Goal: Task Accomplishment & Management: Use online tool/utility

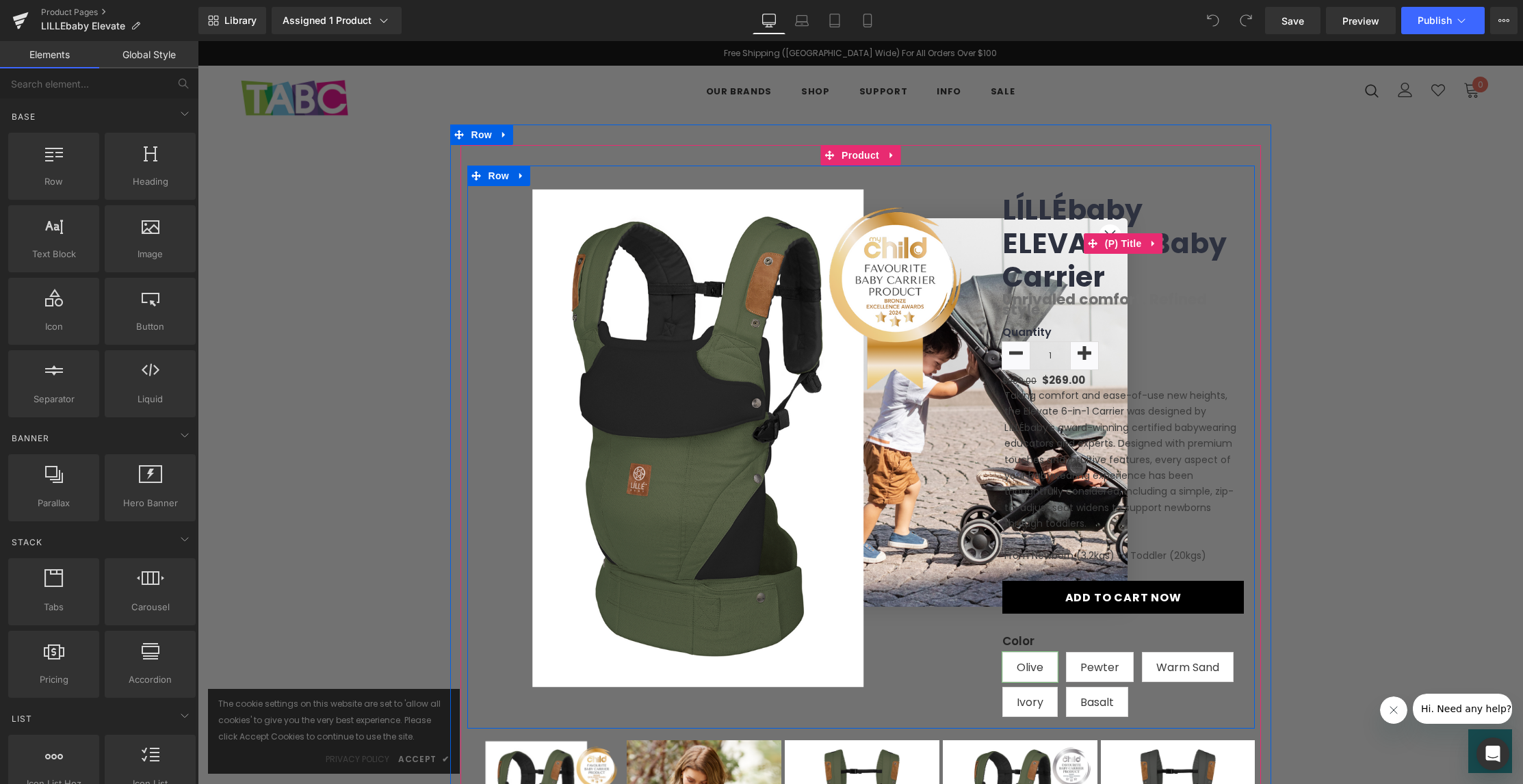
click at [1111, 228] on link "LÍLLÉbaby ELEVATE™ Baby Carrier" at bounding box center [1123, 244] width 242 height 102
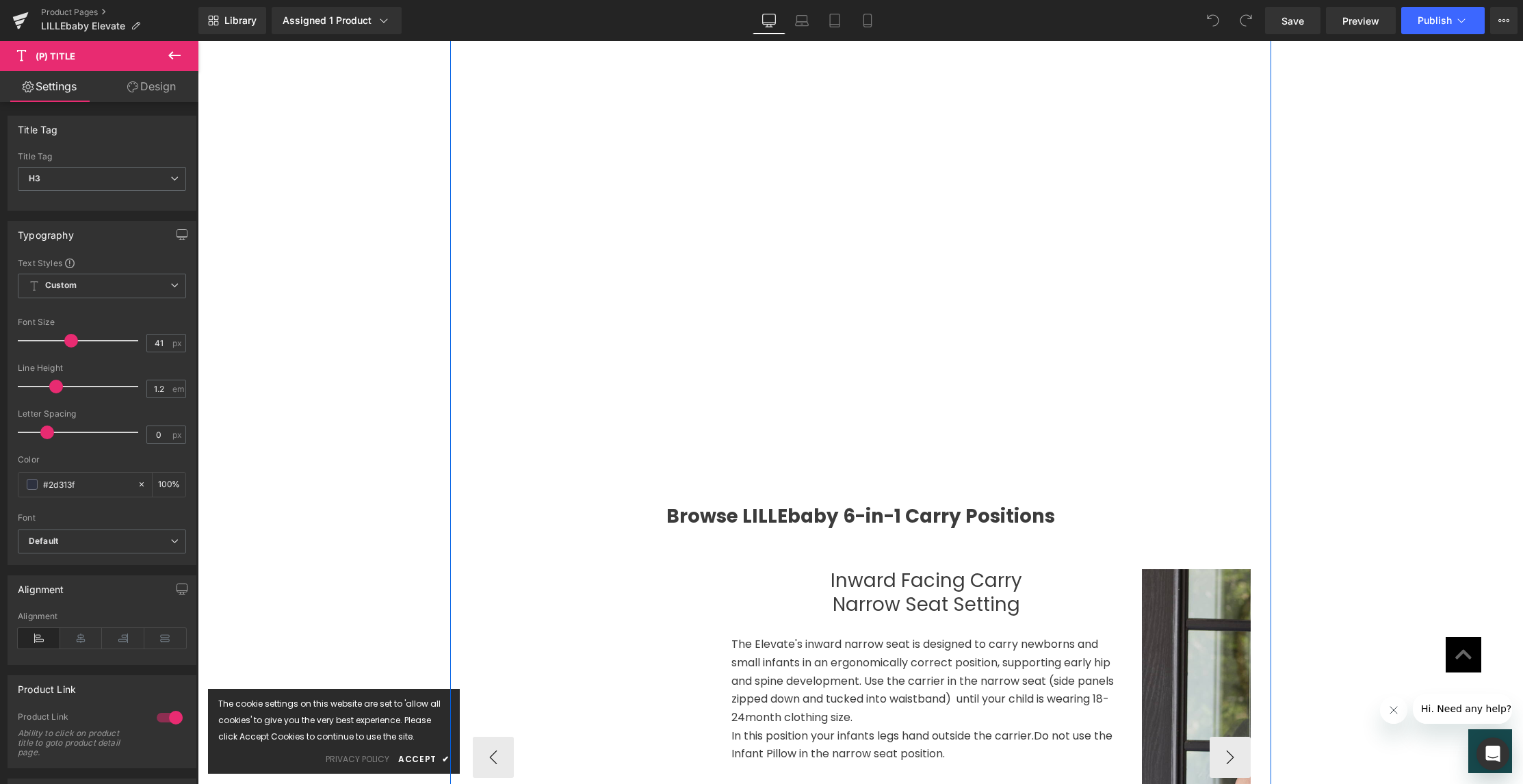
scroll to position [1631, 0]
click at [147, 96] on link "Design" at bounding box center [151, 87] width 99 height 31
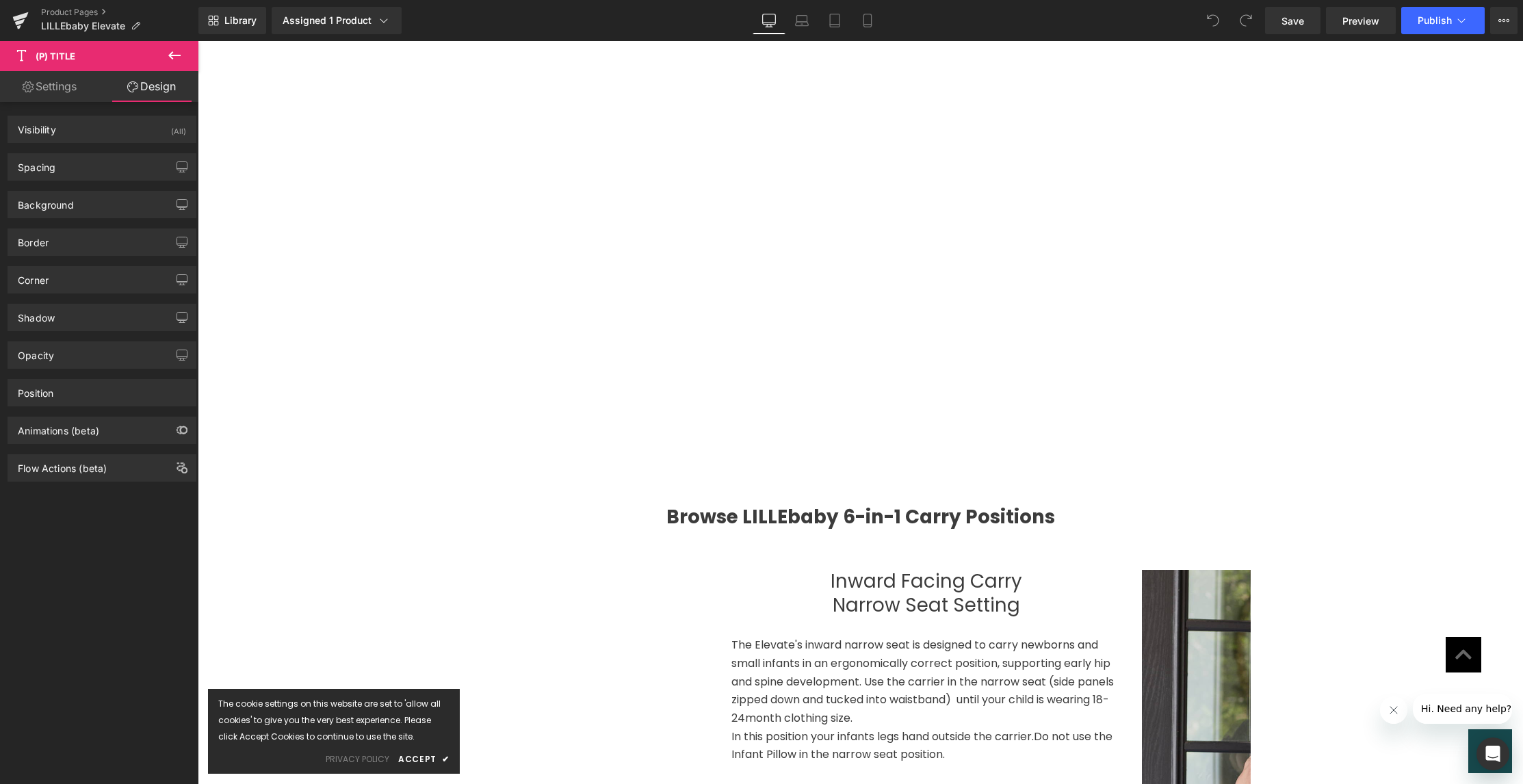
click at [39, 83] on link "Settings" at bounding box center [49, 87] width 99 height 31
type input "100"
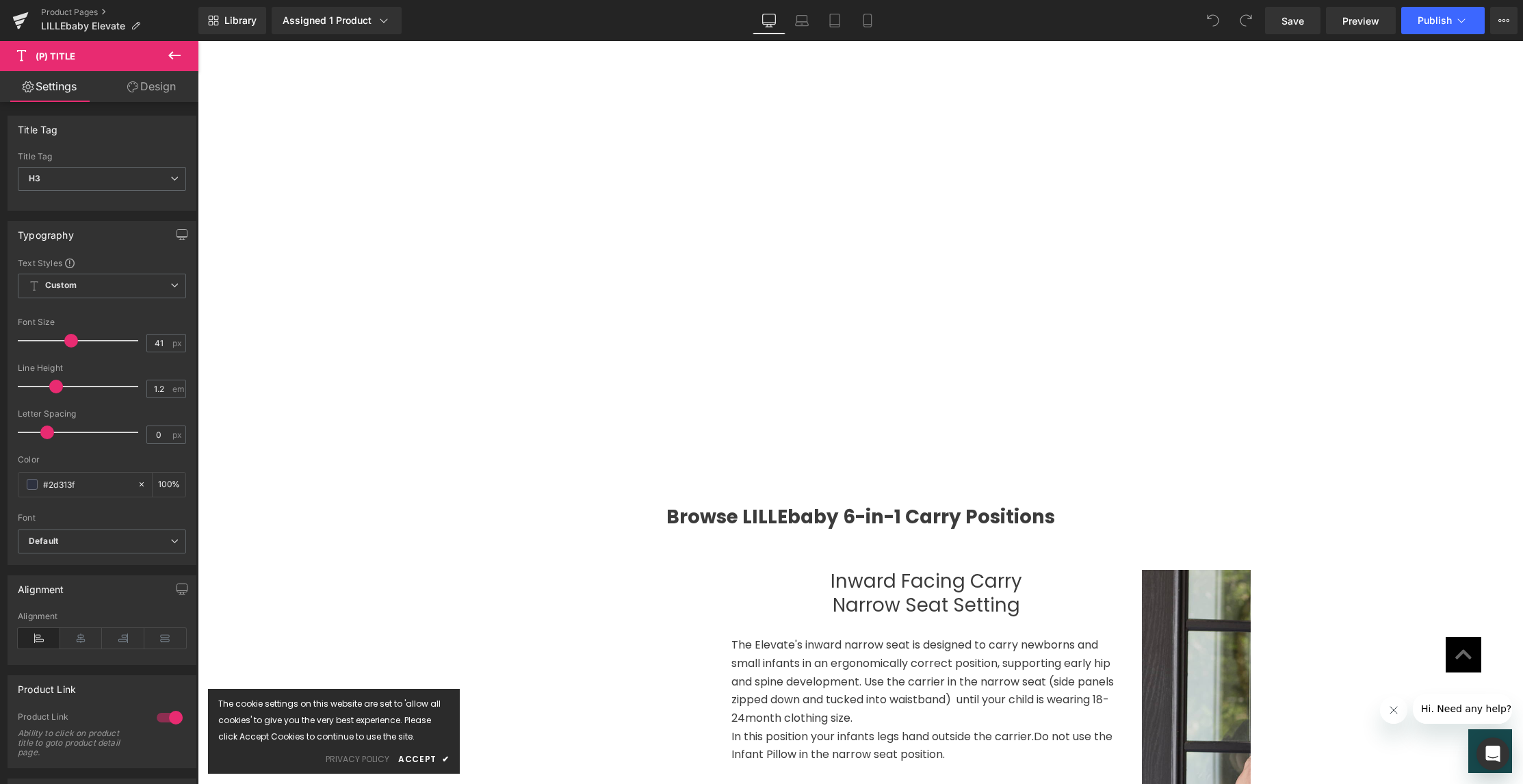
click at [162, 88] on link "Design" at bounding box center [151, 87] width 99 height 31
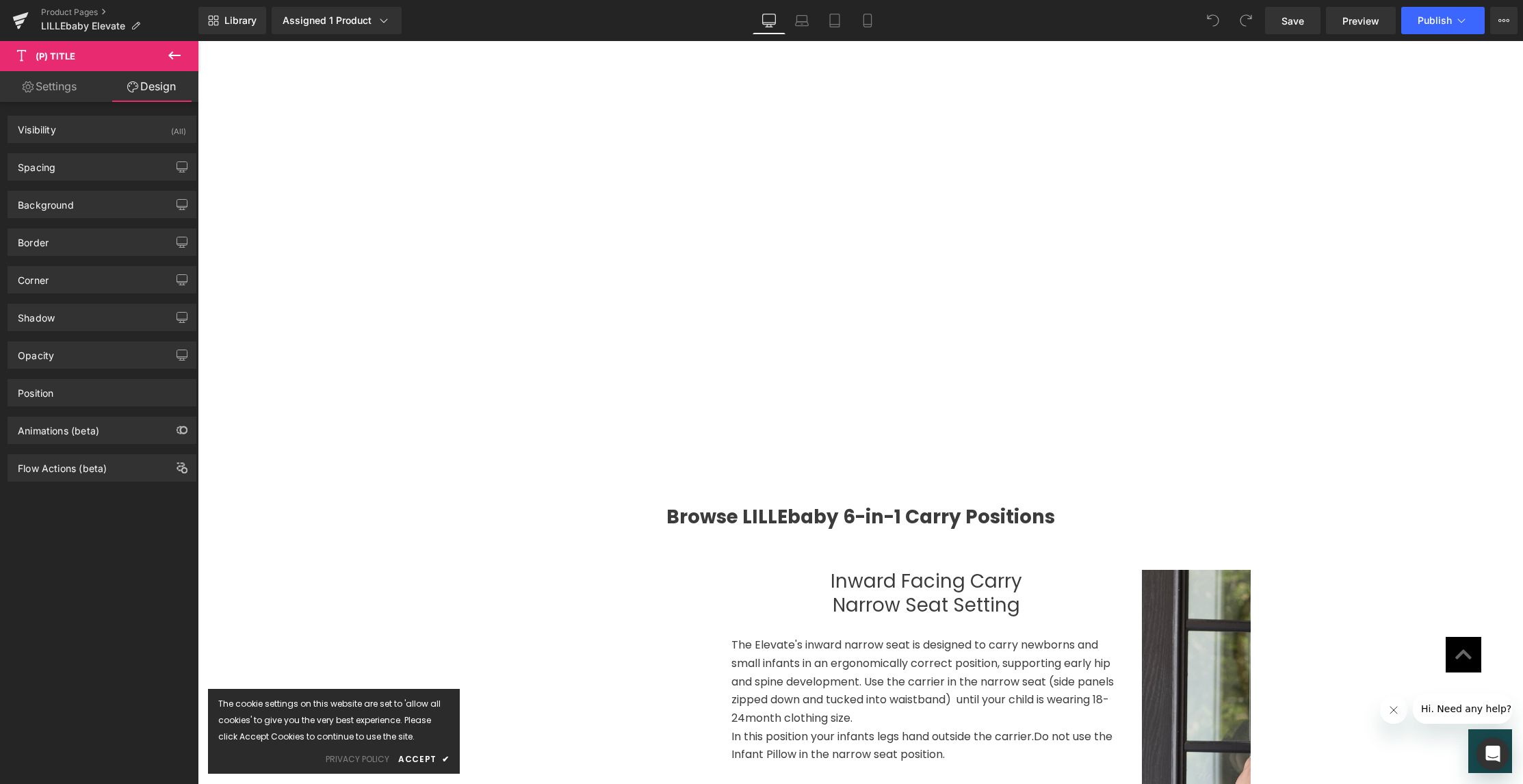
click at [175, 55] on icon at bounding box center [175, 56] width 12 height 9
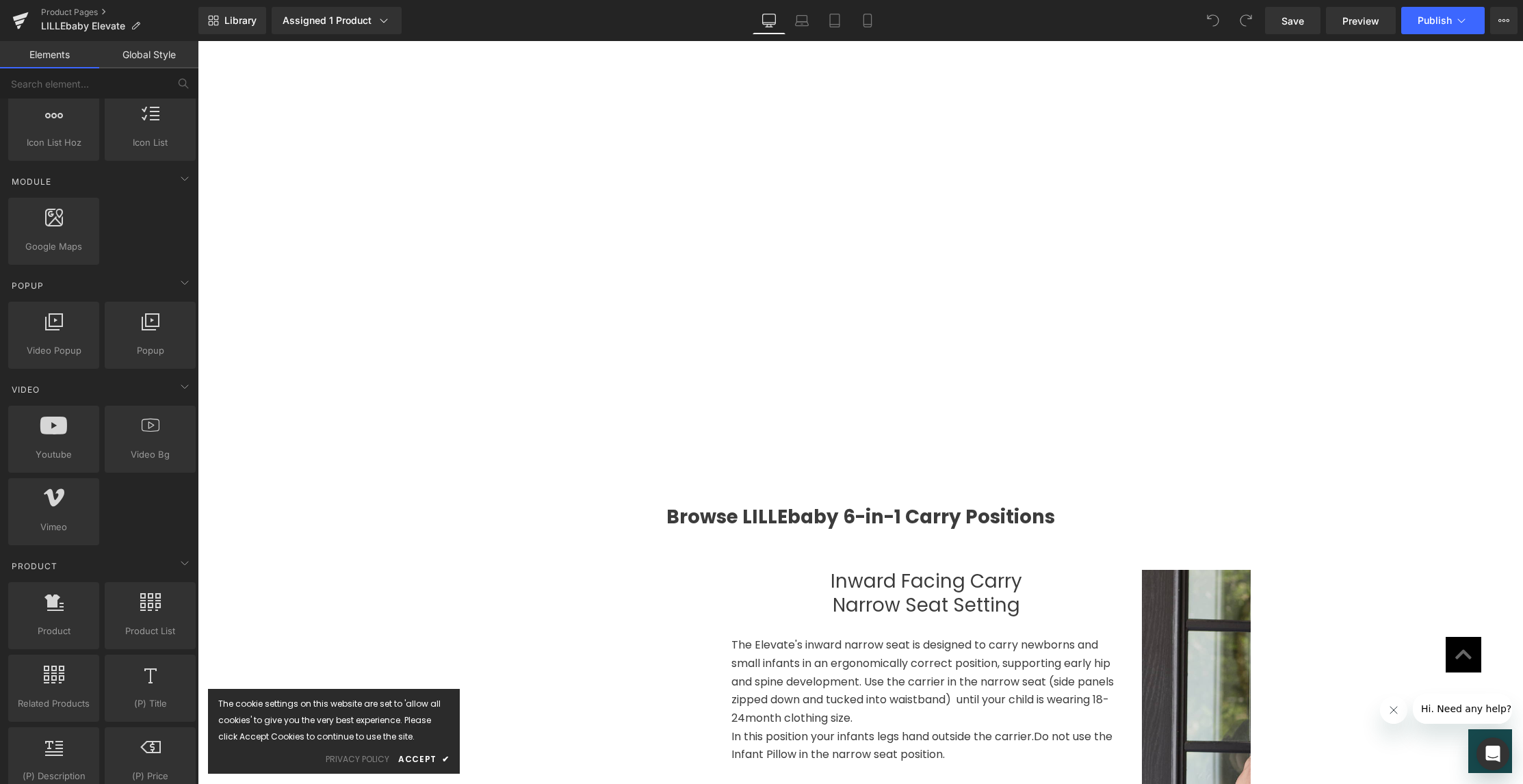
scroll to position [642, 0]
drag, startPoint x: 337, startPoint y: 481, endPoint x: 532, endPoint y: 473, distance: 195.2
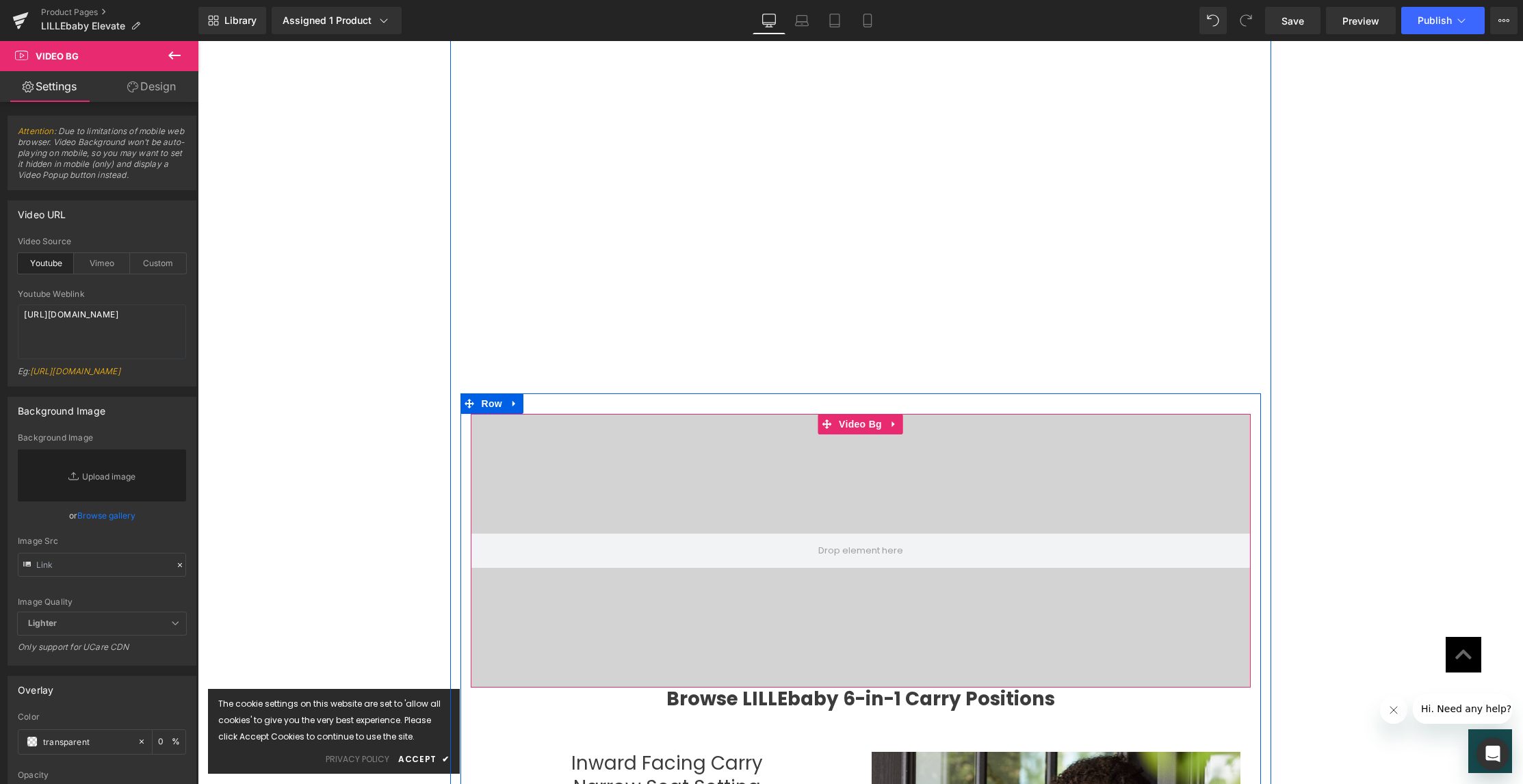
scroll to position [1725, 0]
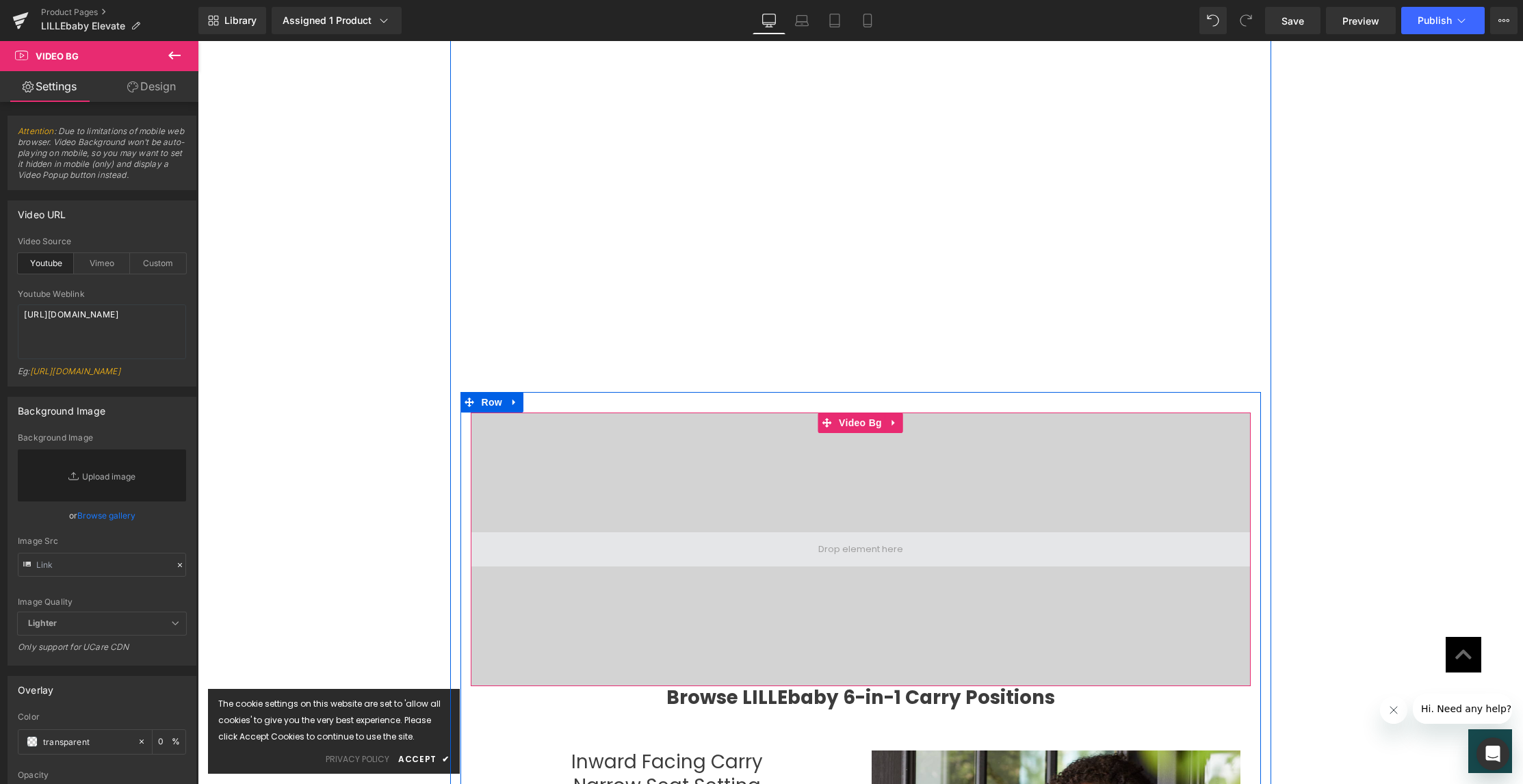
click at [873, 539] on span at bounding box center [861, 549] width 95 height 21
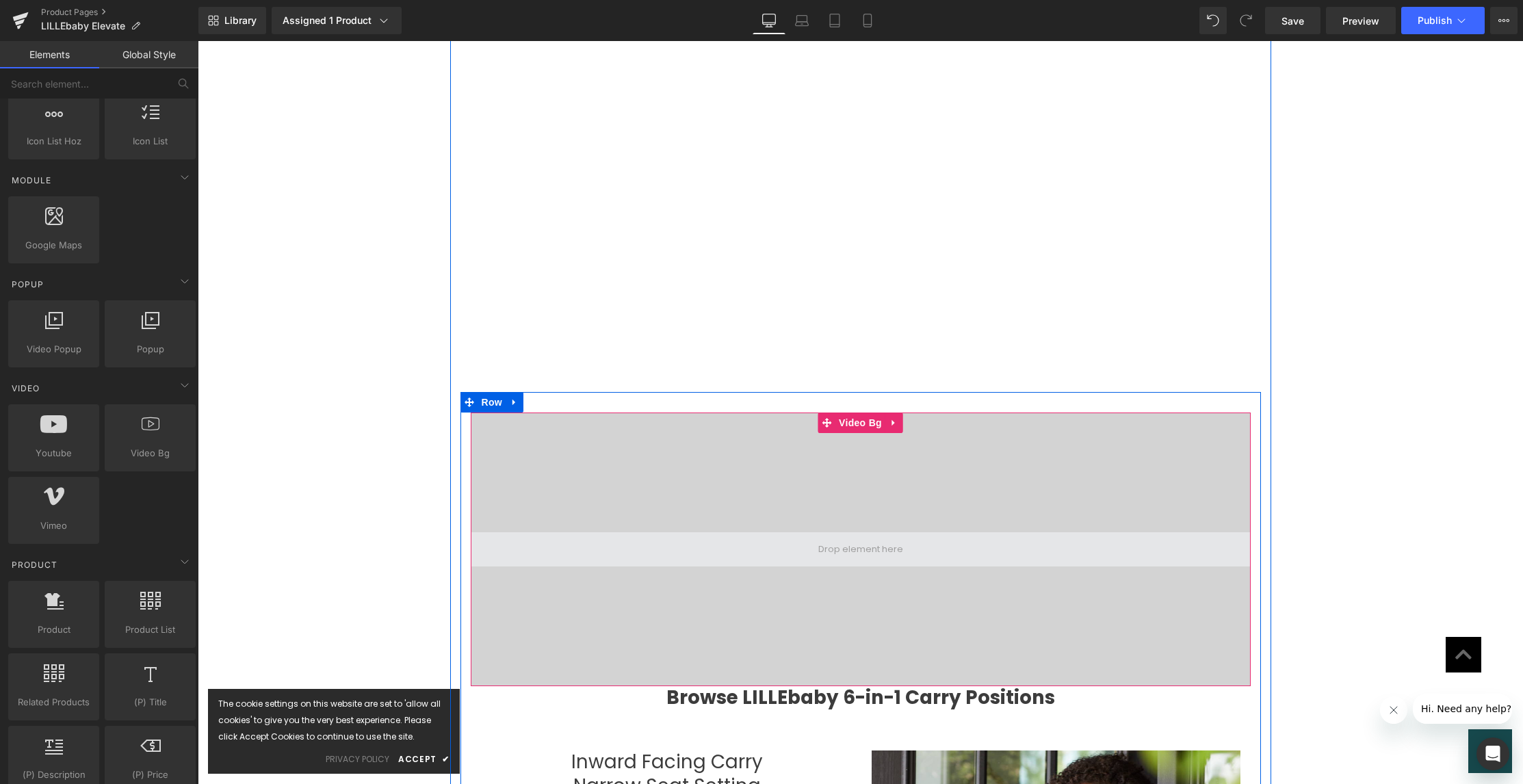
click at [870, 539] on span at bounding box center [861, 549] width 95 height 21
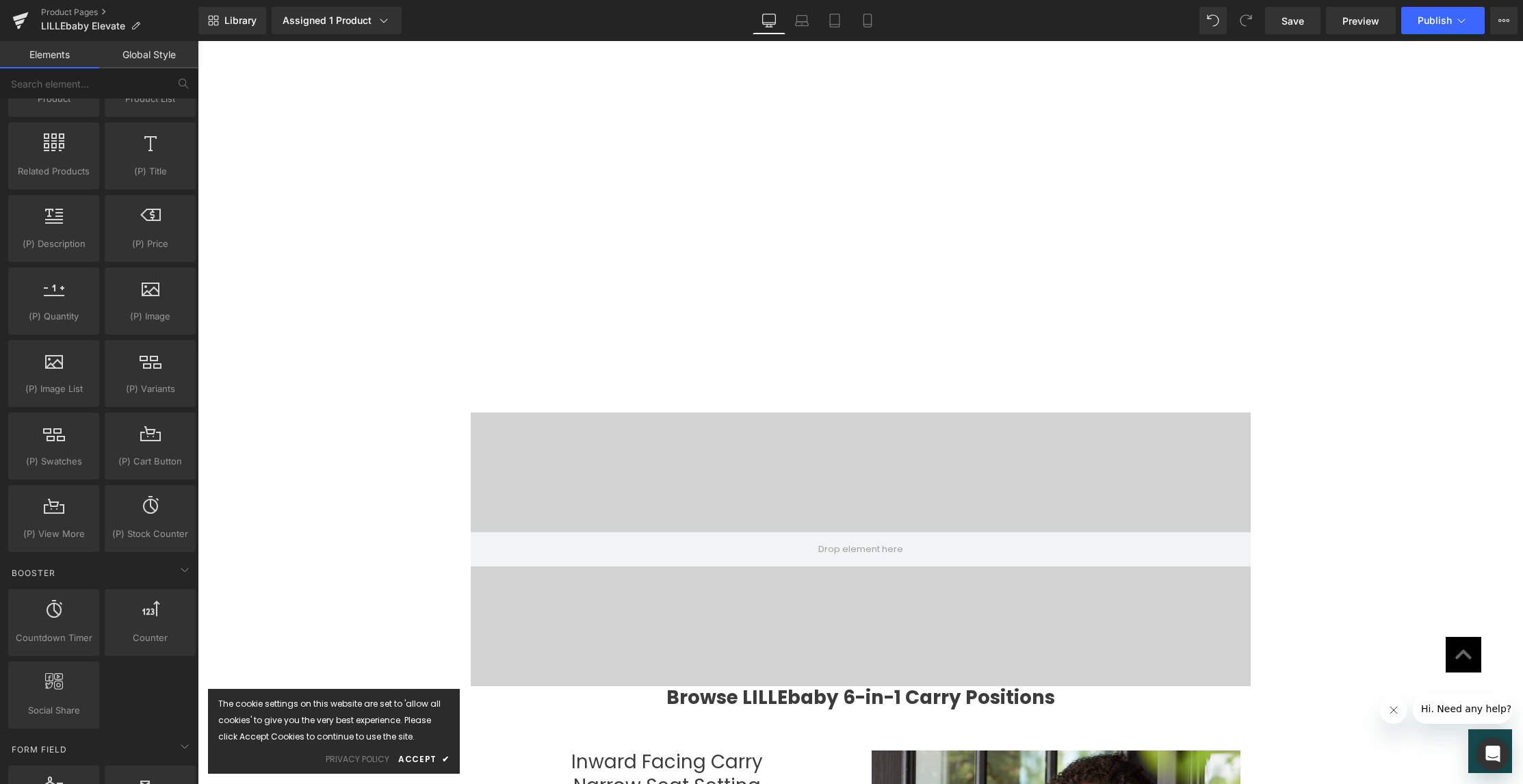
scroll to position [1182, 0]
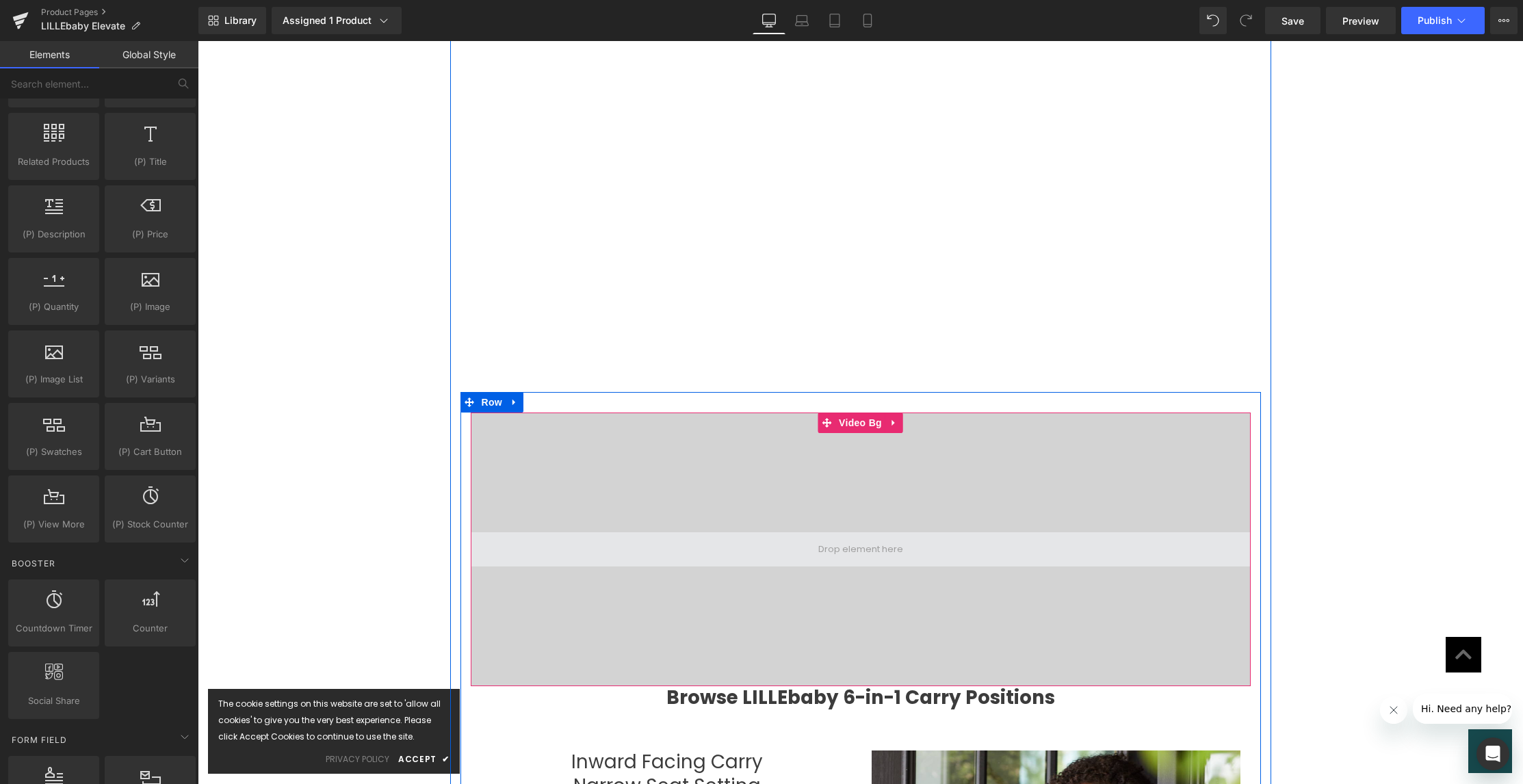
click at [869, 539] on span at bounding box center [861, 549] width 95 height 21
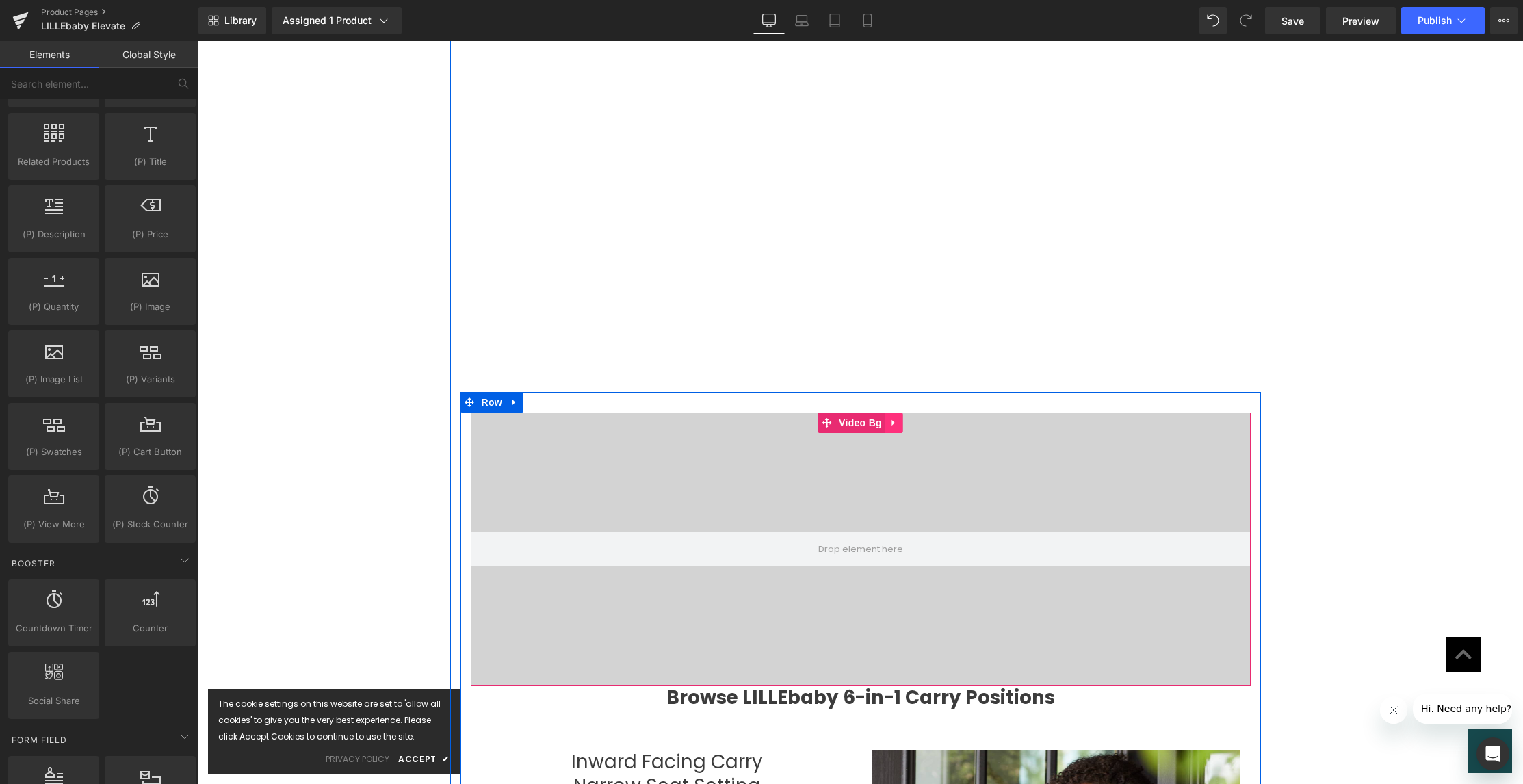
click at [889, 417] on icon at bounding box center [894, 423] width 9 height 10
click at [830, 412] on link "Video Bg" at bounding box center [851, 423] width 68 height 21
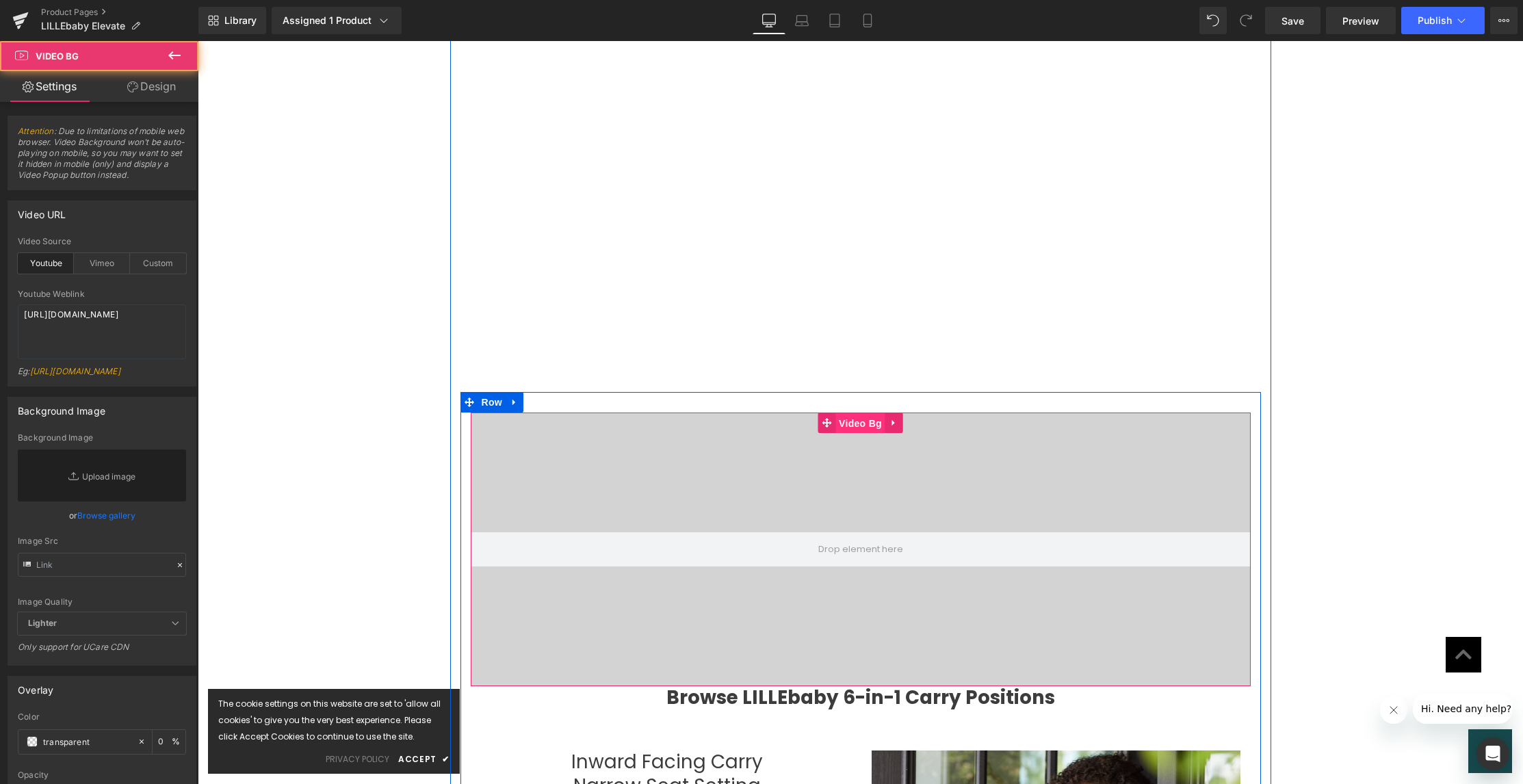
click at [858, 413] on span "Video Bg" at bounding box center [860, 423] width 50 height 21
click at [892, 419] on icon at bounding box center [893, 422] width 3 height 6
click at [920, 419] on icon at bounding box center [921, 422] width 3 height 6
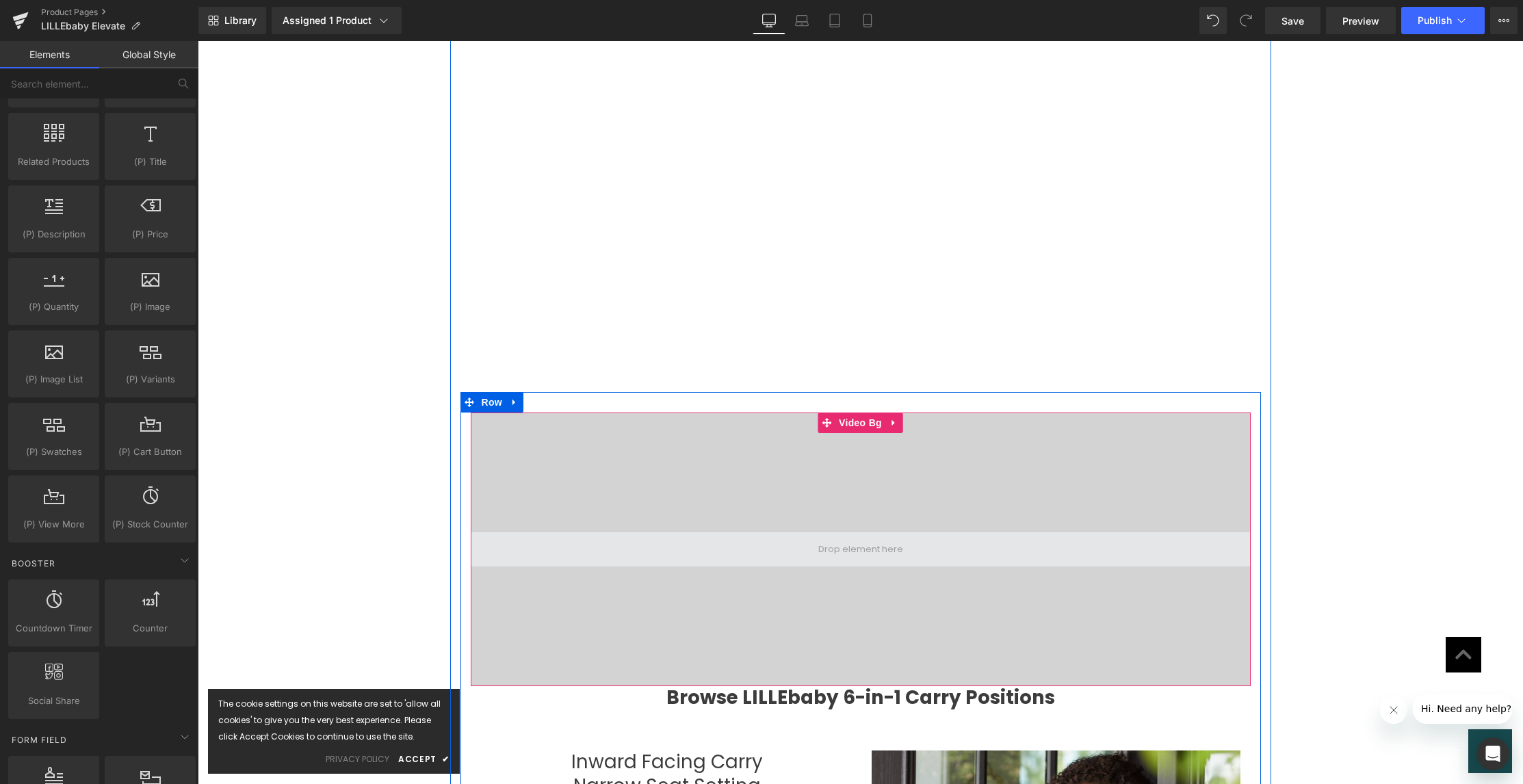
click at [835, 539] on span at bounding box center [861, 549] width 95 height 21
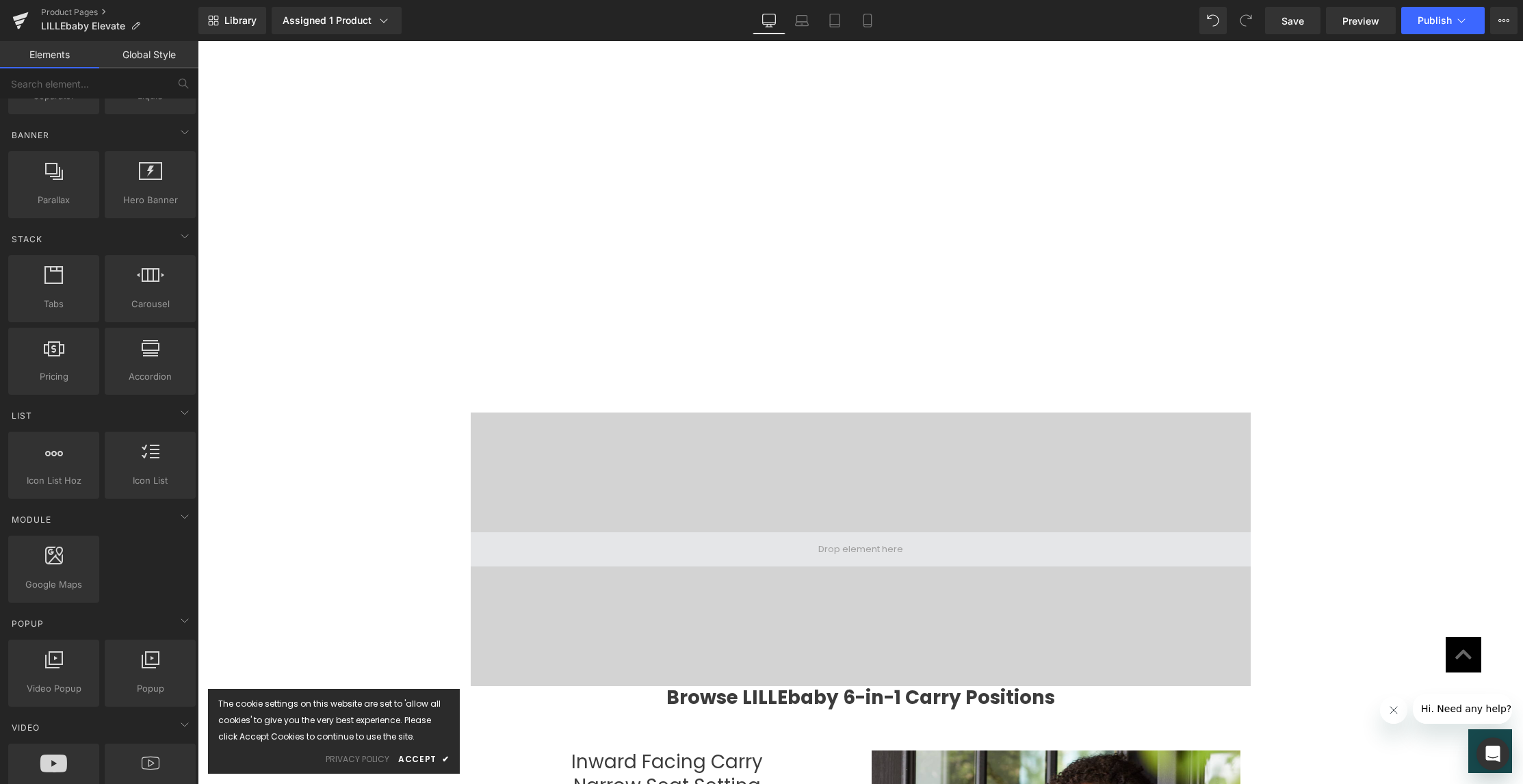
scroll to position [88, 0]
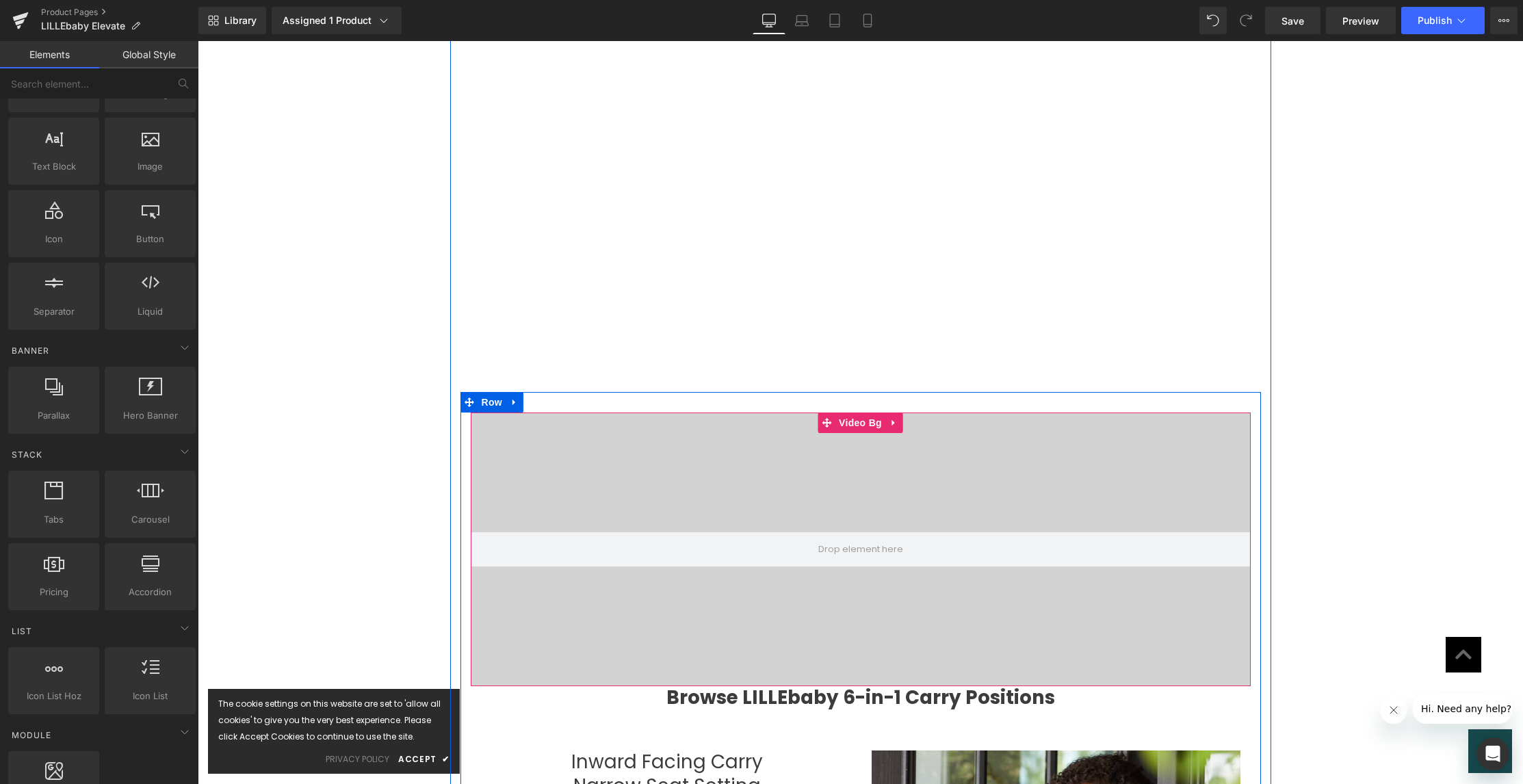
click at [898, 572] on div at bounding box center [861, 549] width 780 height 274
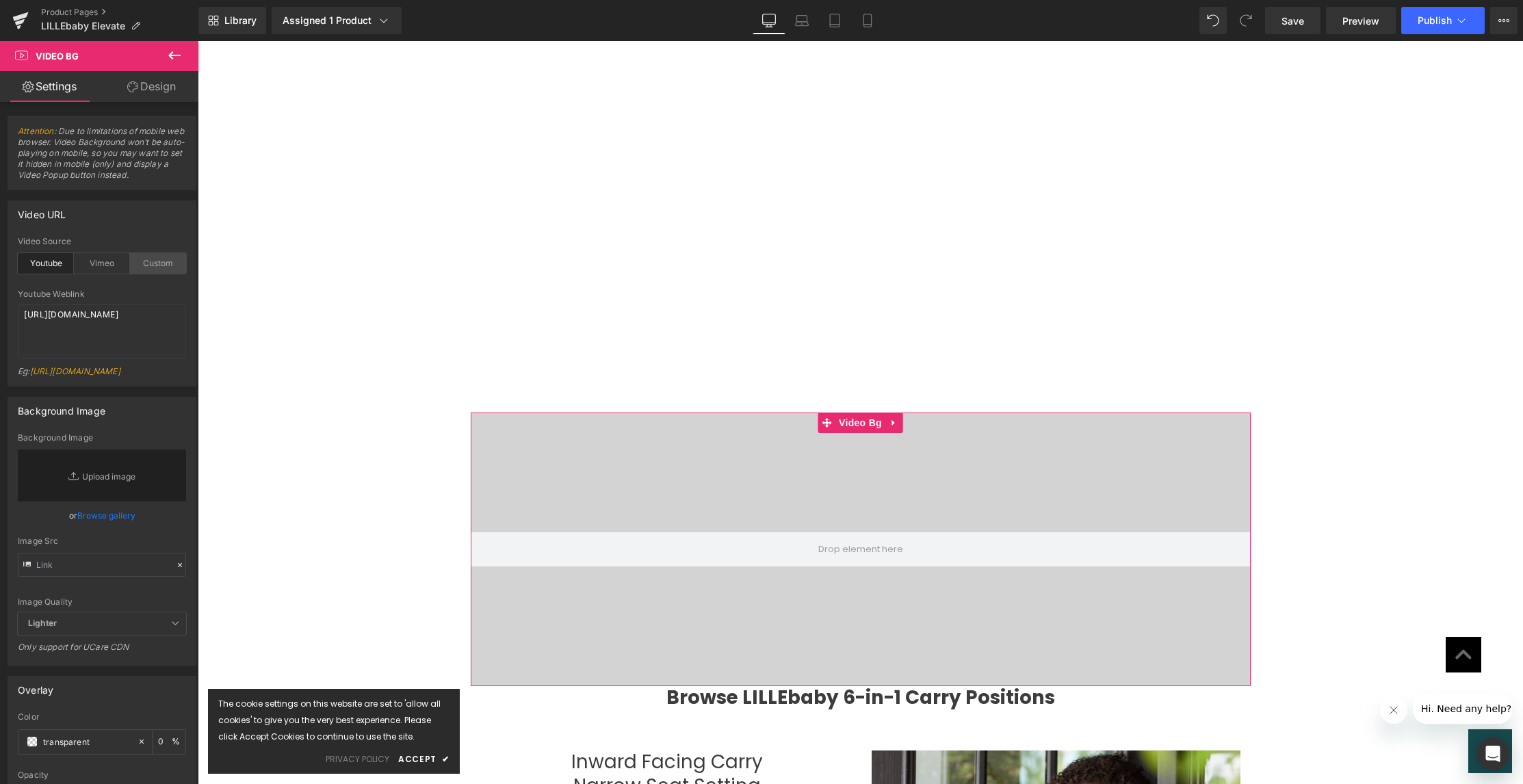
click at [152, 267] on div "Custom" at bounding box center [158, 263] width 56 height 21
click at [130, 338] on textarea "[URL][DOMAIN_NAME]" at bounding box center [102, 332] width 169 height 55
click at [175, 54] on icon at bounding box center [174, 55] width 16 height 16
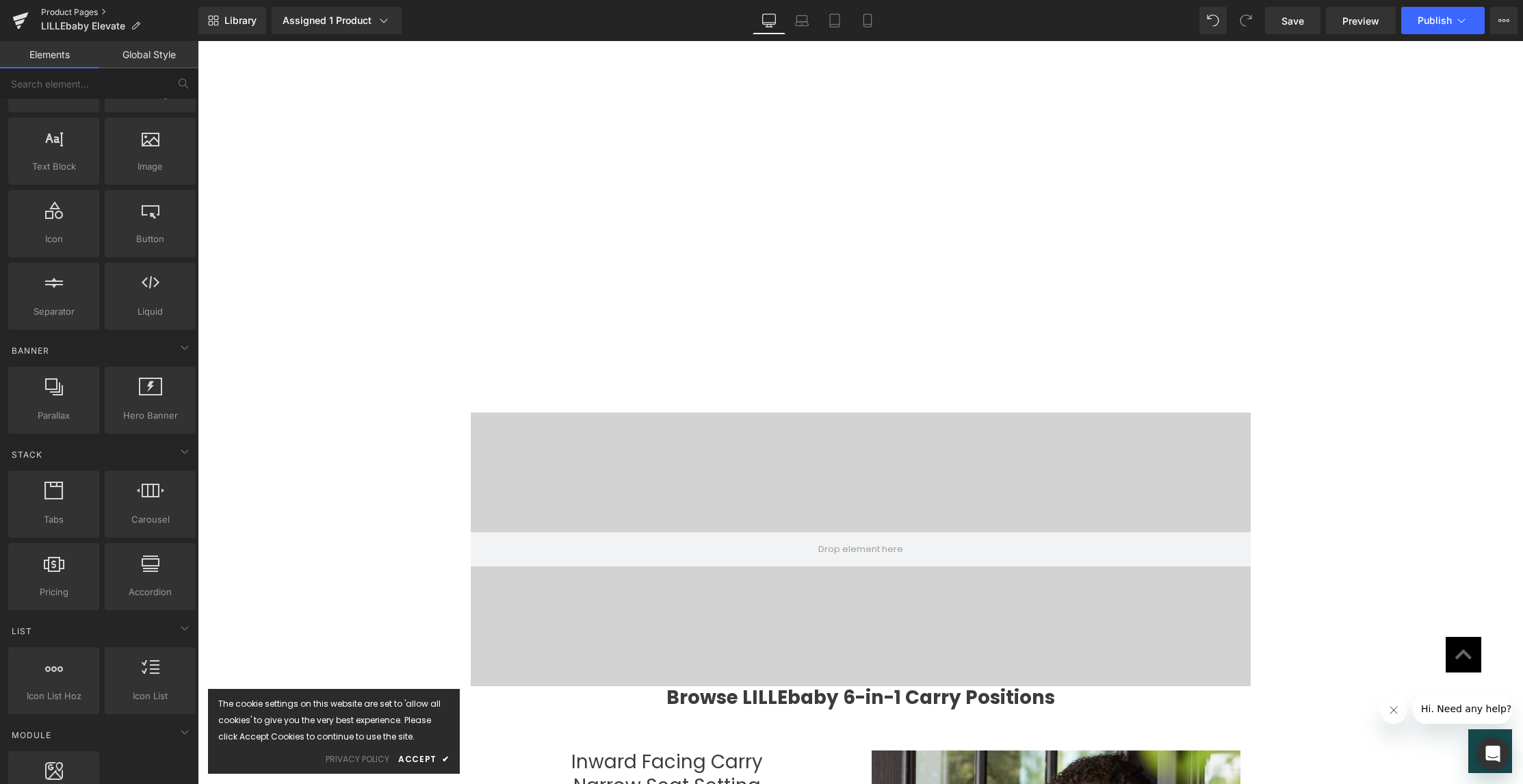
click at [93, 10] on link "Product Pages" at bounding box center [120, 12] width 158 height 11
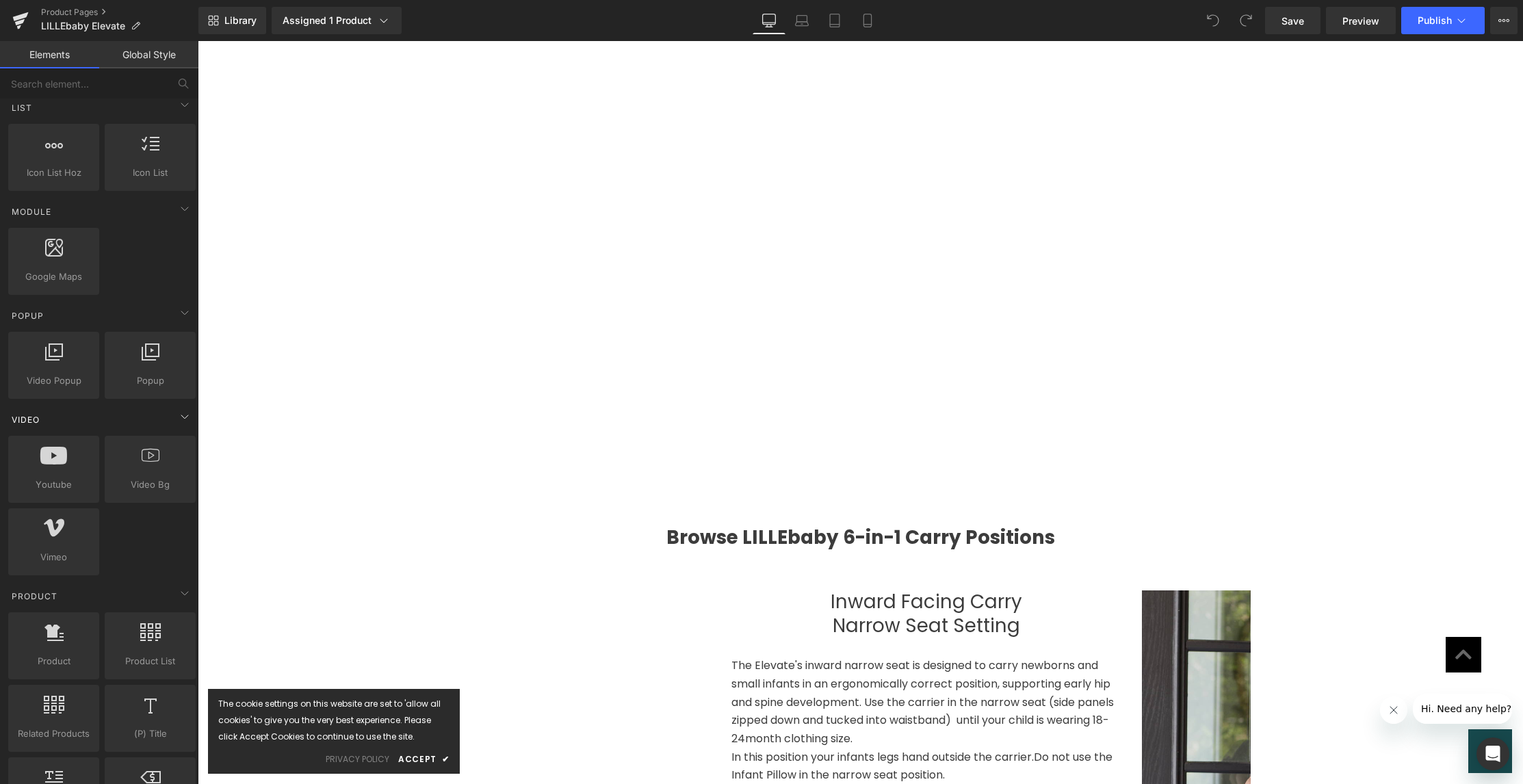
scroll to position [625, 0]
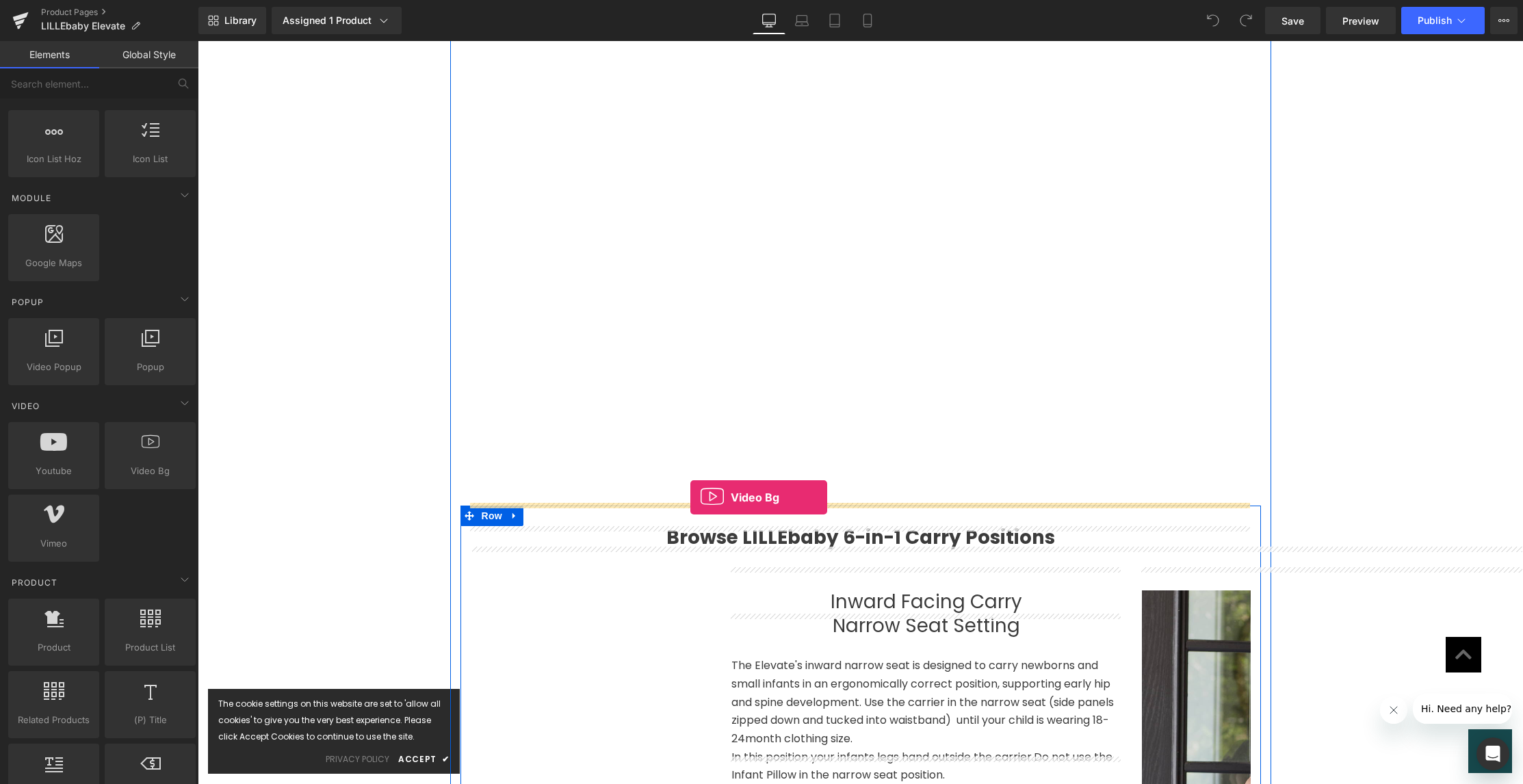
drag, startPoint x: 208, startPoint y: 455, endPoint x: 690, endPoint y: 497, distance: 483.8
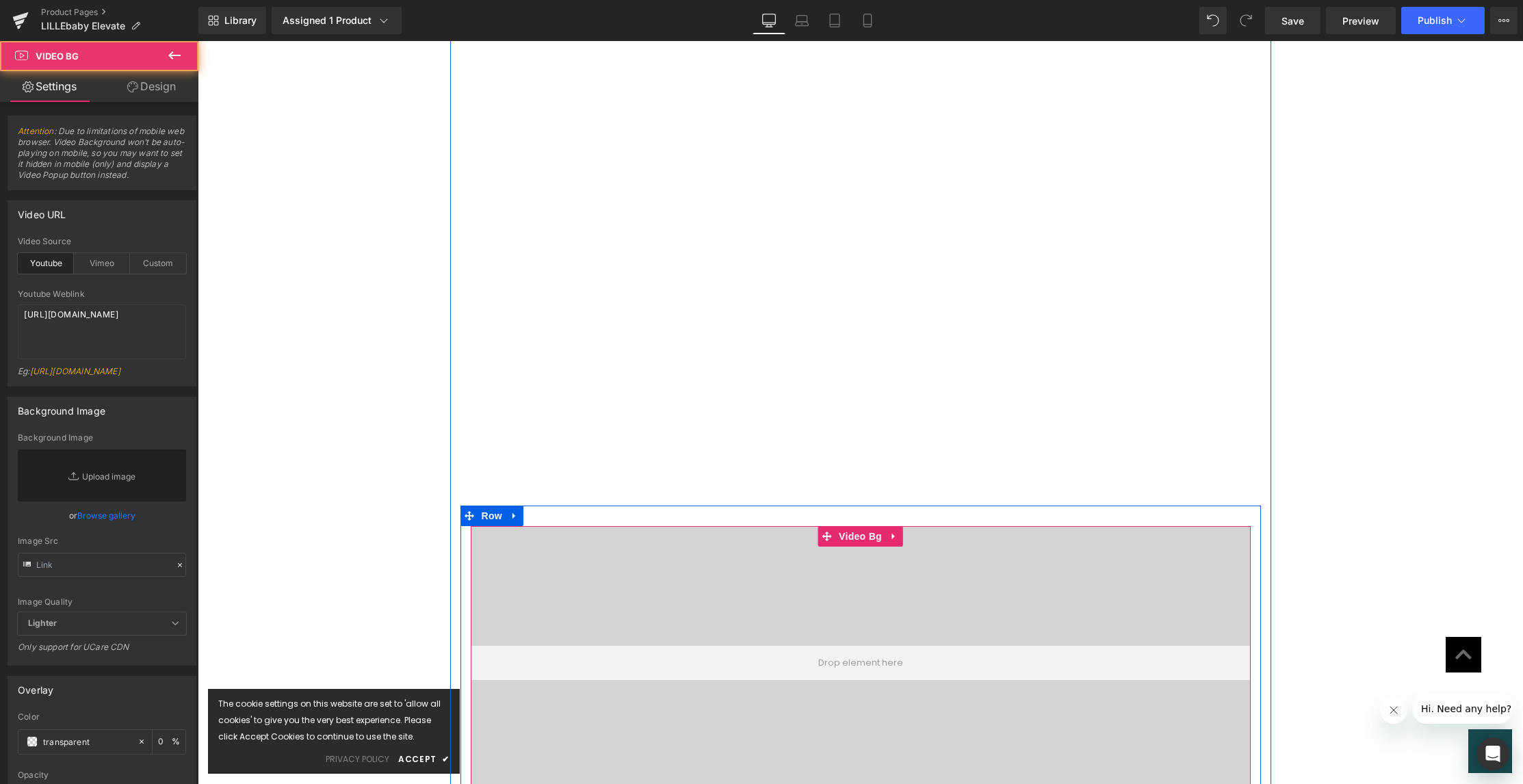
click at [848, 685] on div at bounding box center [861, 663] width 780 height 274
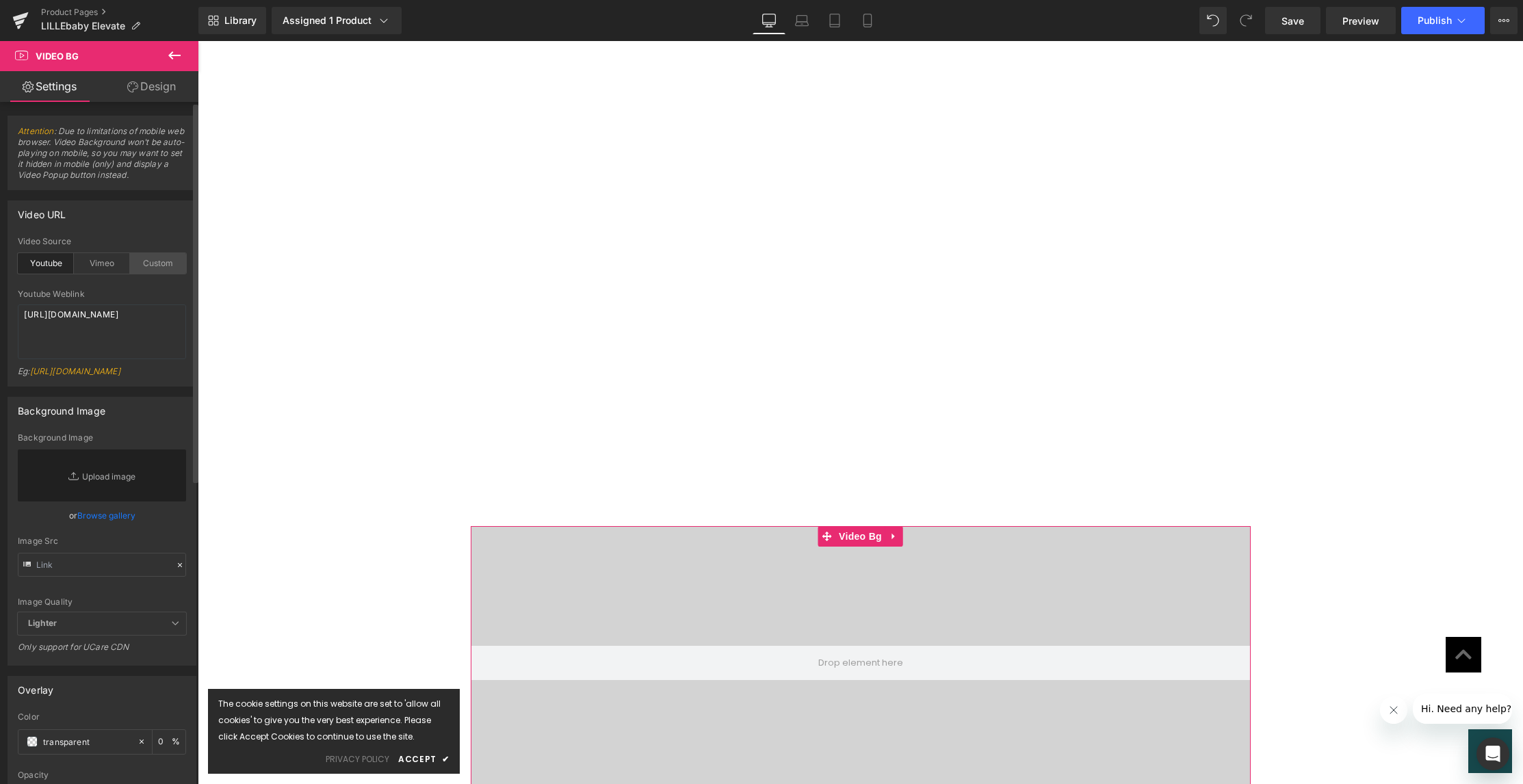
click at [147, 266] on div "Custom" at bounding box center [158, 263] width 56 height 21
click at [121, 336] on textarea "[URL][DOMAIN_NAME]" at bounding box center [102, 332] width 169 height 55
paste textarea "videos/c/o/v/9216350b91c343daa270c9b4730122de.mp4"
type textarea "https://cdn.shopify.com/videos/c/o/v/9216350b91c343daa270c9b4730122de.mp4"
click at [1291, 25] on span "Save" at bounding box center [1293, 21] width 22 height 15
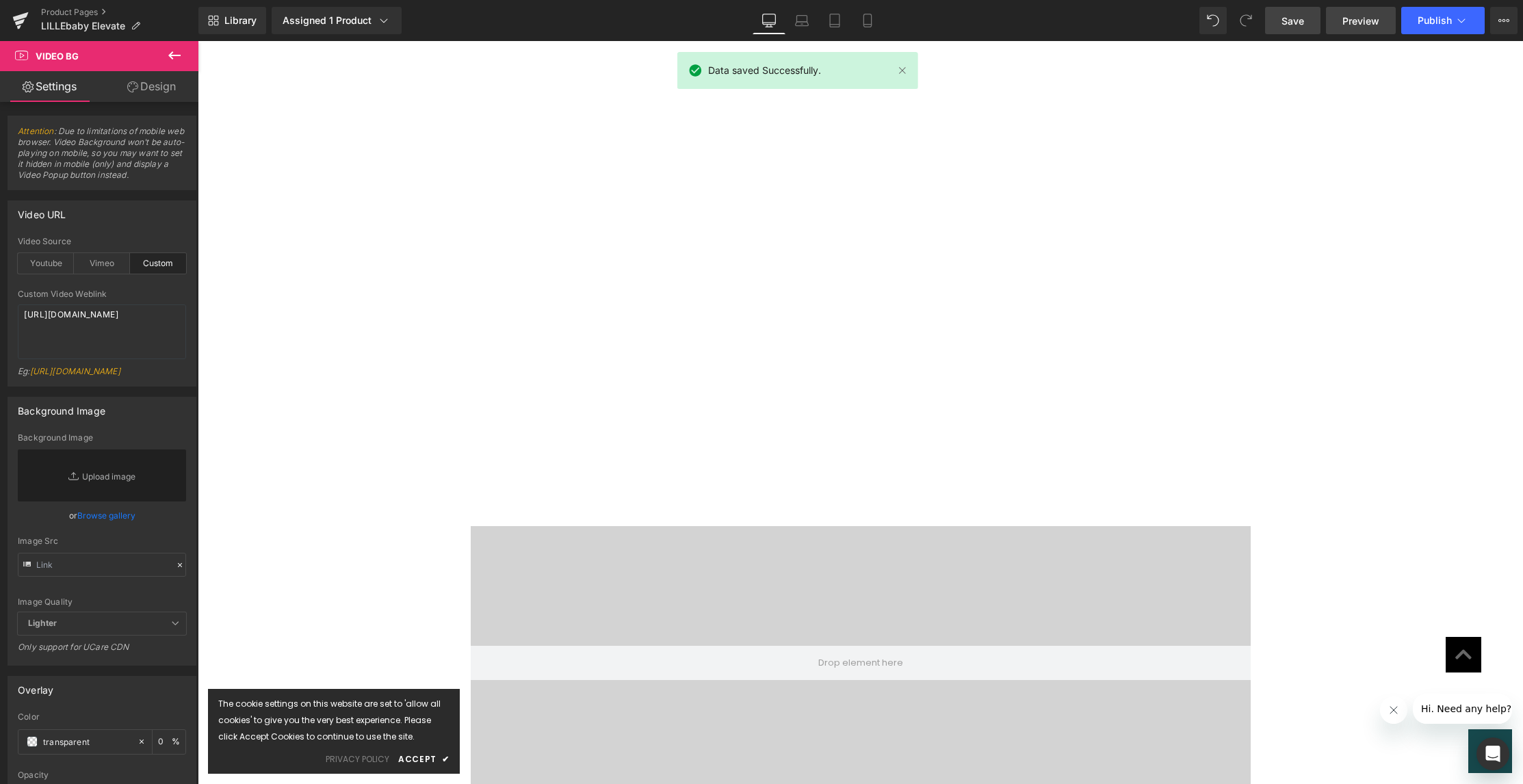
click at [1356, 21] on span "Preview" at bounding box center [1360, 21] width 37 height 15
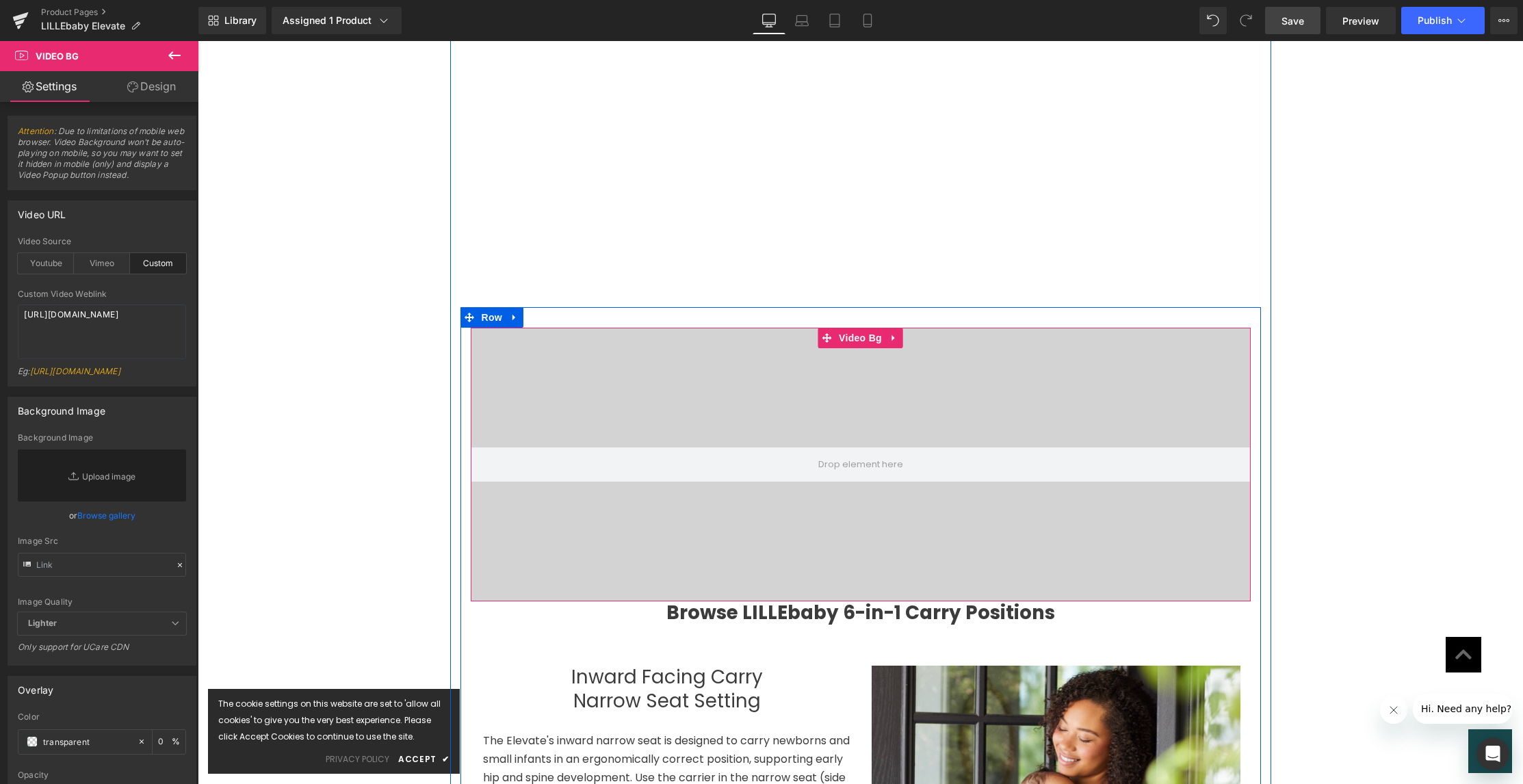
scroll to position [1814, 0]
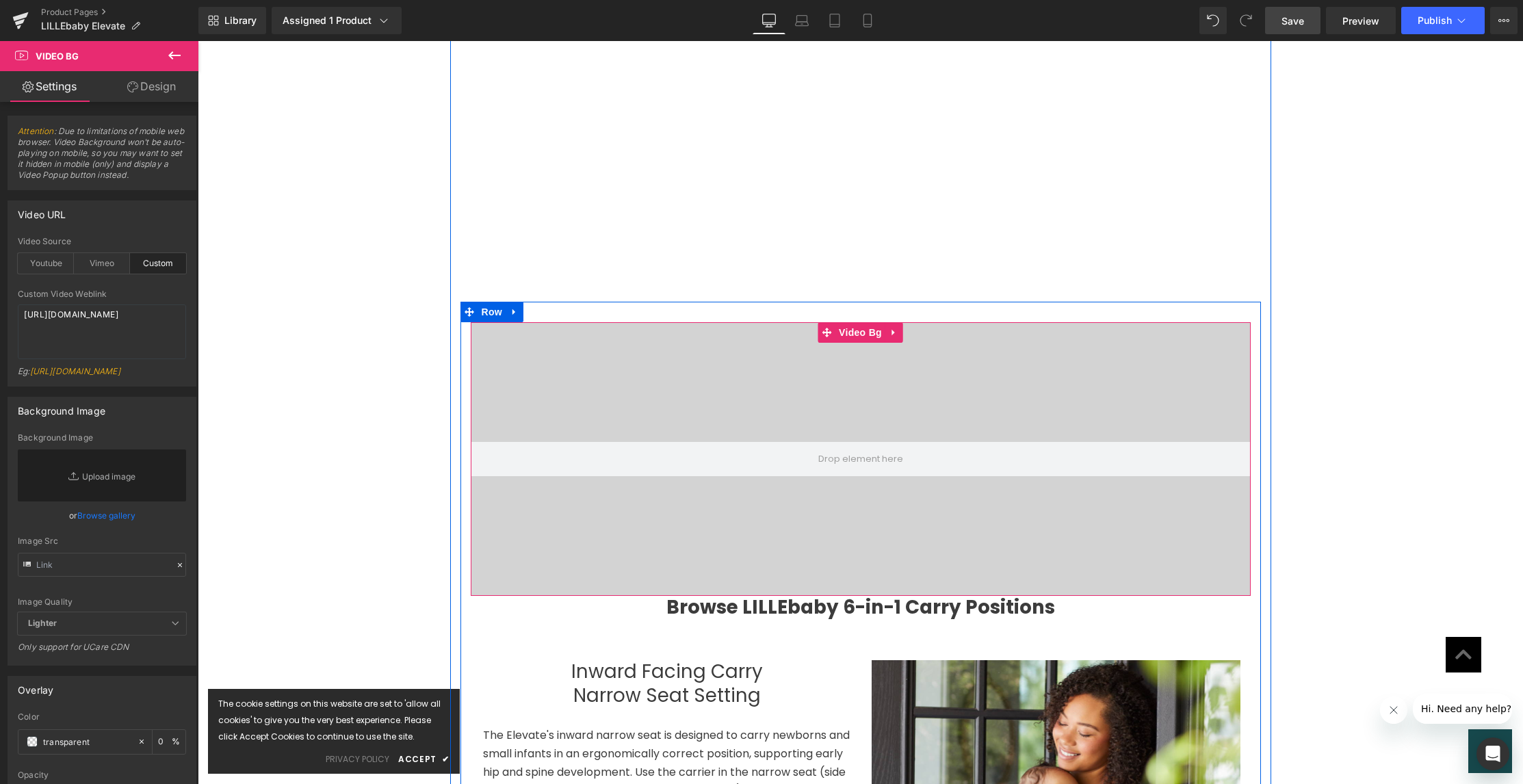
click at [659, 504] on div at bounding box center [861, 459] width 780 height 274
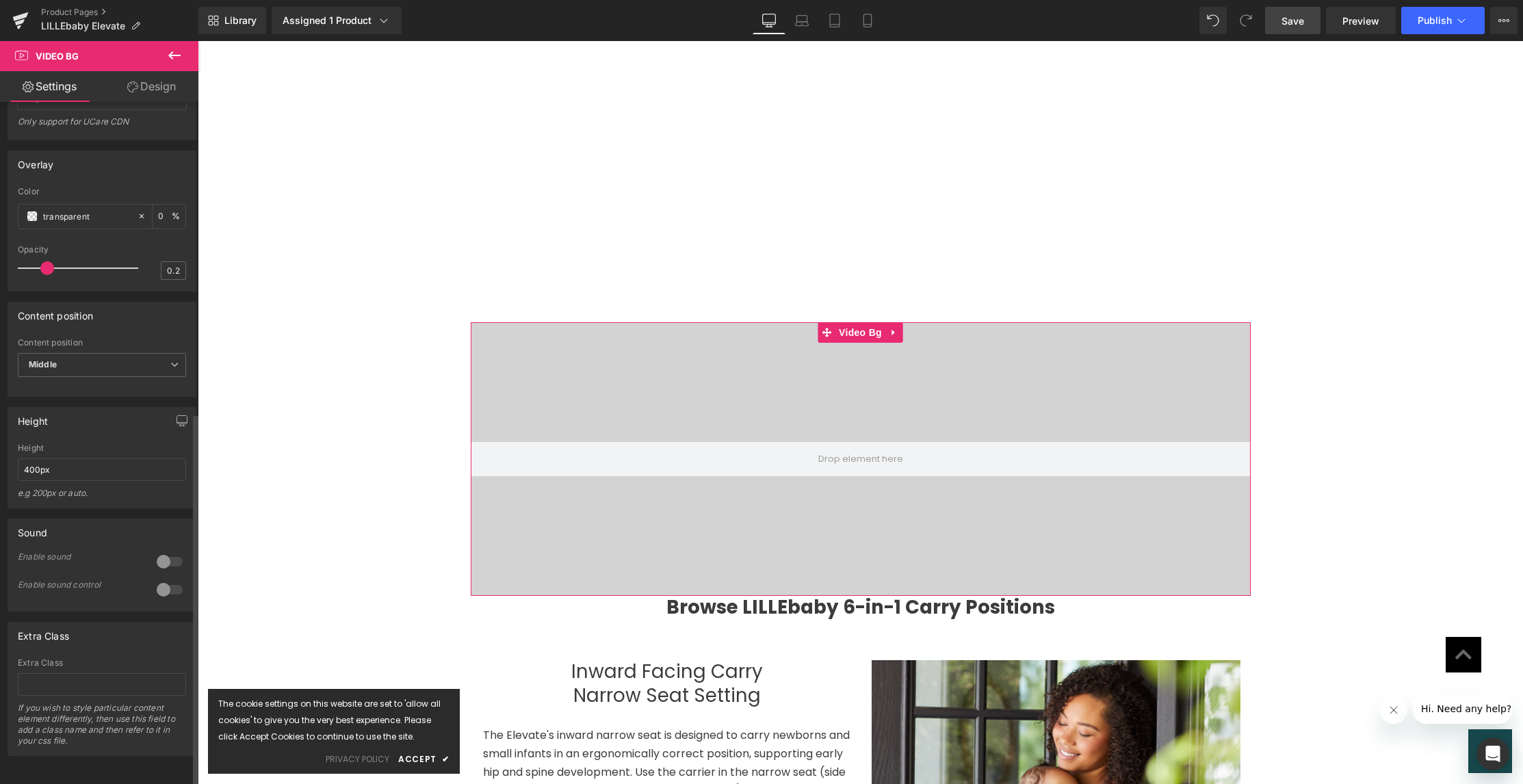
scroll to position [568, 0]
drag, startPoint x: 76, startPoint y: 463, endPoint x: 0, endPoint y: 456, distance: 76.3
click at [0, 456] on div "Height 400px Height 400px e.g 200px or auto. 400px Height 400px e.g 200px or au…" at bounding box center [102, 453] width 205 height 112
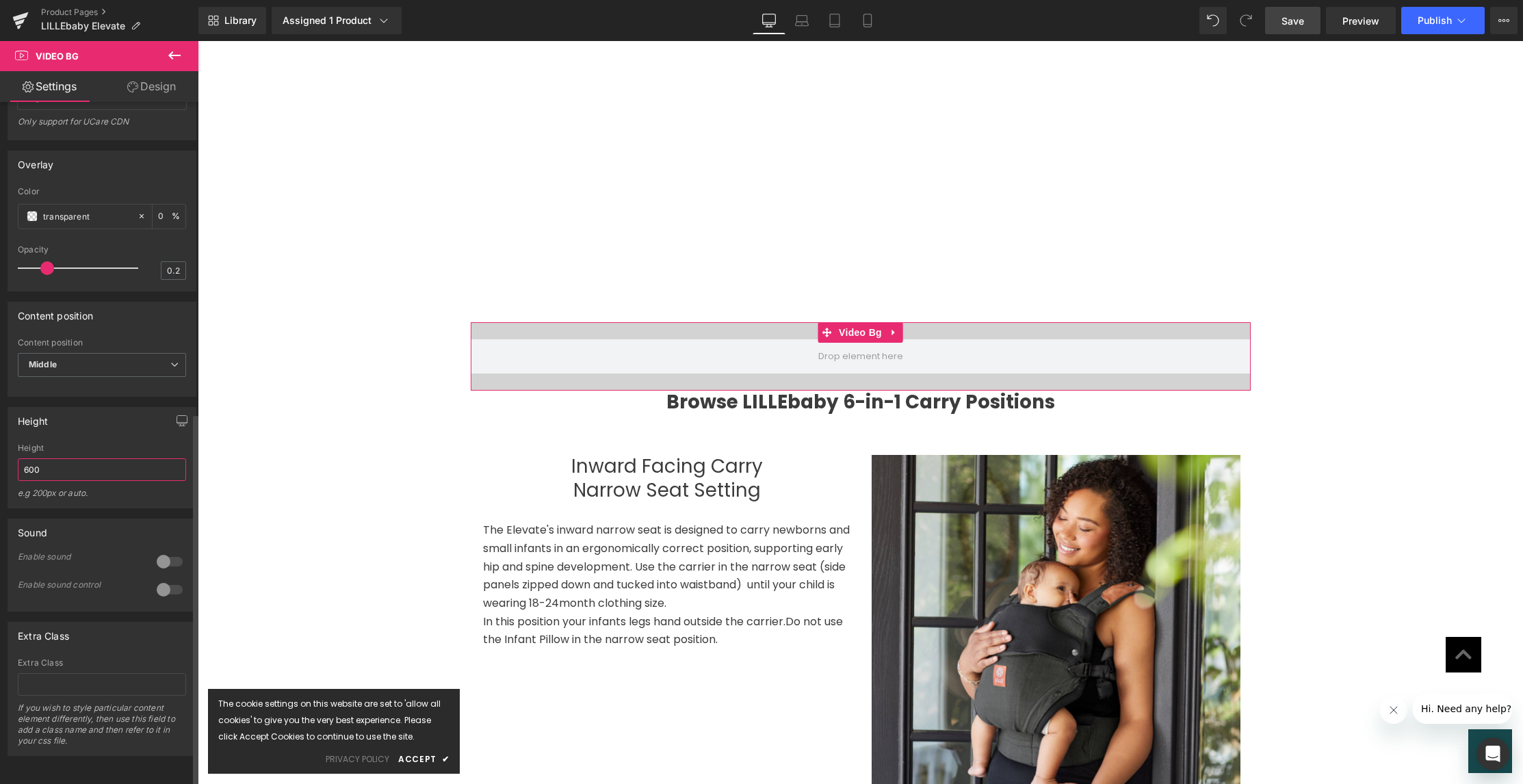
drag, startPoint x: 65, startPoint y: 460, endPoint x: 0, endPoint y: 456, distance: 65.1
click at [0, 456] on div "Height 600 Height 600 e.g 200px or auto. 400px Height 400px e.g 200px or auto. …" at bounding box center [102, 453] width 205 height 112
click at [1288, 21] on span "Save" at bounding box center [1293, 21] width 22 height 15
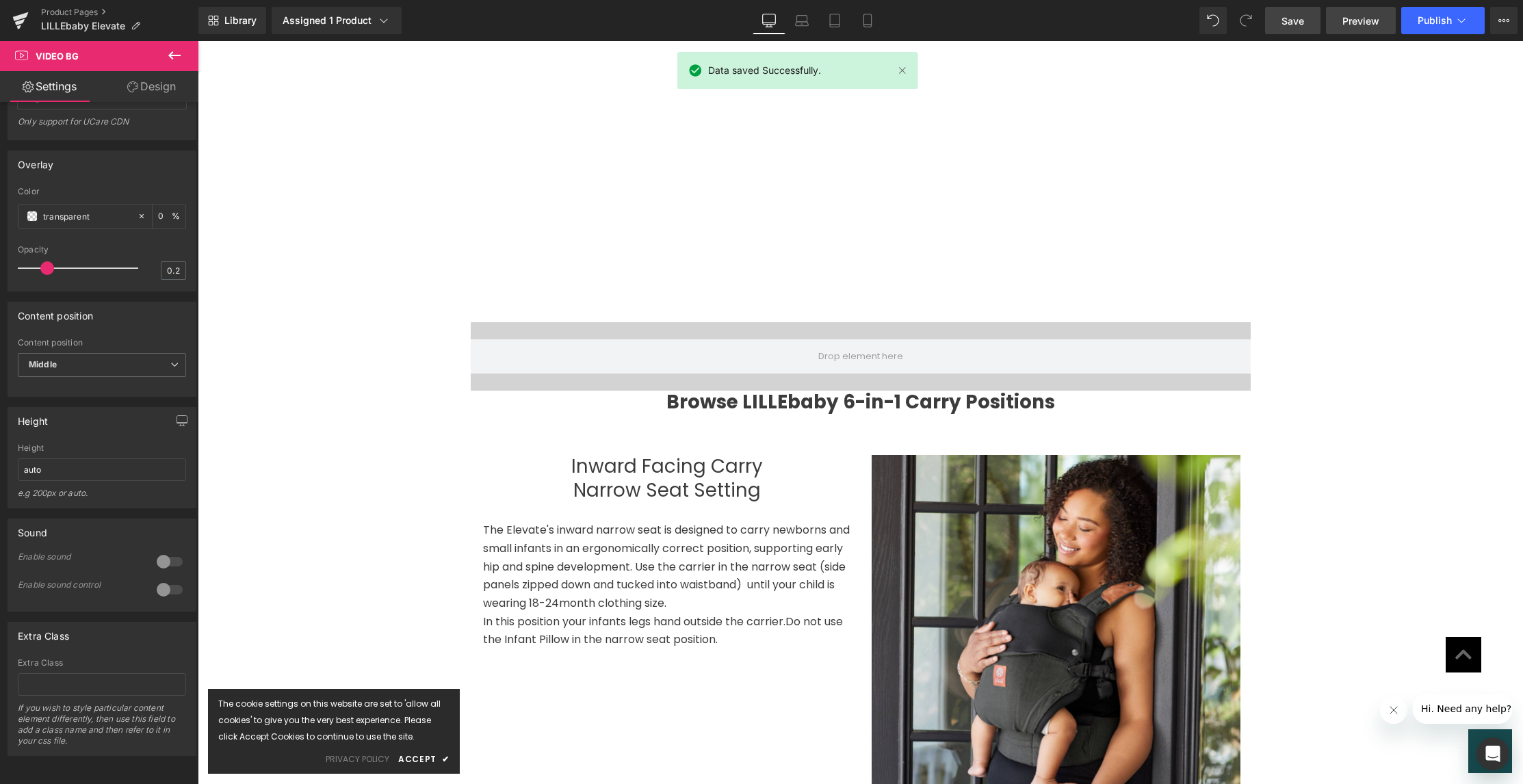
click at [1363, 24] on span "Preview" at bounding box center [1360, 21] width 37 height 15
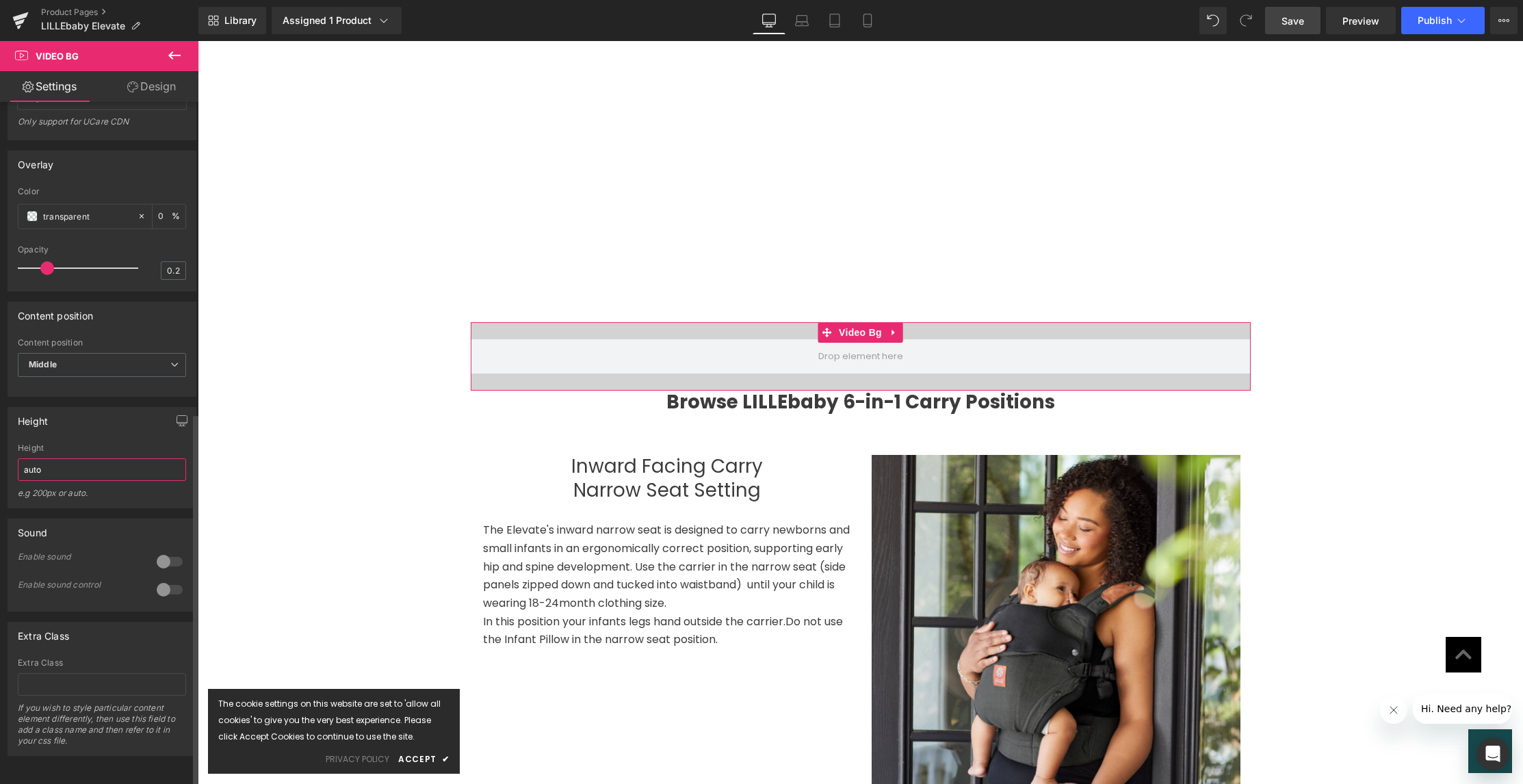
drag, startPoint x: 81, startPoint y: 461, endPoint x: 0, endPoint y: 454, distance: 81.3
click at [0, 454] on div "Height auto Height auto e.g 200px or auto. 400px Height 400px e.g 200px or auto…" at bounding box center [102, 453] width 205 height 112
type input "1200"
click at [1290, 22] on span "Save" at bounding box center [1293, 21] width 22 height 15
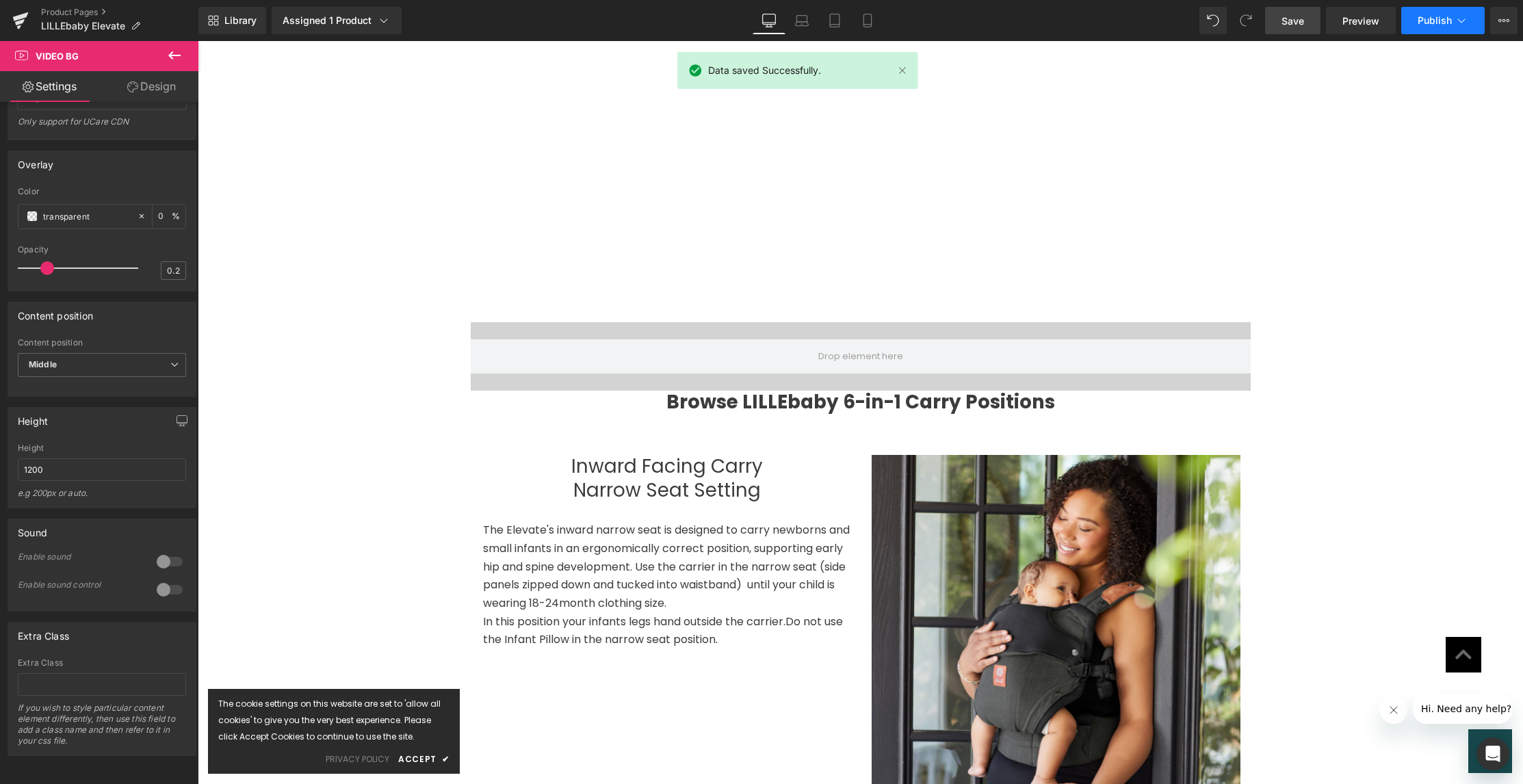
click at [1434, 19] on span "Publish" at bounding box center [1435, 20] width 34 height 11
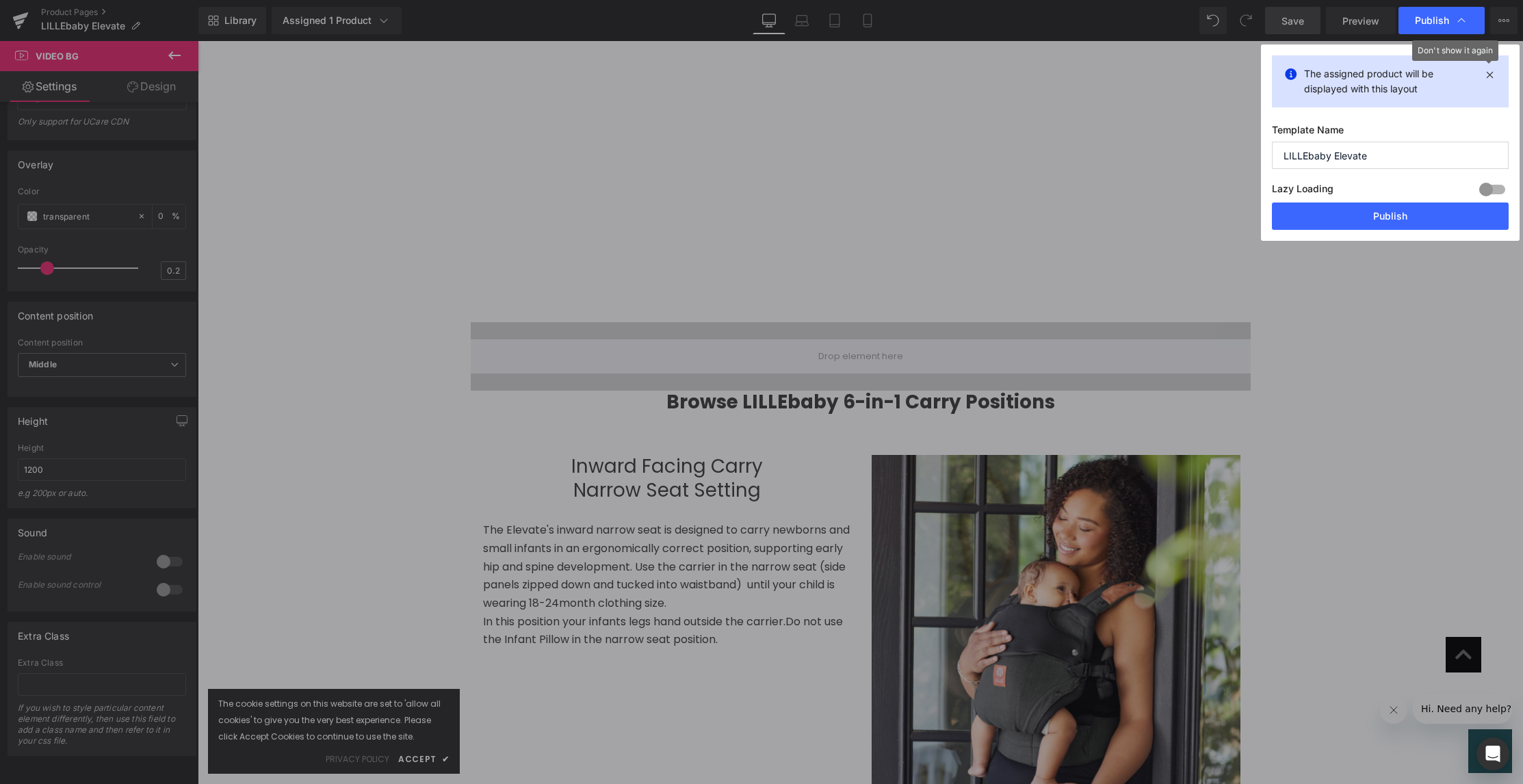
drag, startPoint x: 1491, startPoint y: 75, endPoint x: 1417, endPoint y: 55, distance: 76.7
click at [1490, 75] on icon at bounding box center [1489, 74] width 15 height 16
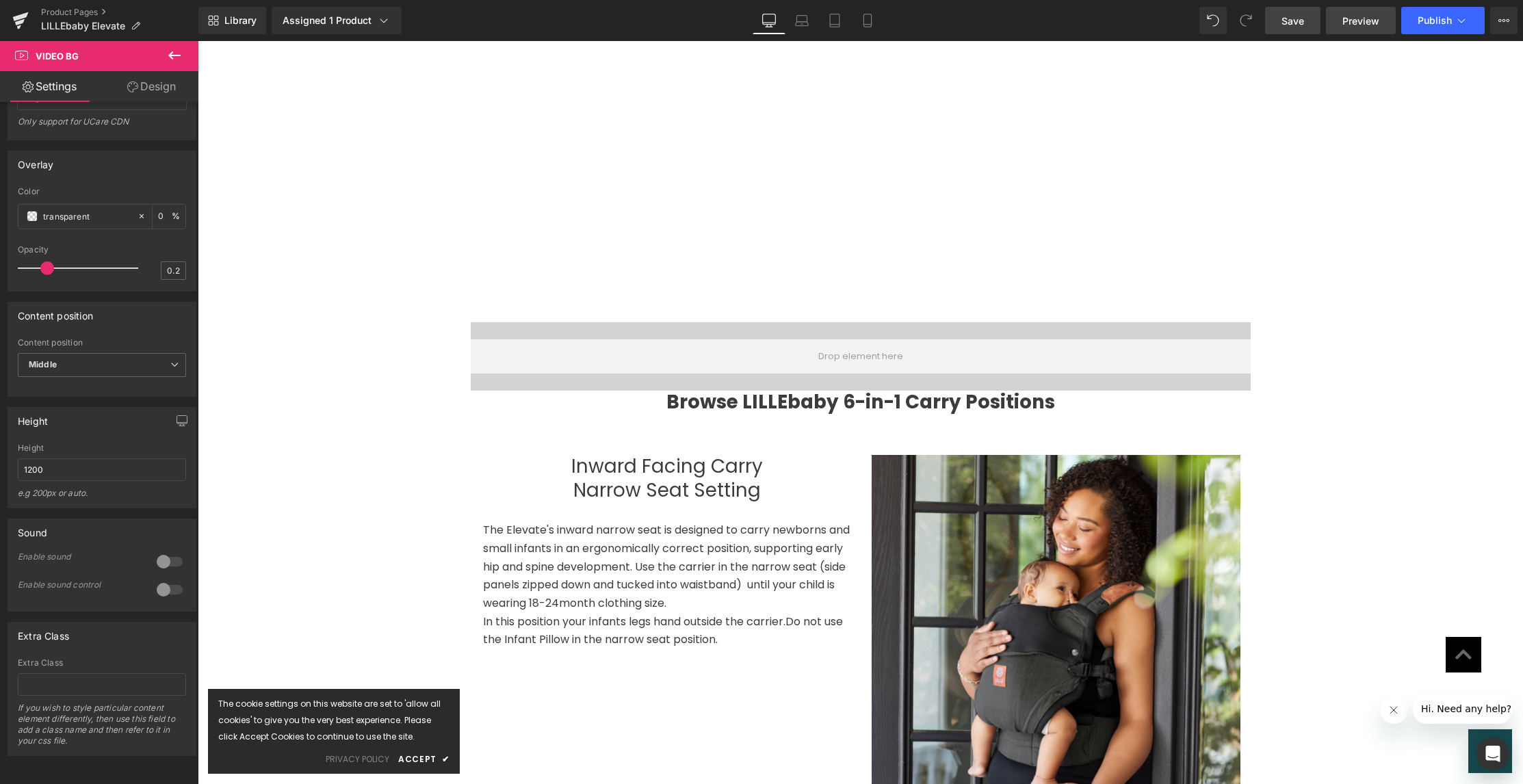
click at [1365, 22] on span "Preview" at bounding box center [1360, 21] width 37 height 15
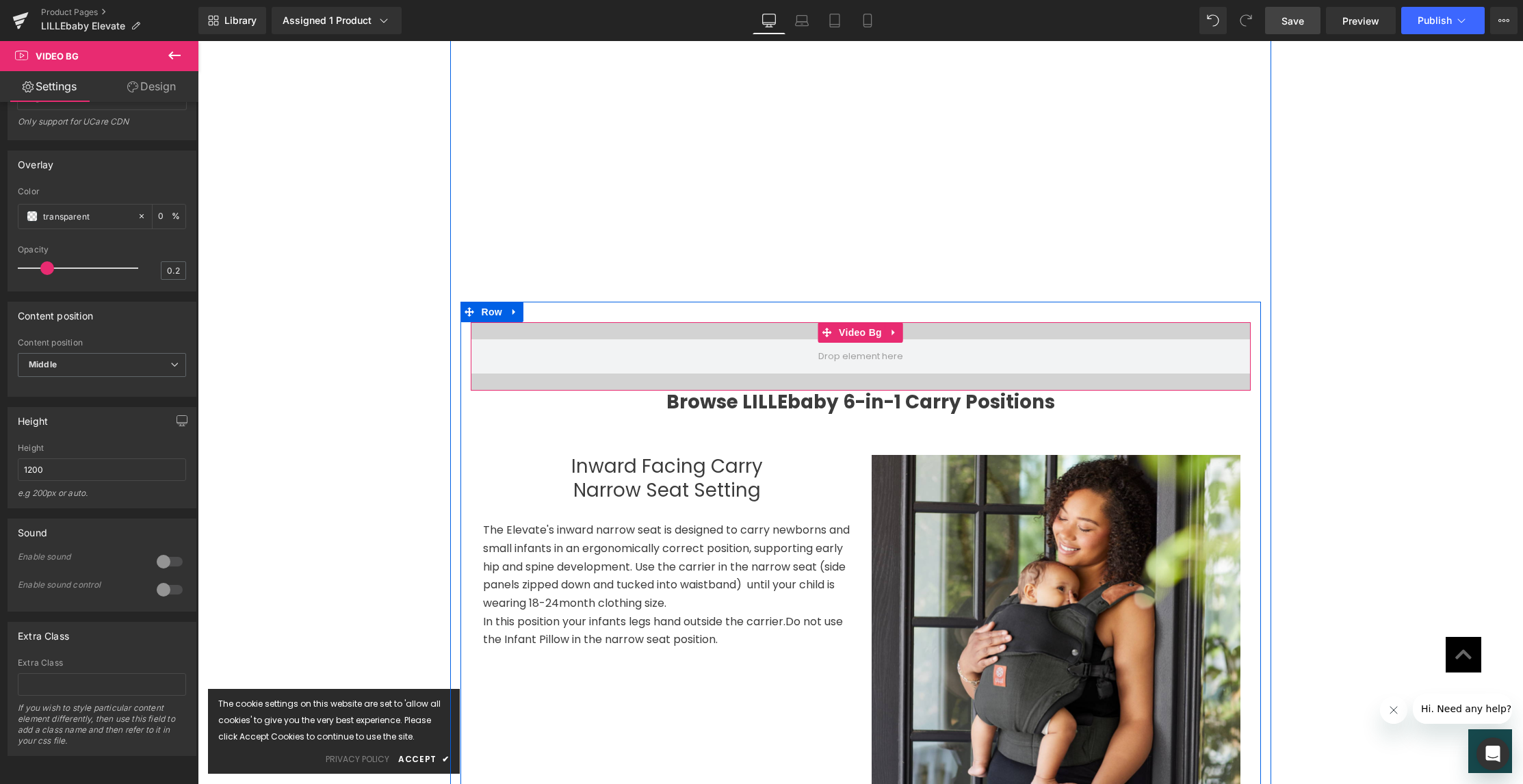
click at [659, 358] on div at bounding box center [861, 355] width 780 height 68
click at [659, 359] on div at bounding box center [861, 355] width 780 height 68
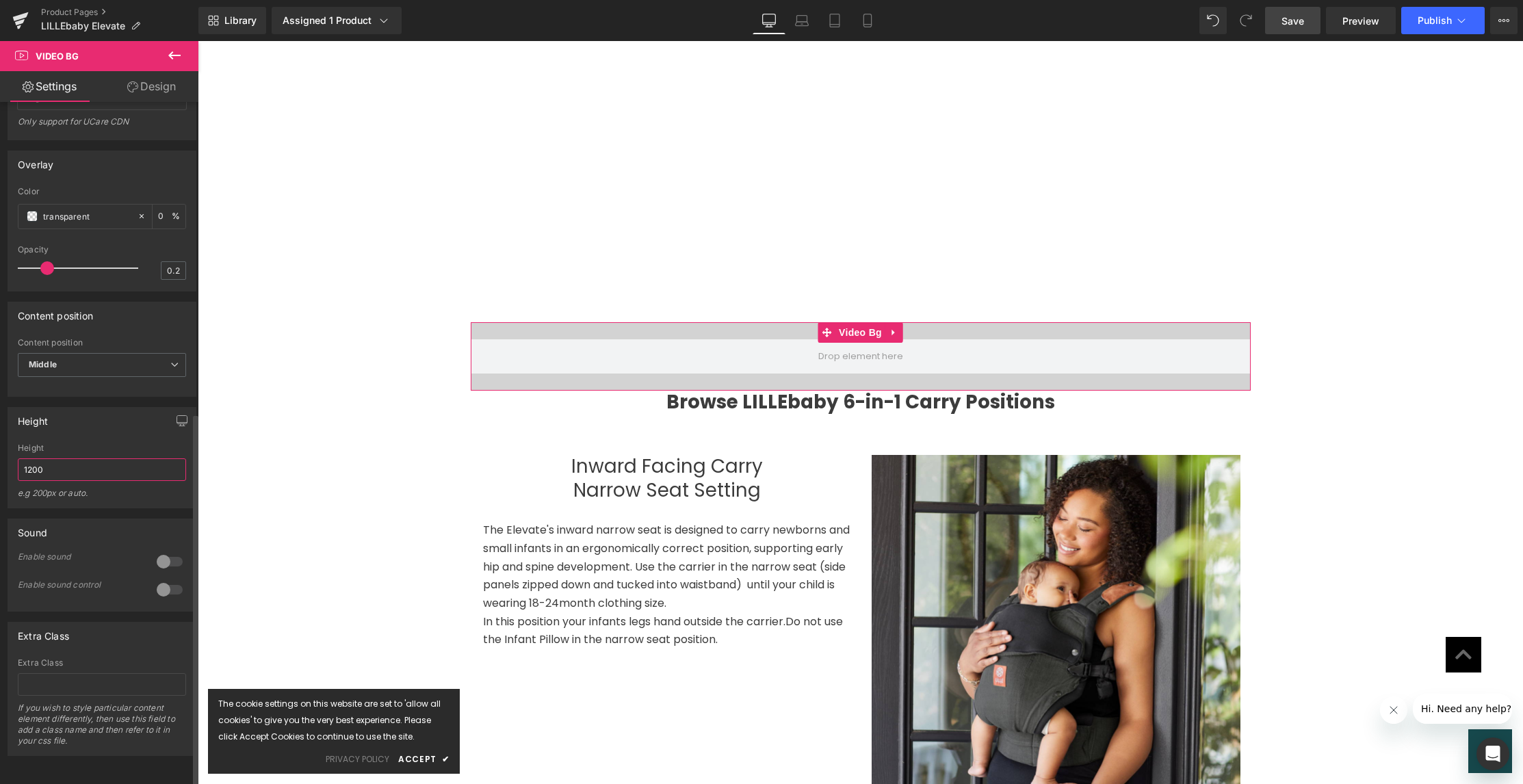
drag, startPoint x: 52, startPoint y: 461, endPoint x: 3, endPoint y: 454, distance: 49.5
click at [3, 454] on div "Height 1200 Height 1200 e.g 200px or auto. 400px Height 400px e.g 200px or auto…" at bounding box center [102, 453] width 205 height 112
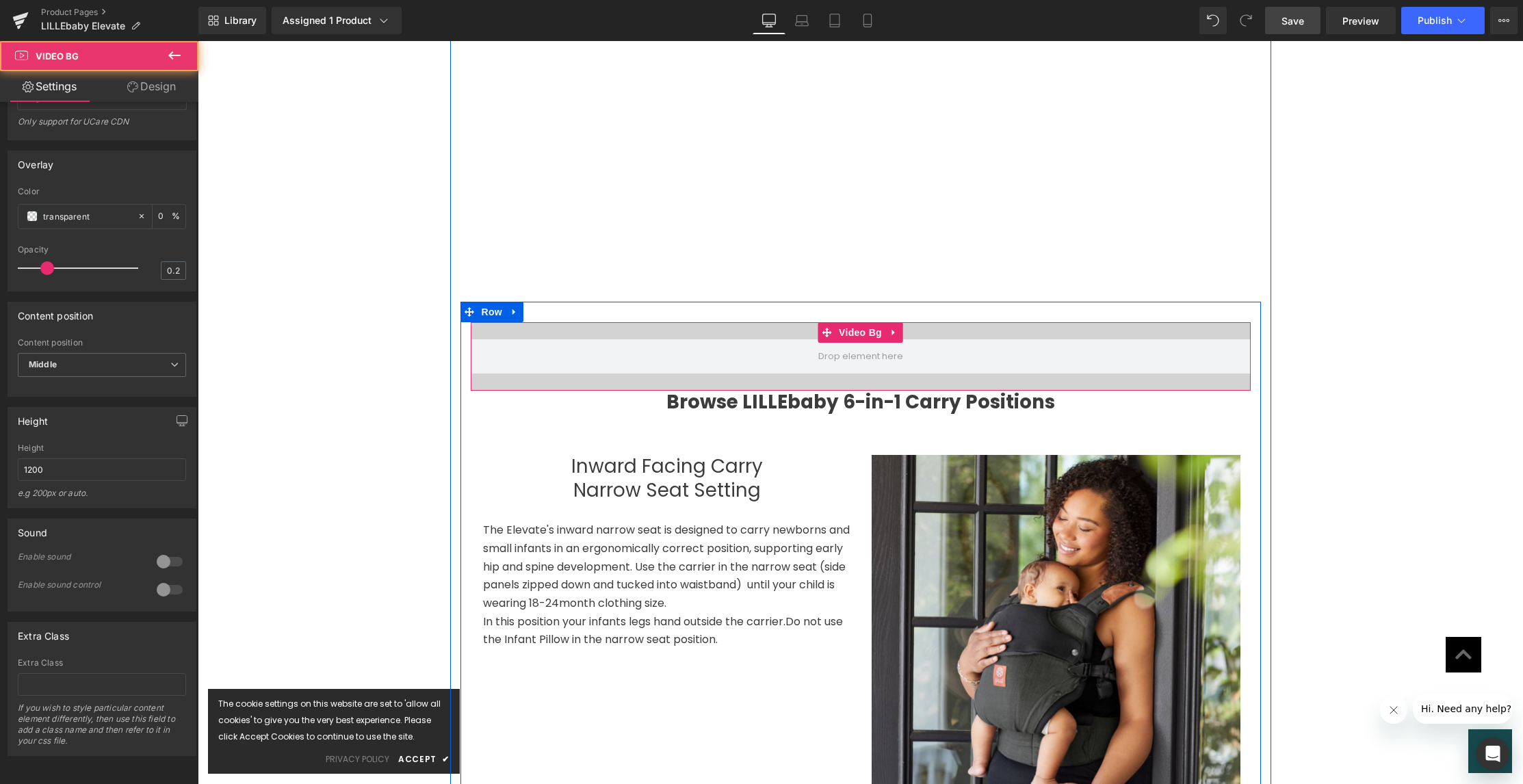
click at [915, 322] on div at bounding box center [861, 355] width 780 height 68
click at [892, 327] on icon at bounding box center [894, 332] width 9 height 10
click at [898, 328] on icon at bounding box center [902, 332] width 9 height 9
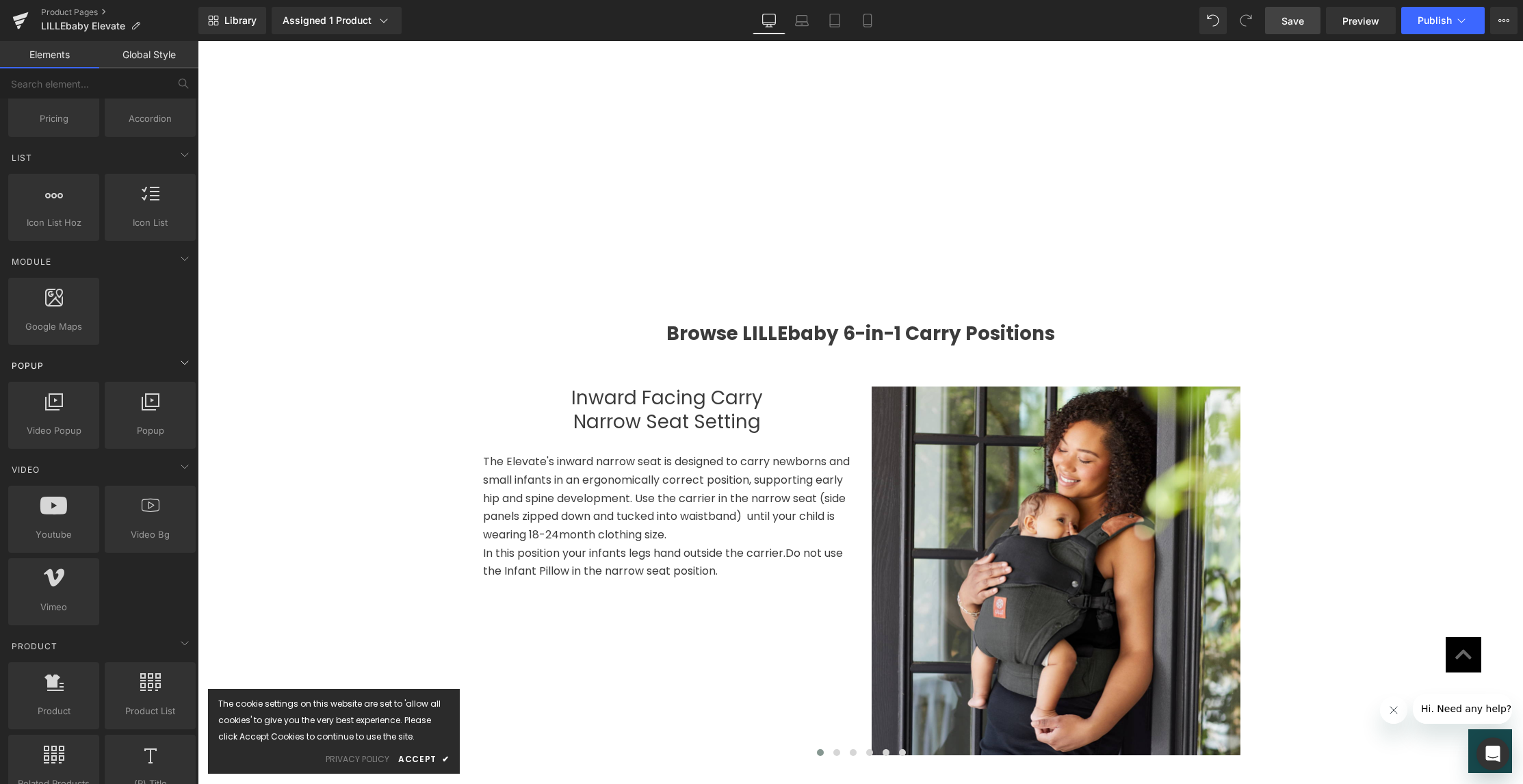
scroll to position [536, 0]
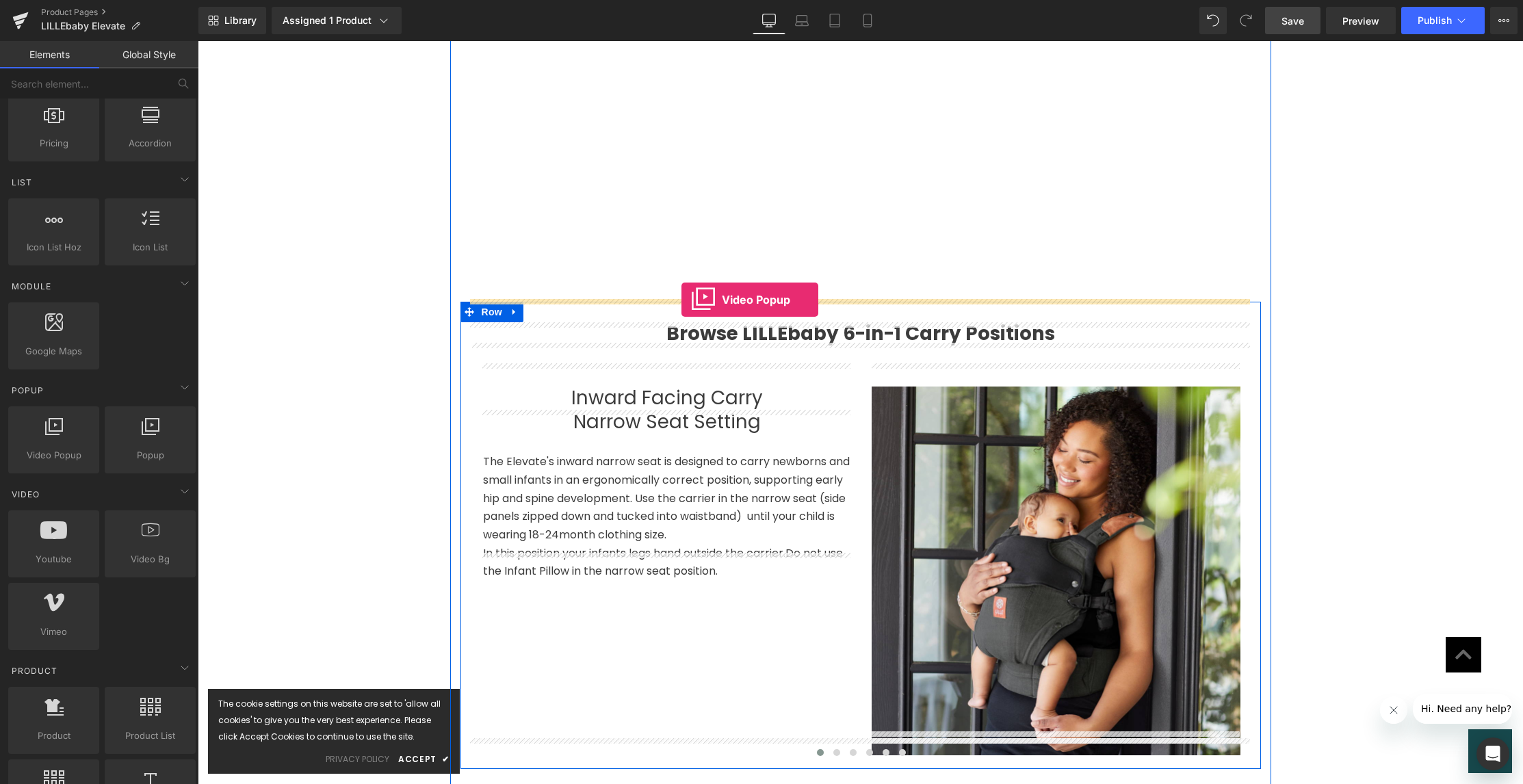
drag, startPoint x: 270, startPoint y: 491, endPoint x: 682, endPoint y: 299, distance: 454.5
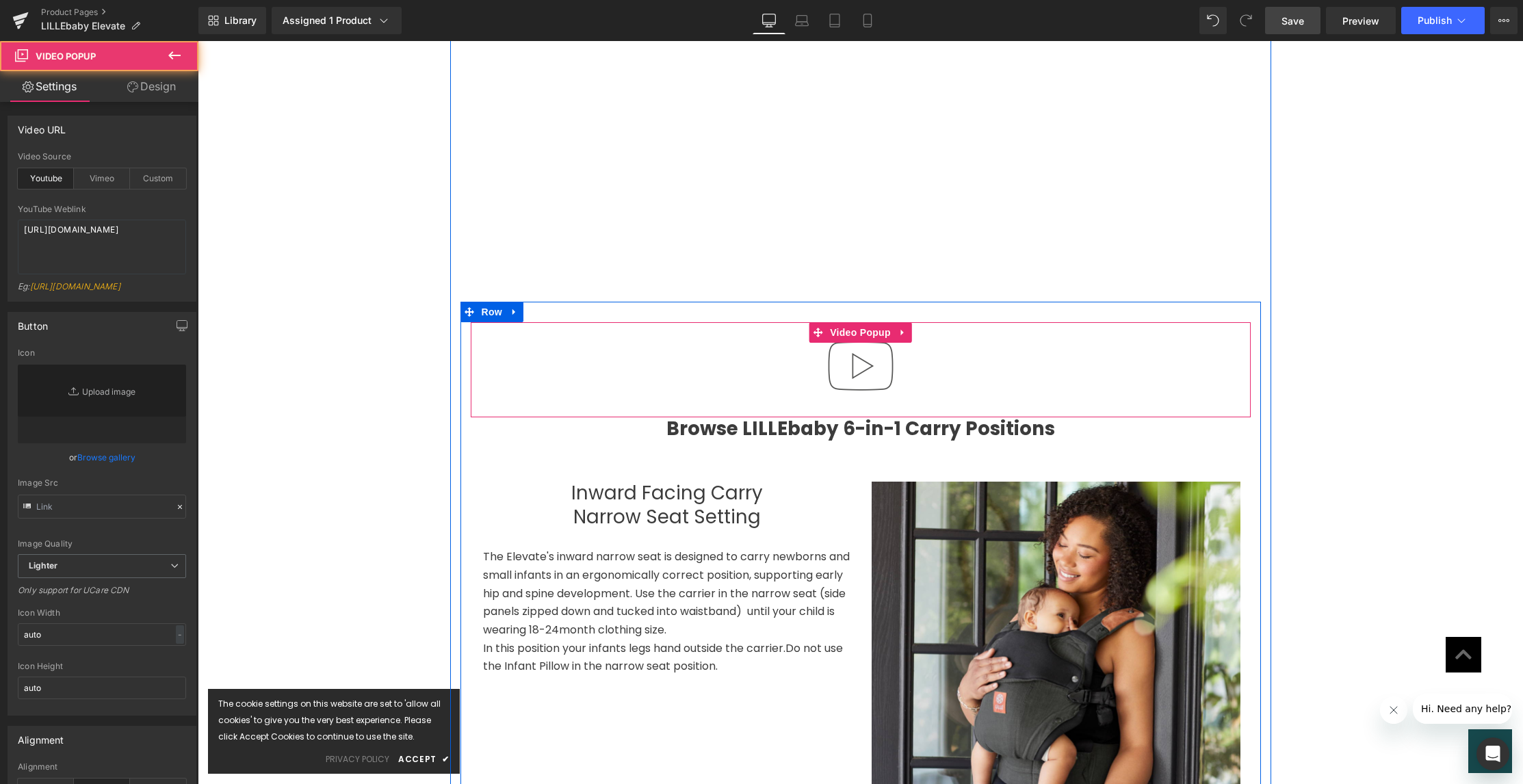
type input "//[DOMAIN_NAME][URL]"
click at [866, 341] on img at bounding box center [861, 366] width 88 height 88
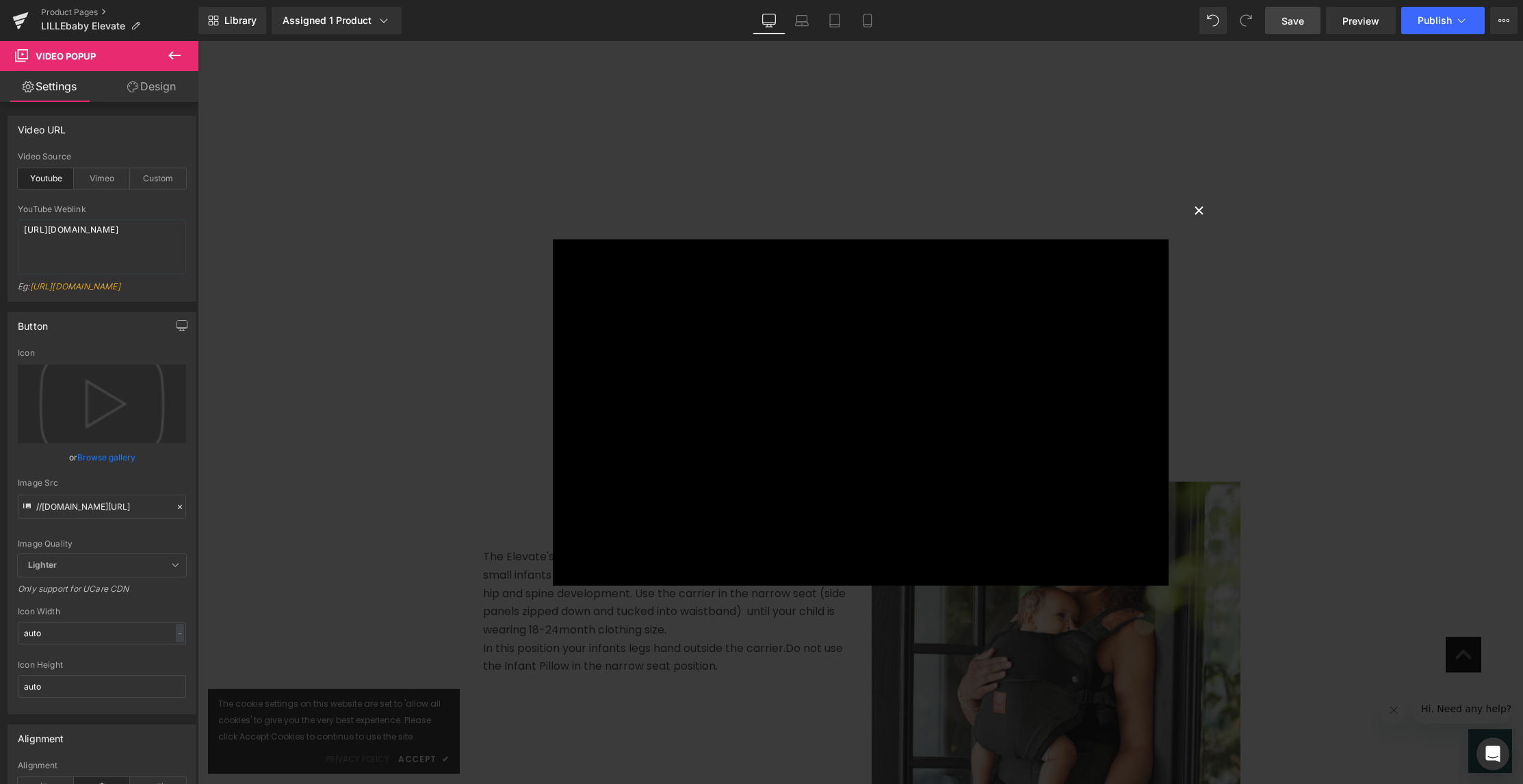
click at [1199, 210] on button "×" at bounding box center [1199, 209] width 28 height 28
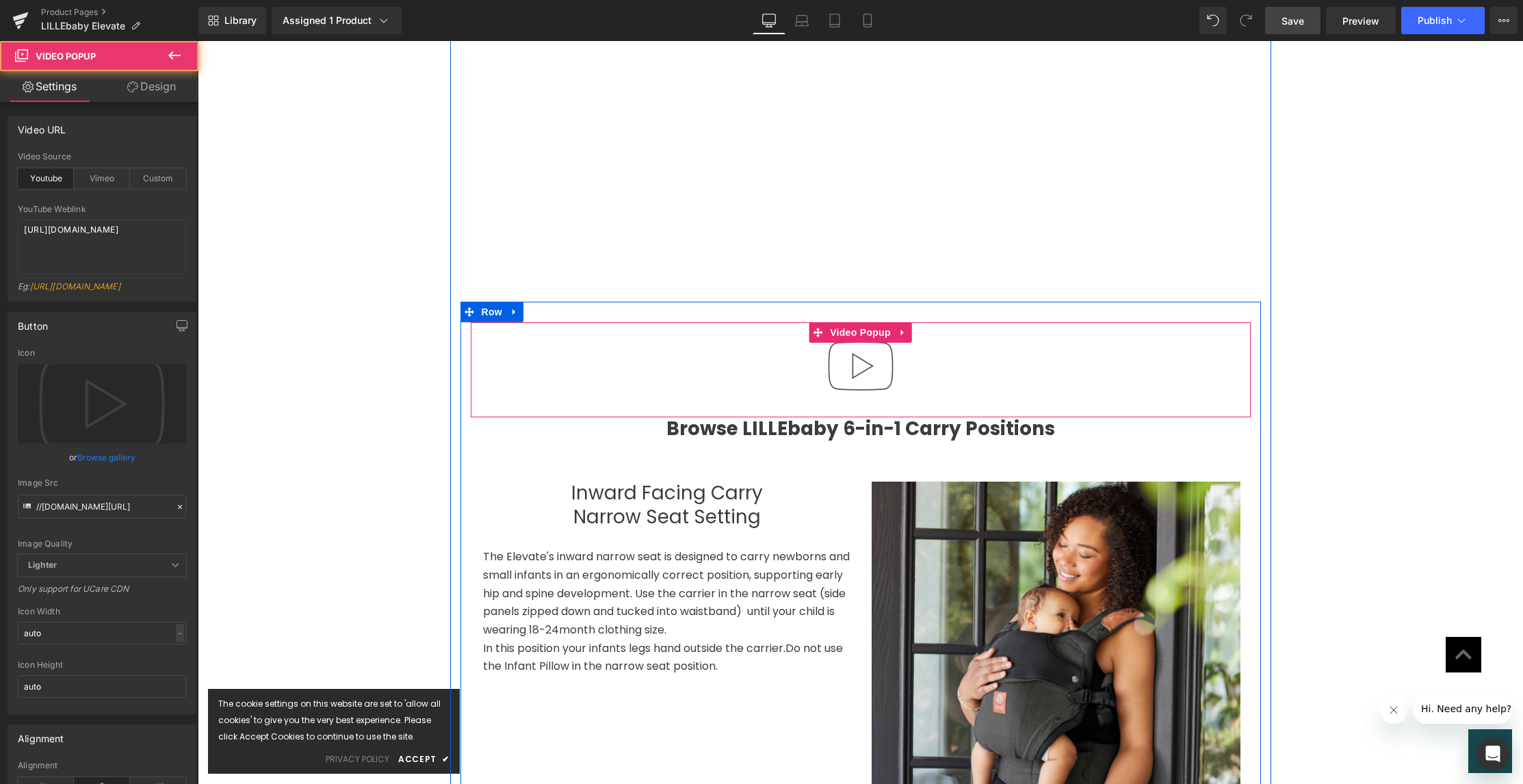
click at [743, 363] on div at bounding box center [861, 369] width 780 height 95
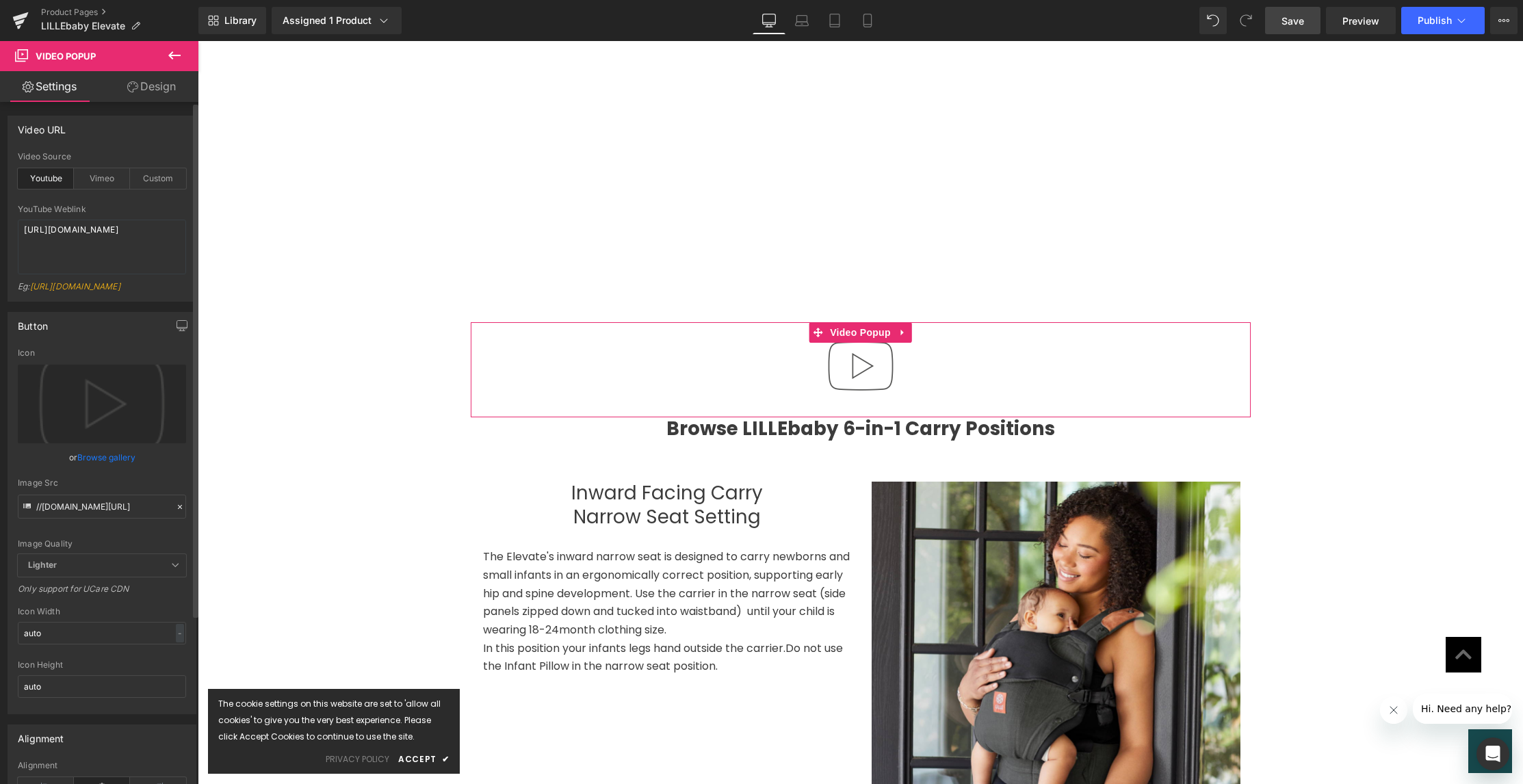
drag, startPoint x: 147, startPoint y: 181, endPoint x: 123, endPoint y: 223, distance: 48.4
click at [147, 182] on div "Custom" at bounding box center [158, 179] width 56 height 21
click at [109, 255] on textarea "[URL][DOMAIN_NAME]" at bounding box center [102, 247] width 169 height 55
paste textarea "videos/c/o/v/9216350b91c343daa270c9b4730122de.mp4"
type textarea "https://cdn.shopify.com/videos/c/o/v/9216350b91c343daa270c9b4730122de.mp4"
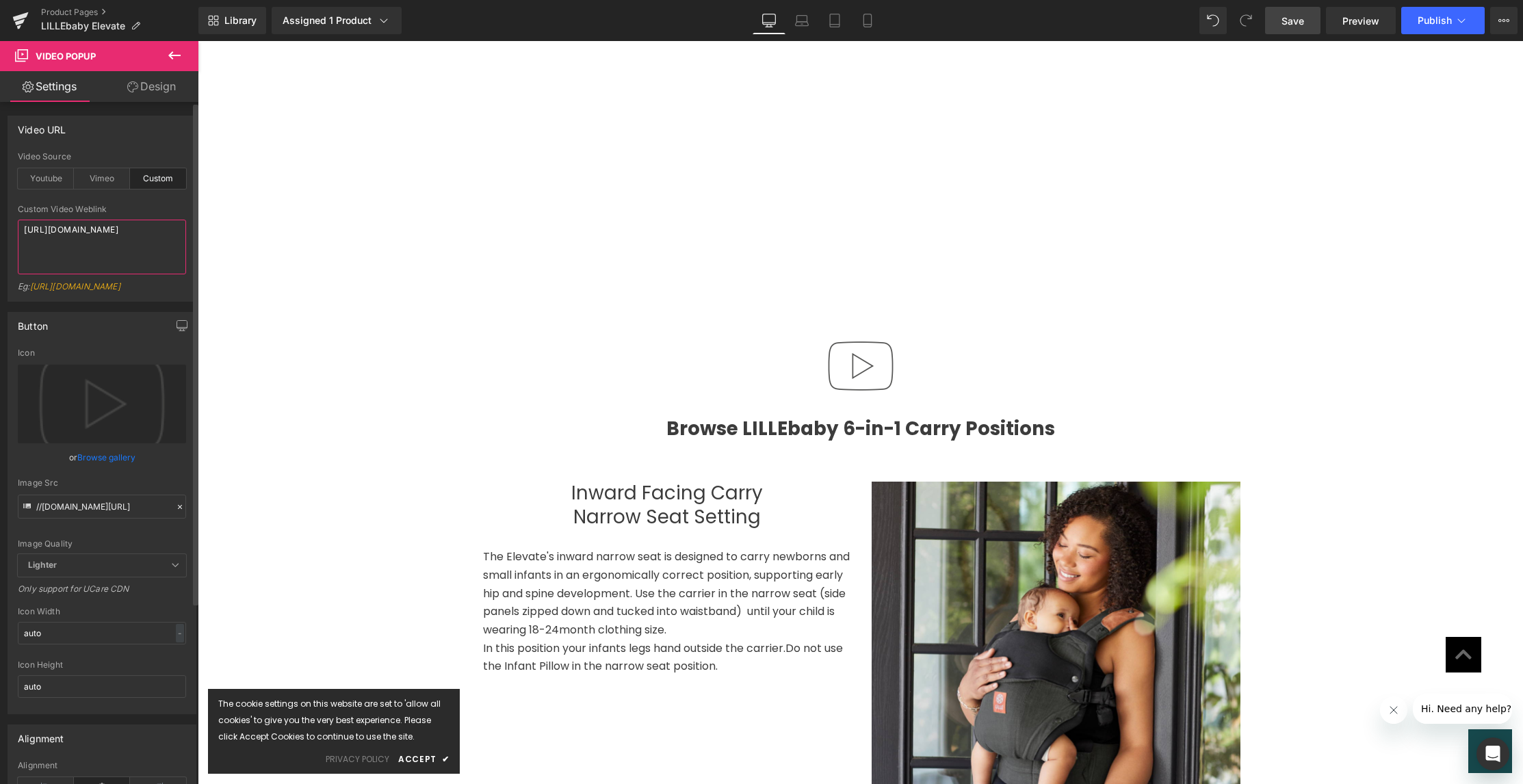
scroll to position [0, 0]
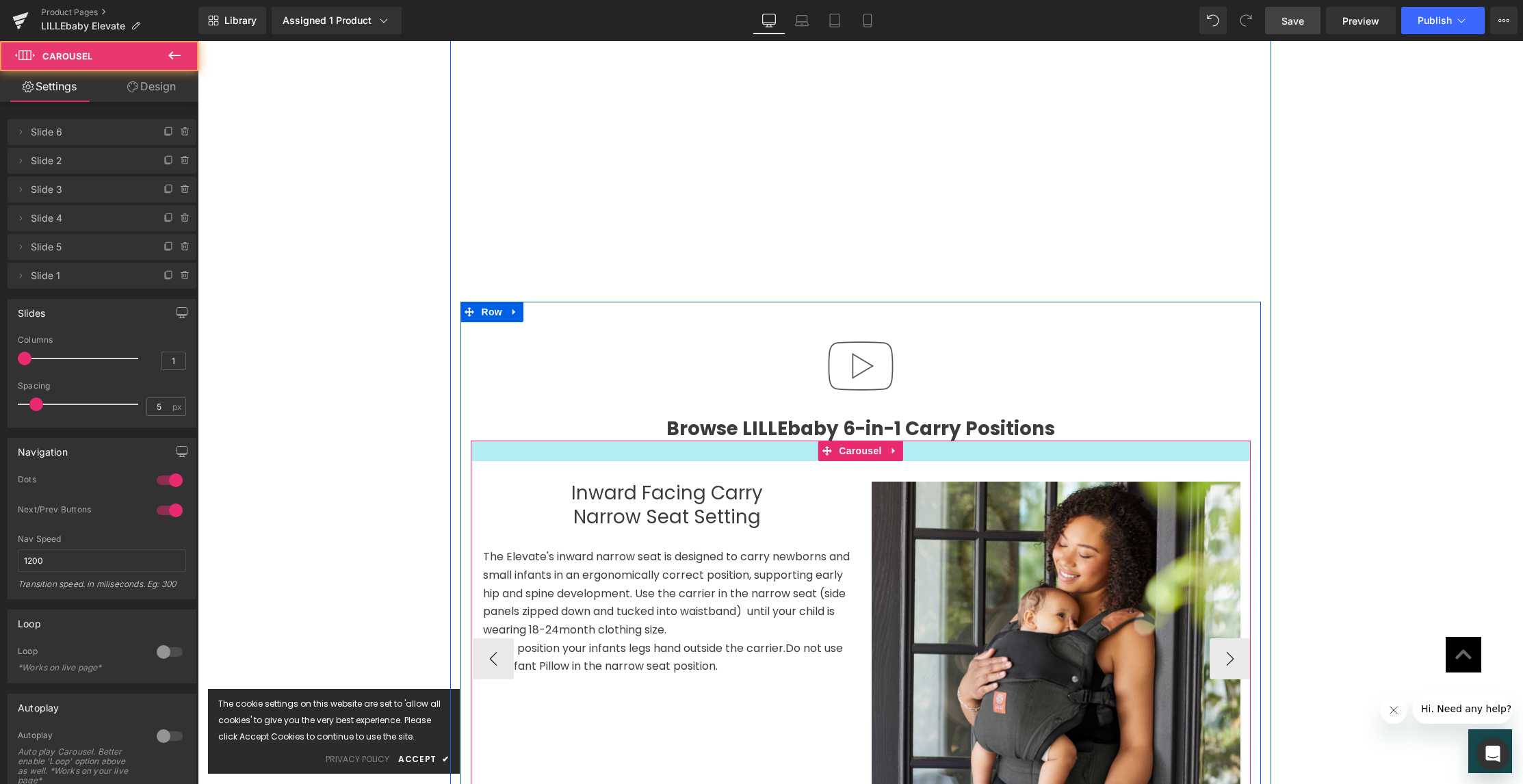
click at [712, 441] on div at bounding box center [861, 451] width 780 height 21
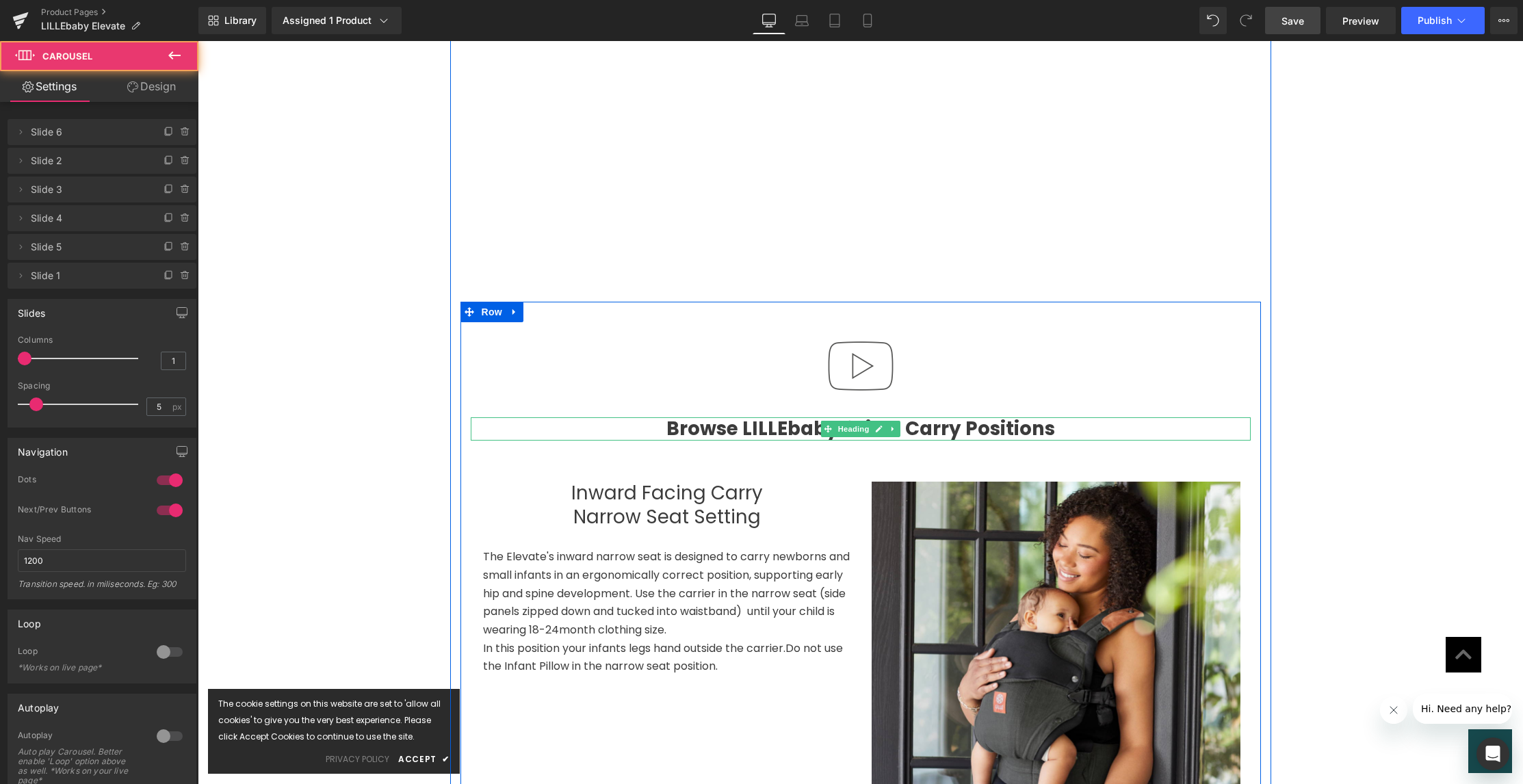
click at [727, 417] on h1 "Browse LILLEbaby 6-in-1 Carry Positions" at bounding box center [861, 429] width 780 height 24
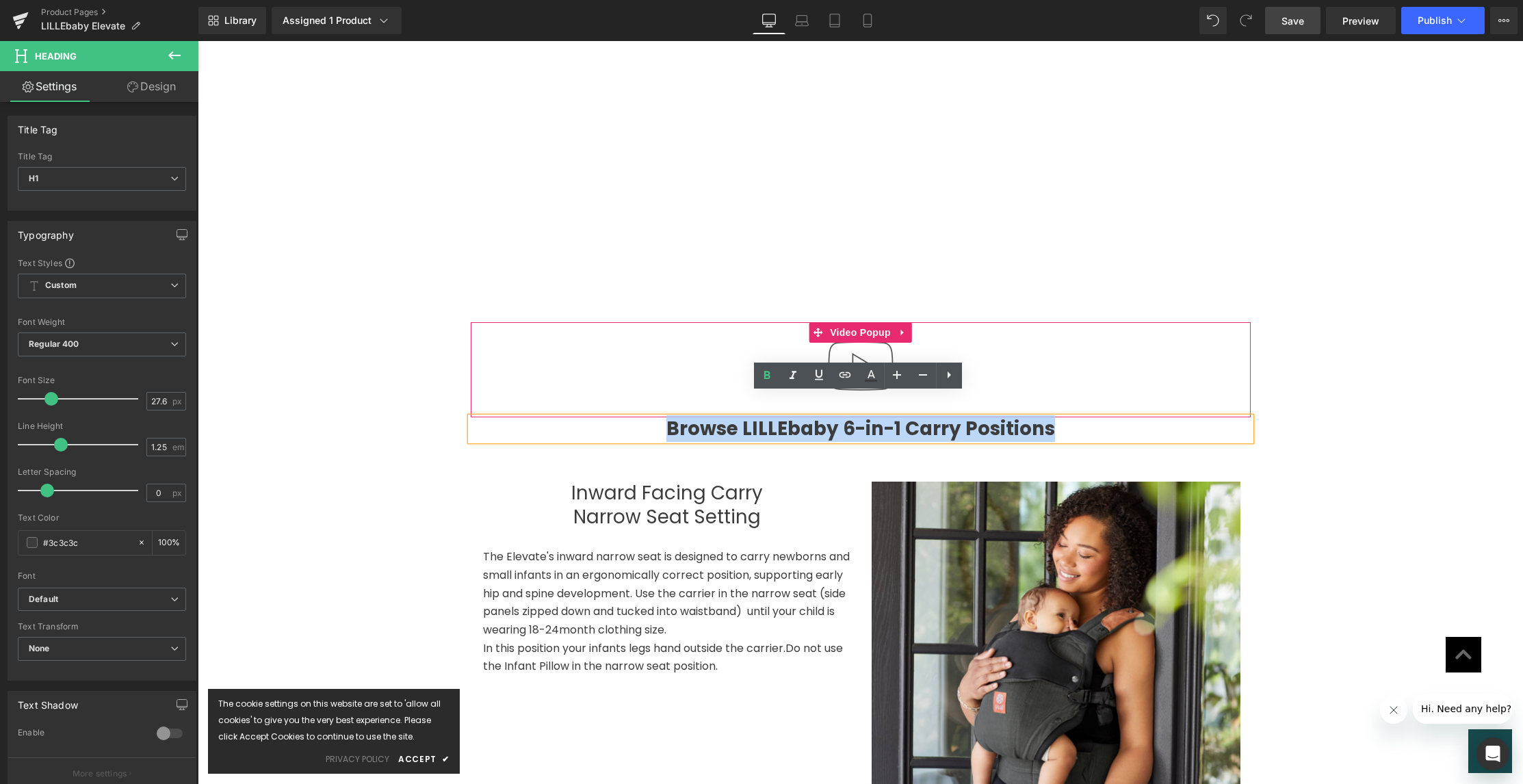
drag, startPoint x: 1202, startPoint y: 397, endPoint x: 1201, endPoint y: 373, distance: 24.0
click at [1200, 373] on div "Video Popup Browse LILLEbaby 6-in-1 Carry Positions Heading Inward Facing Carry…" at bounding box center [861, 589] width 801 height 534
click at [1197, 417] on h1 "Browse LILLEbaby 6-in-1 Carry Positions" at bounding box center [861, 429] width 780 height 24
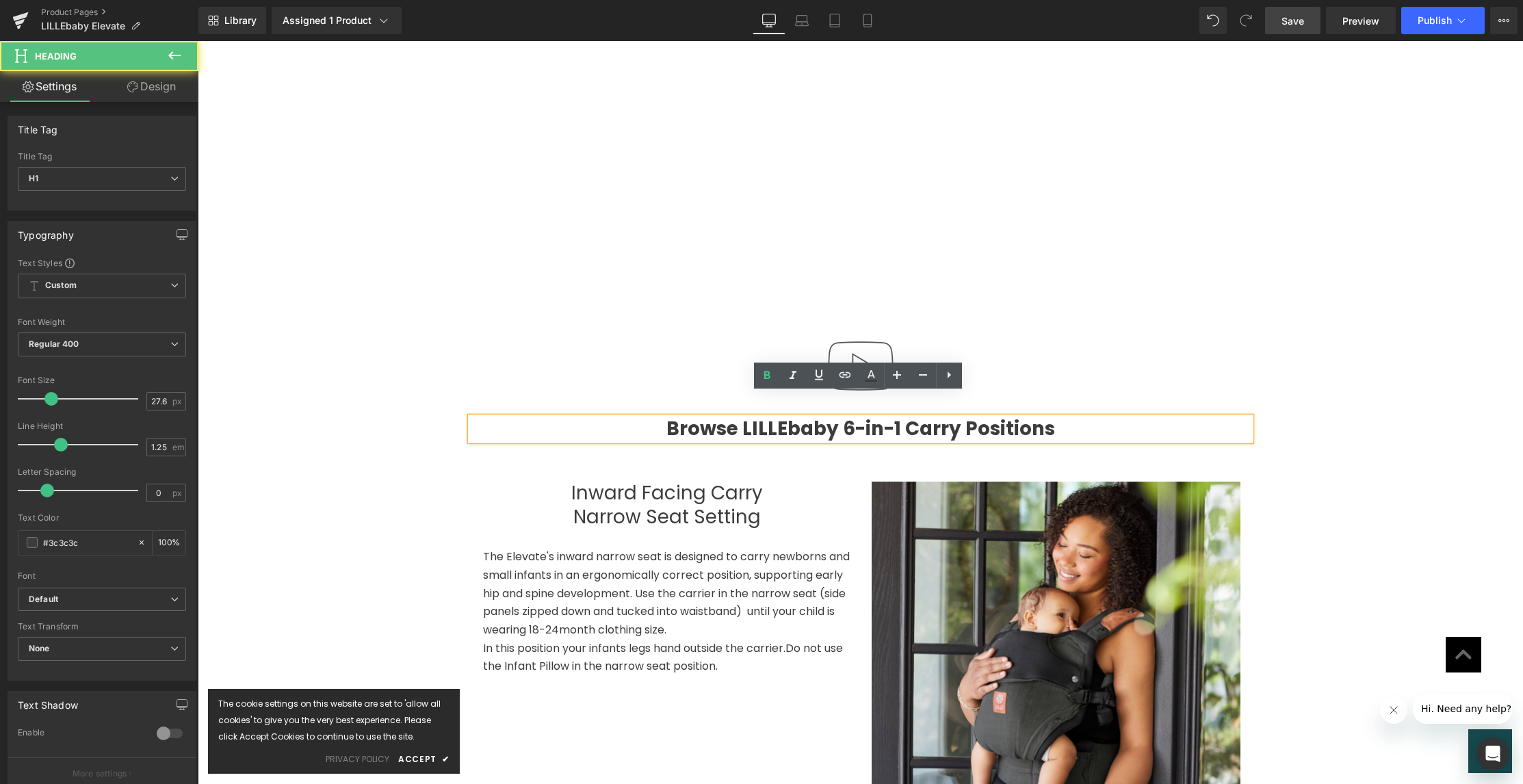
click at [790, 417] on h1 "Browse LILLEbaby 6-in-1 Carry Positions" at bounding box center [861, 429] width 780 height 24
click at [482, 417] on h1 "Browse LILLEbaby 6-in-1 Carry Positions" at bounding box center [861, 429] width 780 height 24
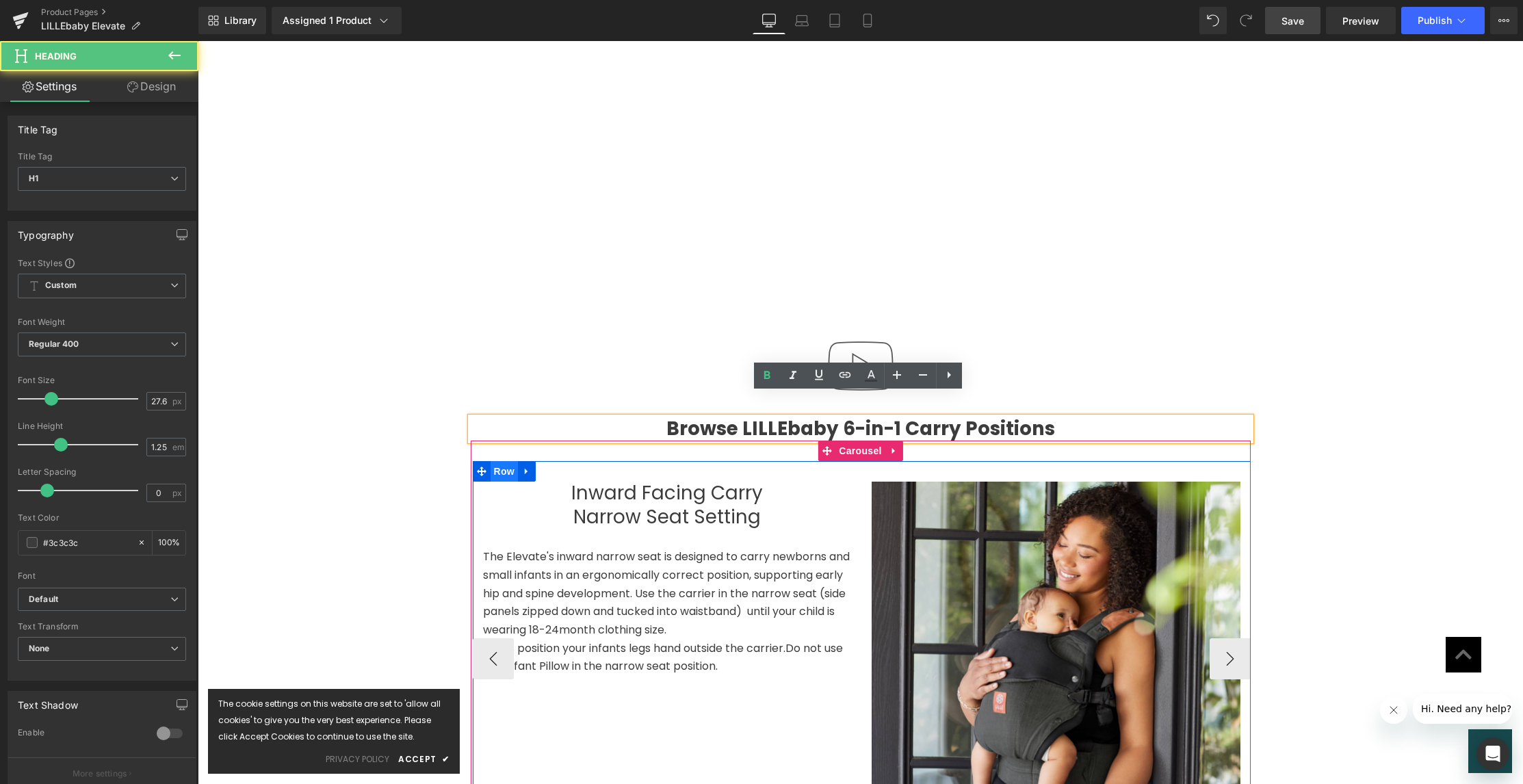
click at [493, 461] on span "Row" at bounding box center [505, 472] width 28 height 21
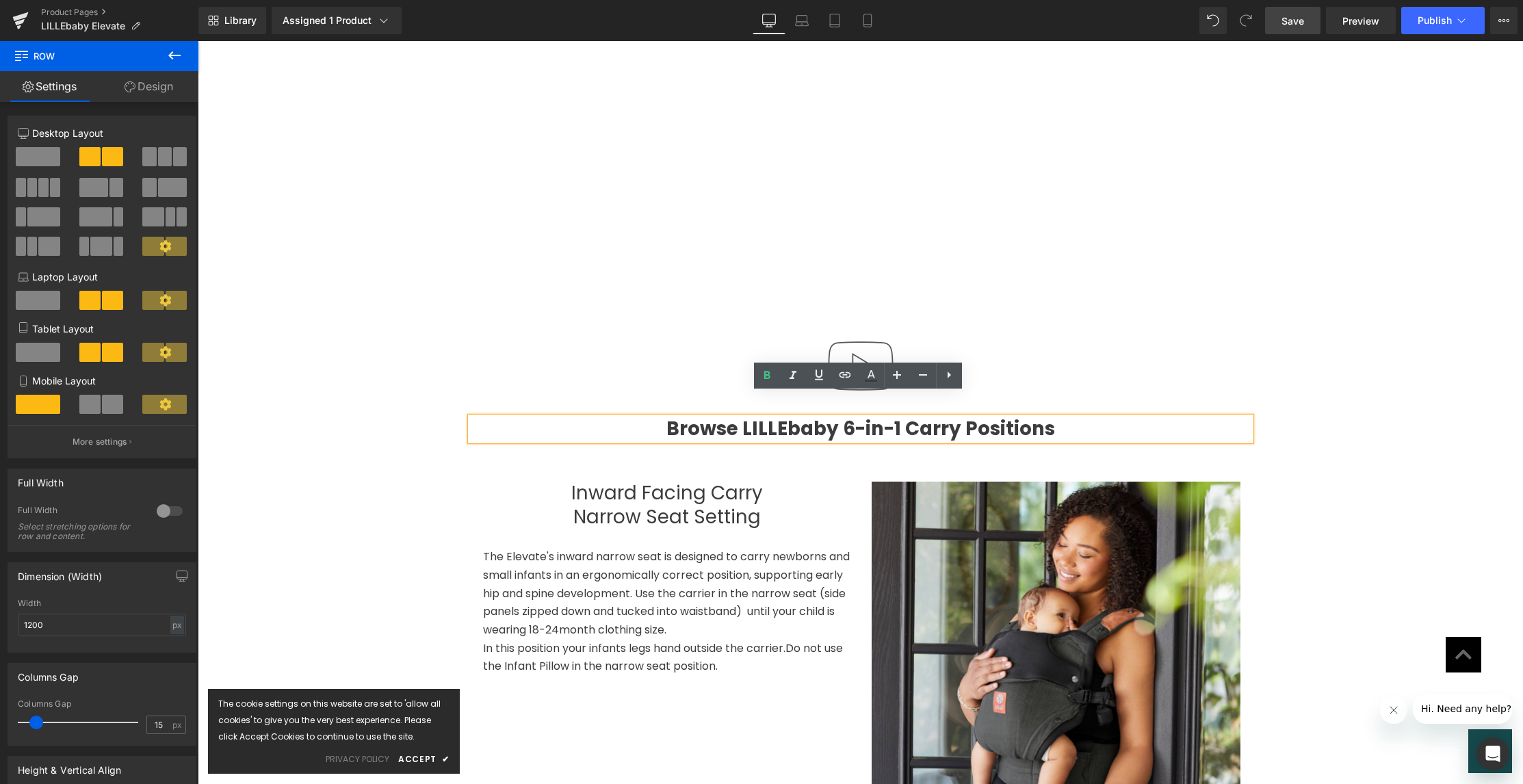
click at [672, 322] on div at bounding box center [861, 369] width 780 height 95
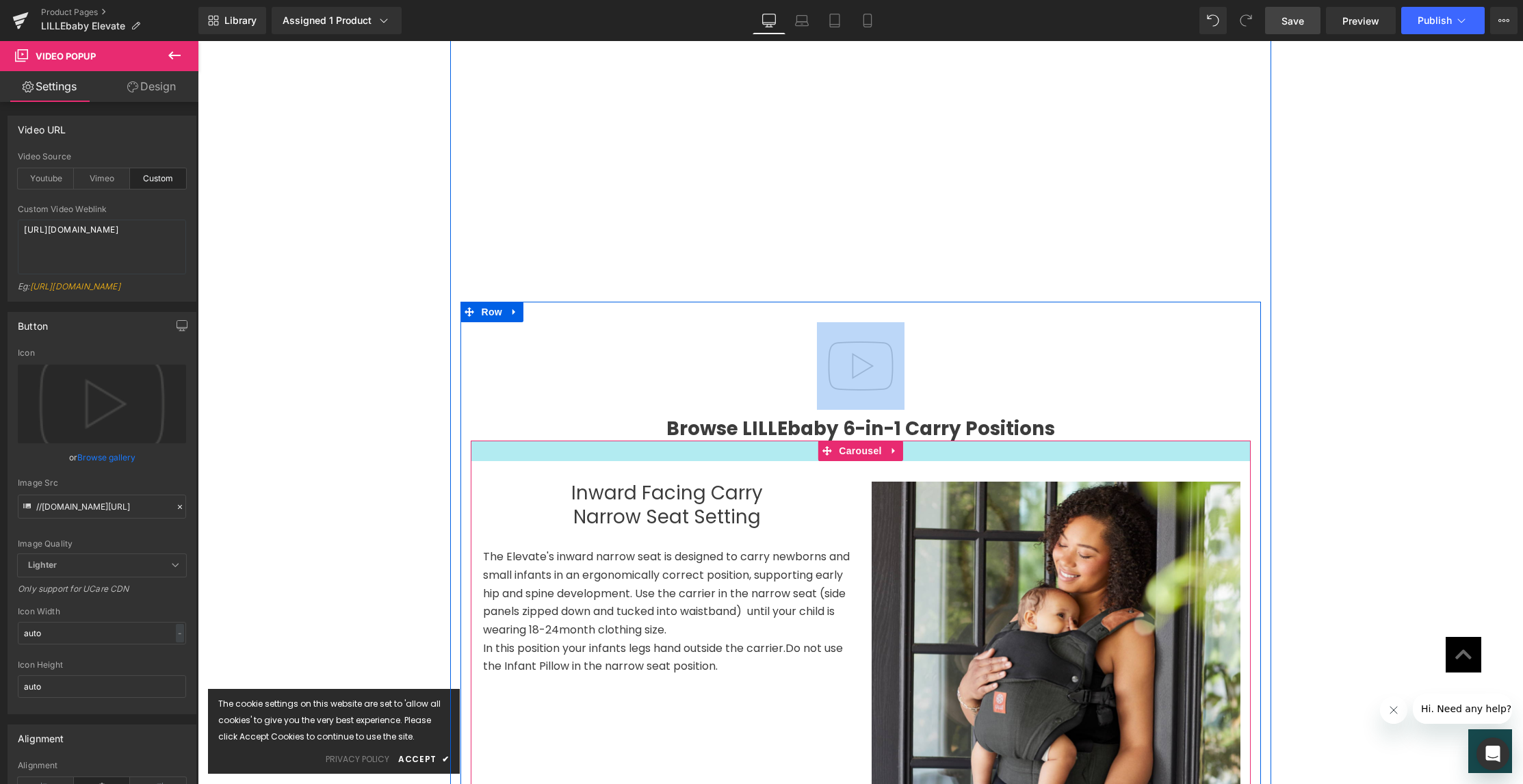
drag, startPoint x: 547, startPoint y: 330, endPoint x: 546, endPoint y: 402, distance: 72.0
click at [545, 404] on div "Video Popup Browse LILLEbaby 6-in-1 Carry Positions Heading Inward Facing Carry…" at bounding box center [861, 589] width 801 height 534
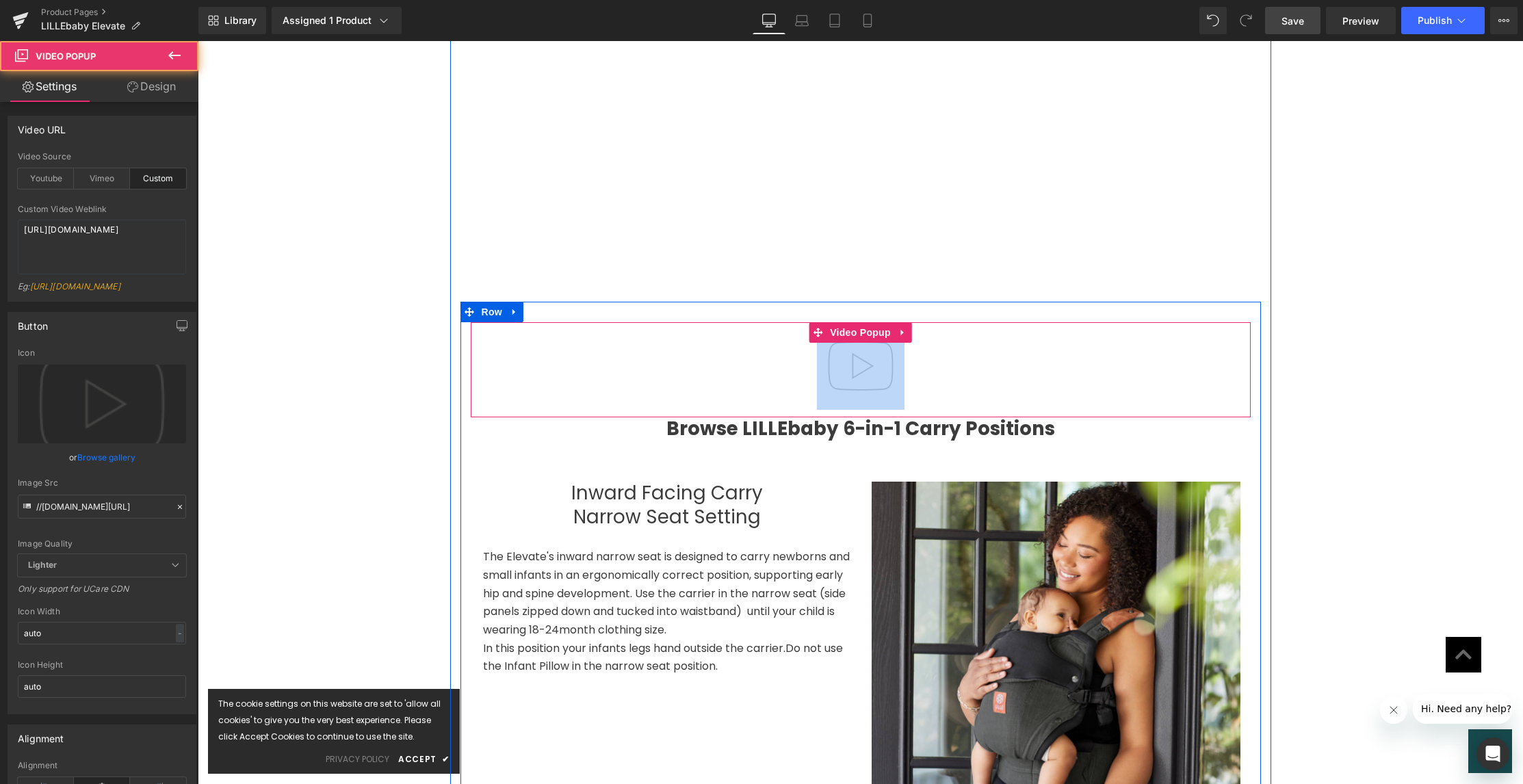
drag, startPoint x: 569, startPoint y: 339, endPoint x: 550, endPoint y: 327, distance: 22.5
click at [568, 339] on div at bounding box center [861, 369] width 780 height 95
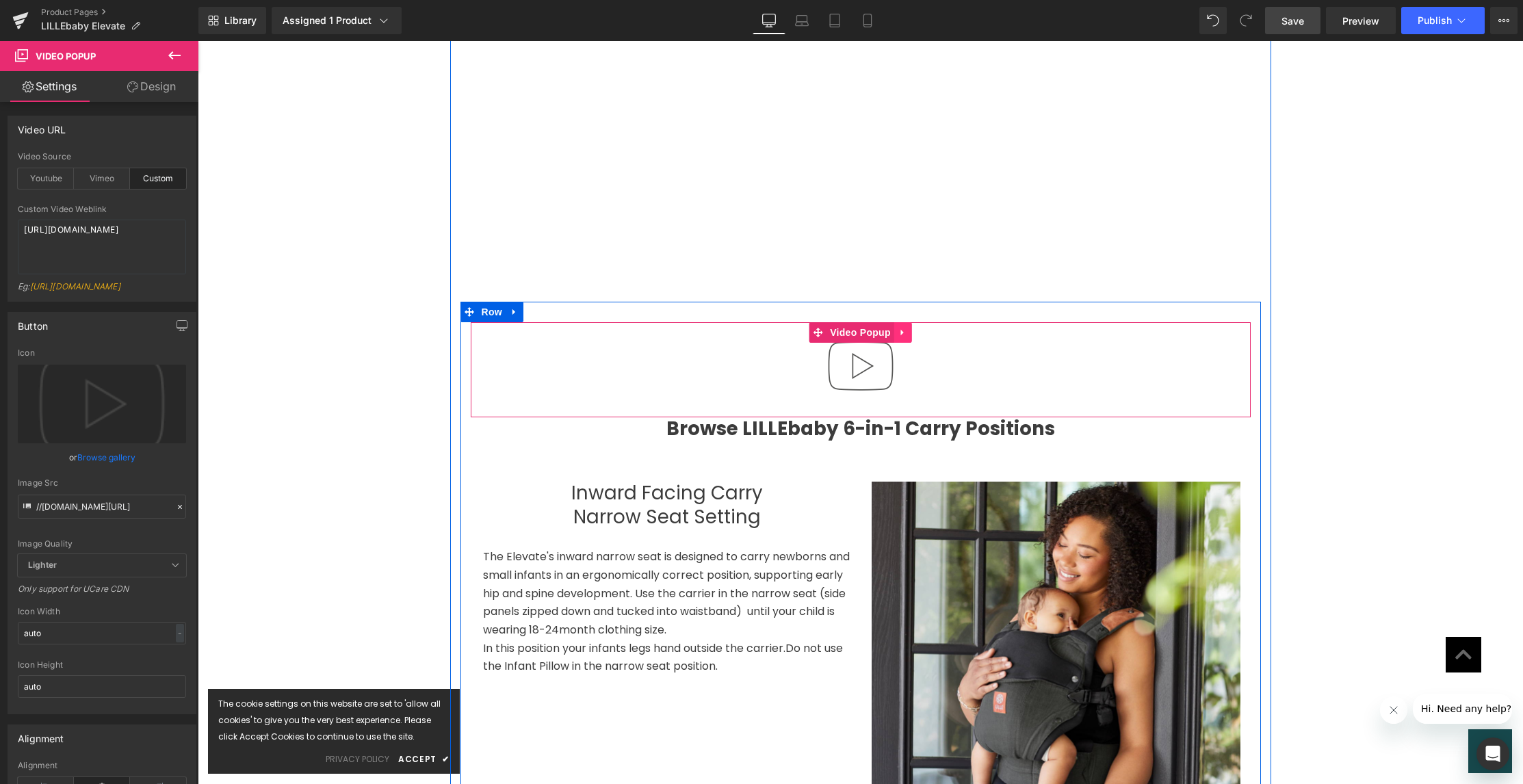
click at [901, 327] on icon at bounding box center [902, 332] width 9 height 10
click at [929, 329] on icon at bounding box center [930, 331] width 3 height 6
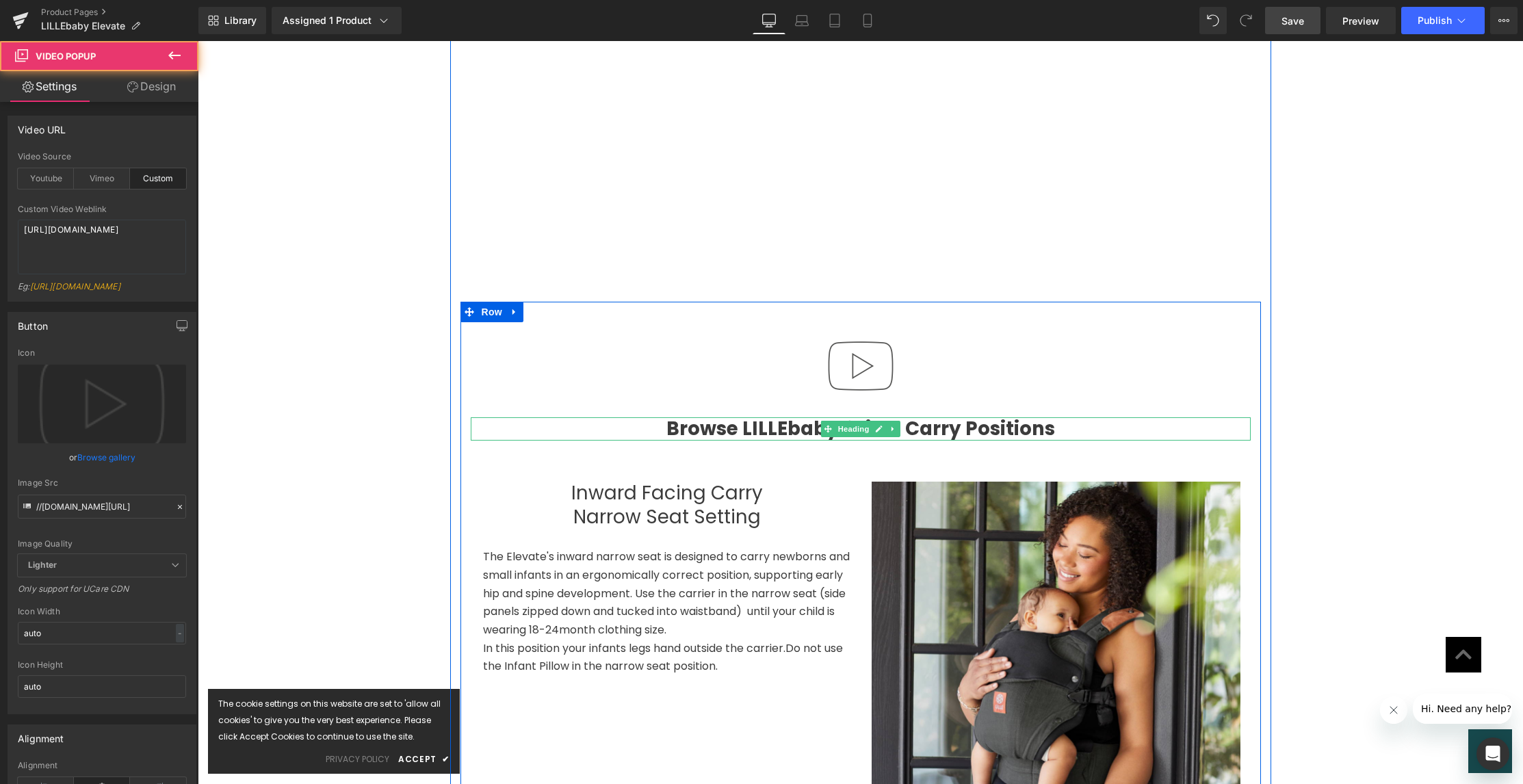
drag, startPoint x: 1011, startPoint y: 343, endPoint x: 1085, endPoint y: 398, distance: 92.2
click at [1025, 402] on div "Video Popup Browse LILLEbaby 6-in-1 Carry Positions Heading Inward Facing Carry…" at bounding box center [861, 589] width 801 height 534
drag, startPoint x: 1131, startPoint y: 386, endPoint x: 1133, endPoint y: 398, distance: 12.2
click at [1132, 401] on div "Video Popup Browse LILLEbaby 6-in-1 Carry Positions Heading Inward Facing Carry…" at bounding box center [861, 589] width 801 height 534
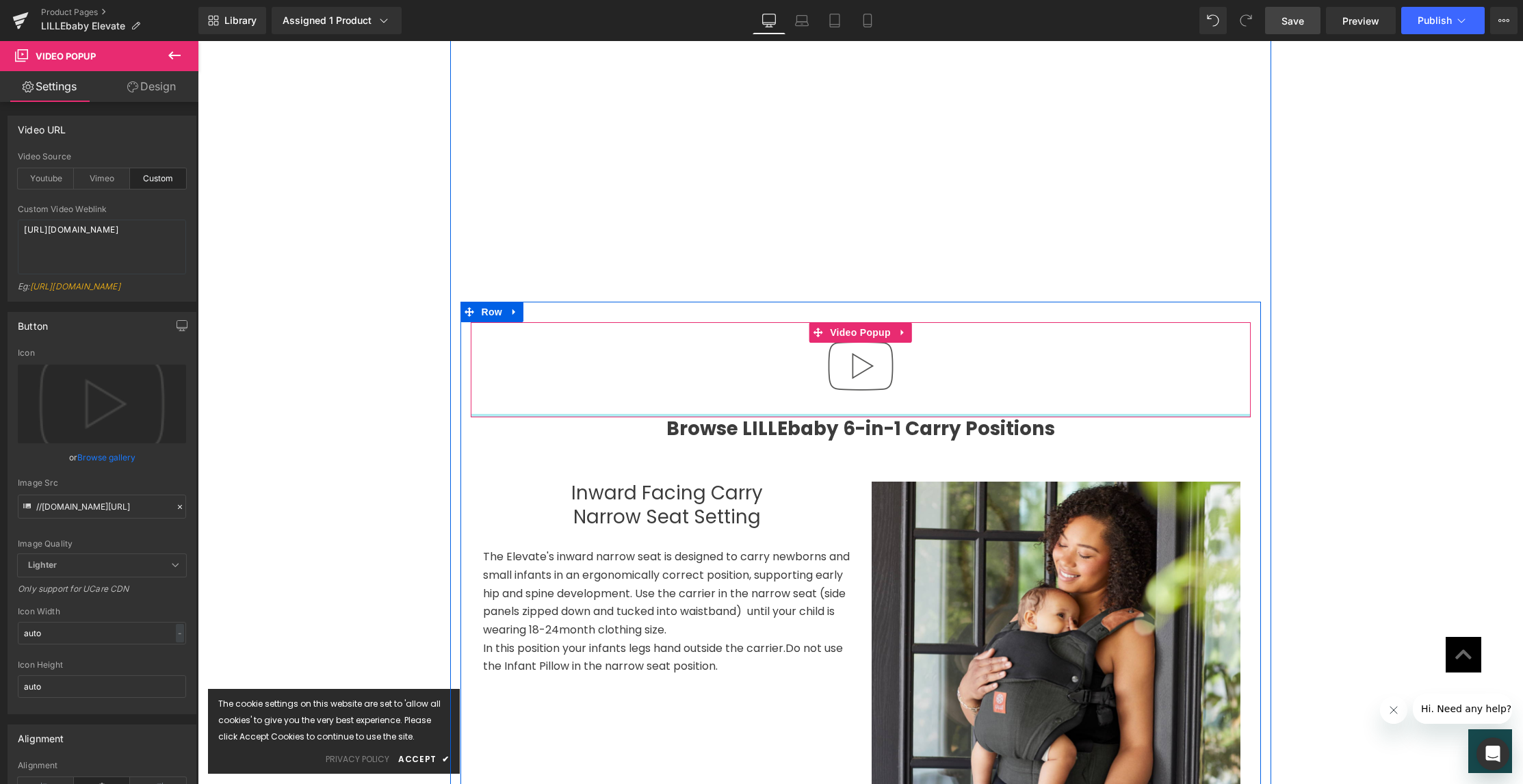
click at [1134, 414] on div at bounding box center [861, 416] width 780 height 3
click at [901, 327] on icon at bounding box center [902, 332] width 9 height 10
click at [907, 328] on icon at bounding box center [912, 332] width 9 height 9
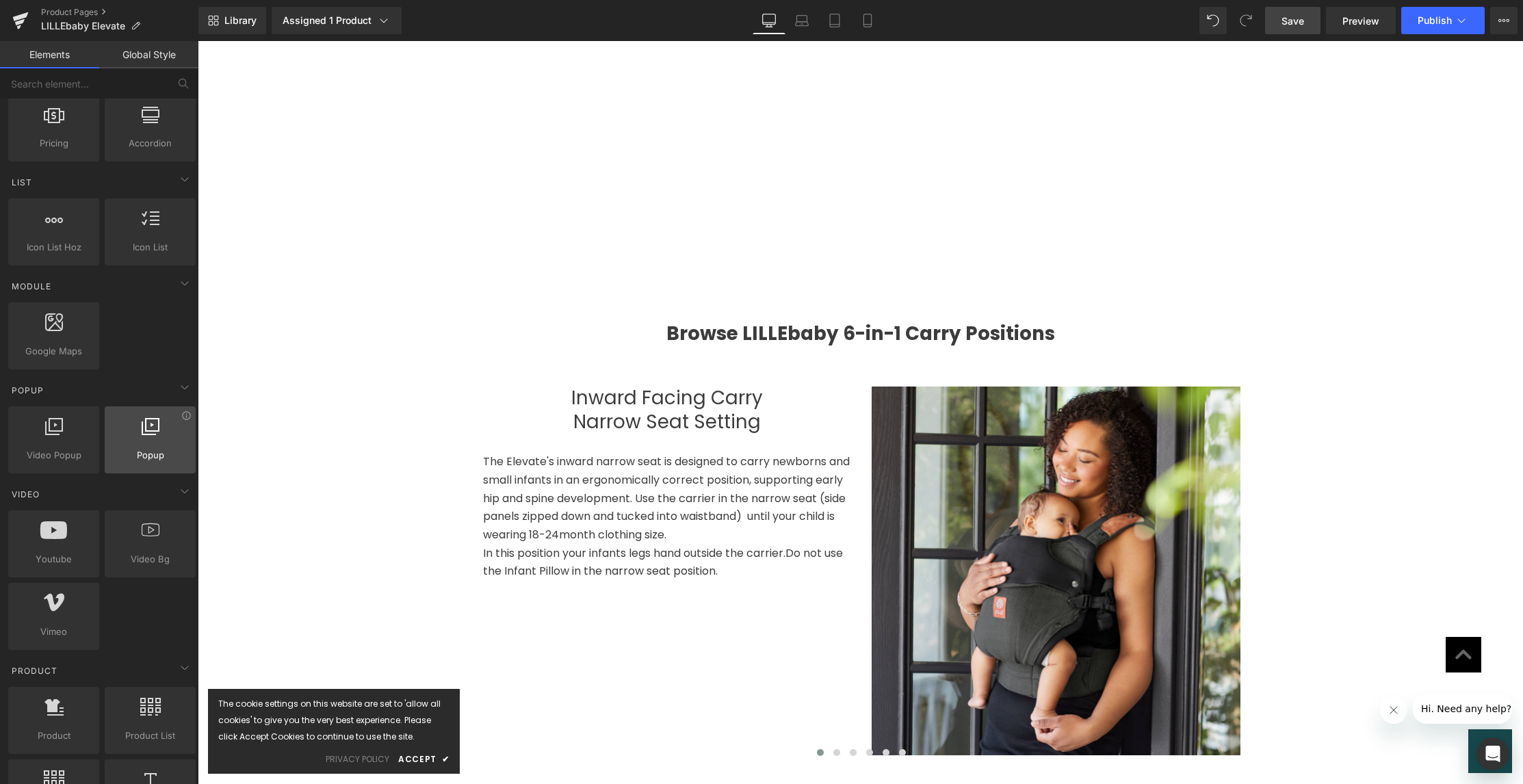
click at [142, 441] on div at bounding box center [150, 433] width 83 height 31
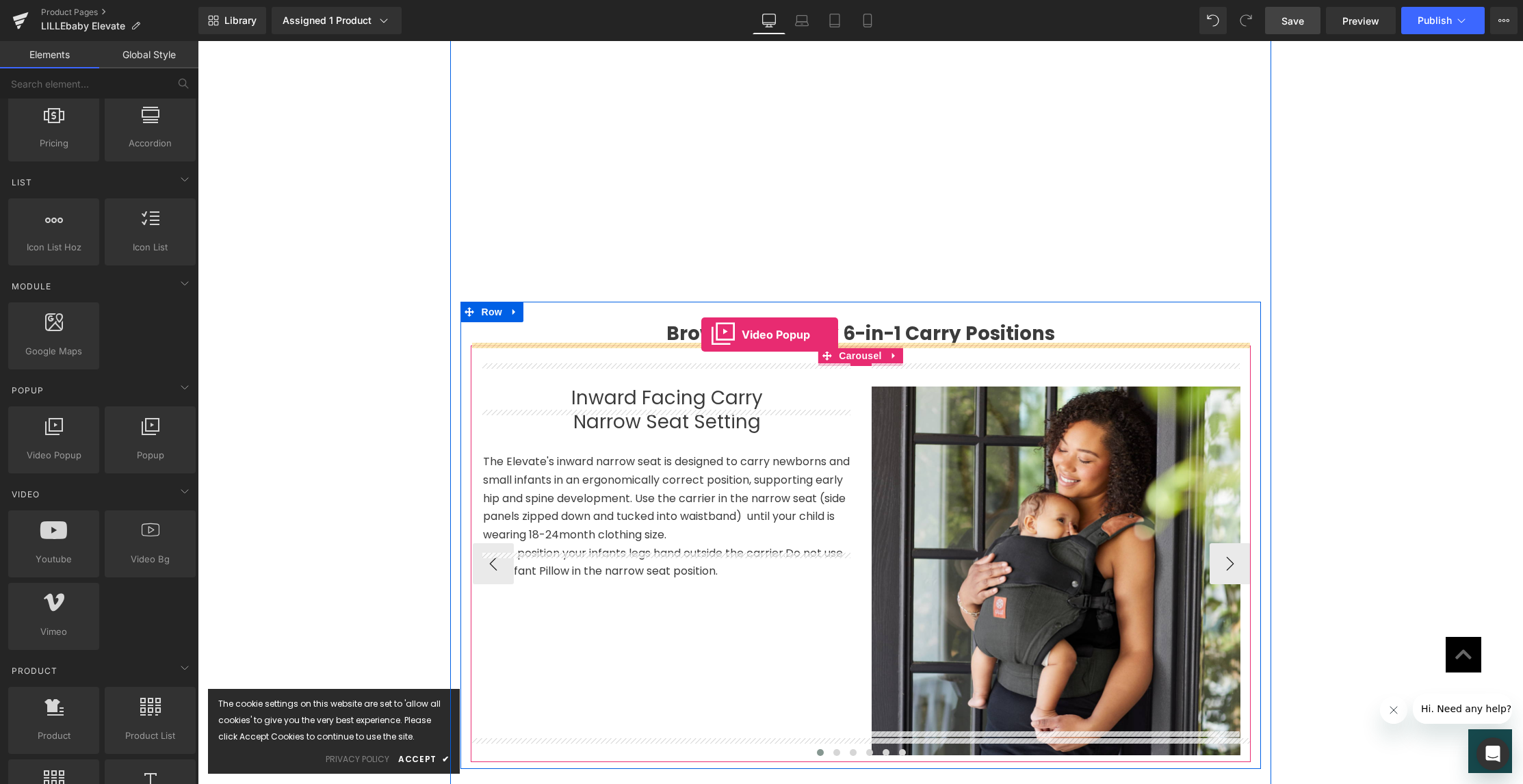
drag, startPoint x: 264, startPoint y: 490, endPoint x: 702, endPoint y: 335, distance: 464.6
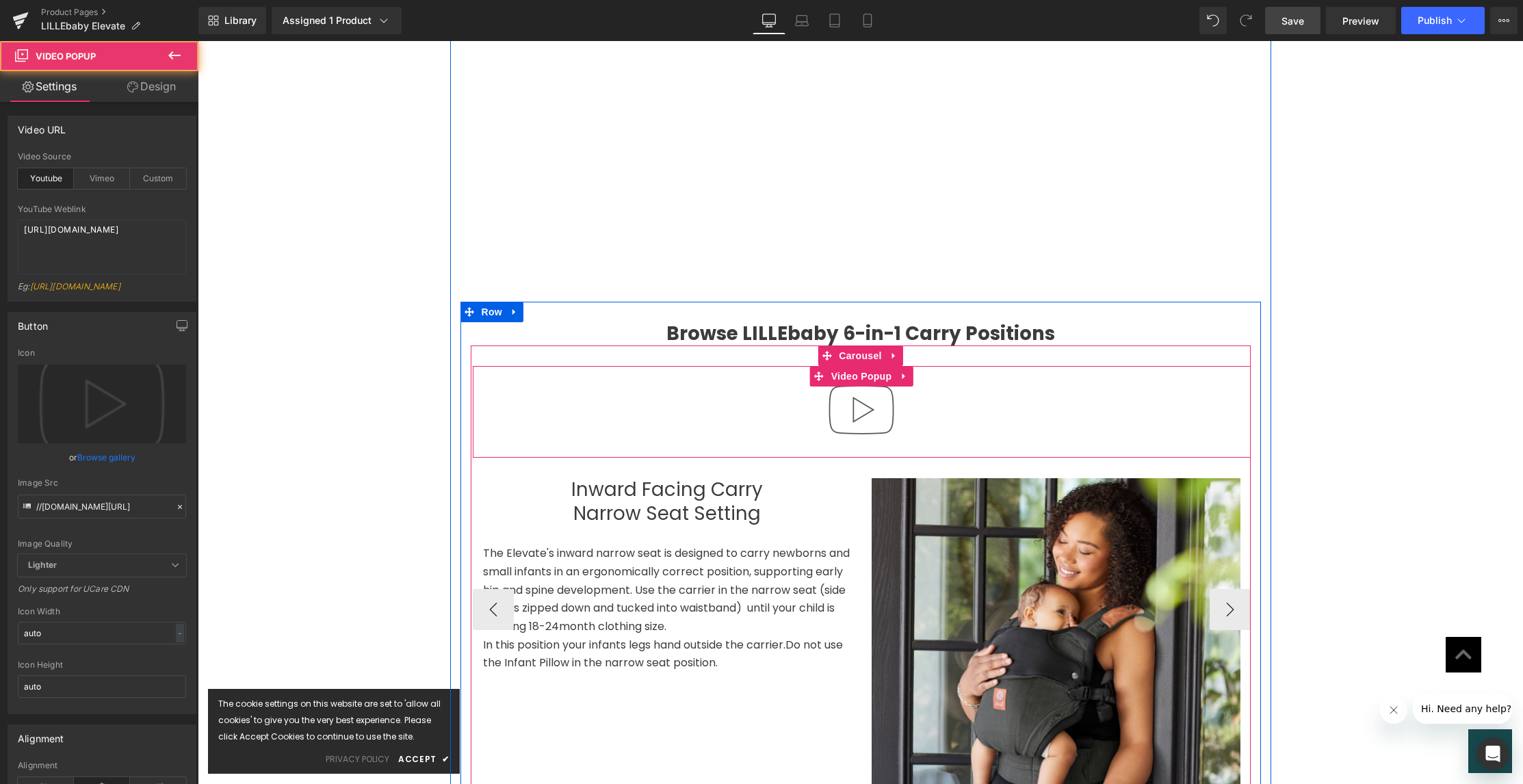
click at [845, 378] on img at bounding box center [862, 410] width 88 height 88
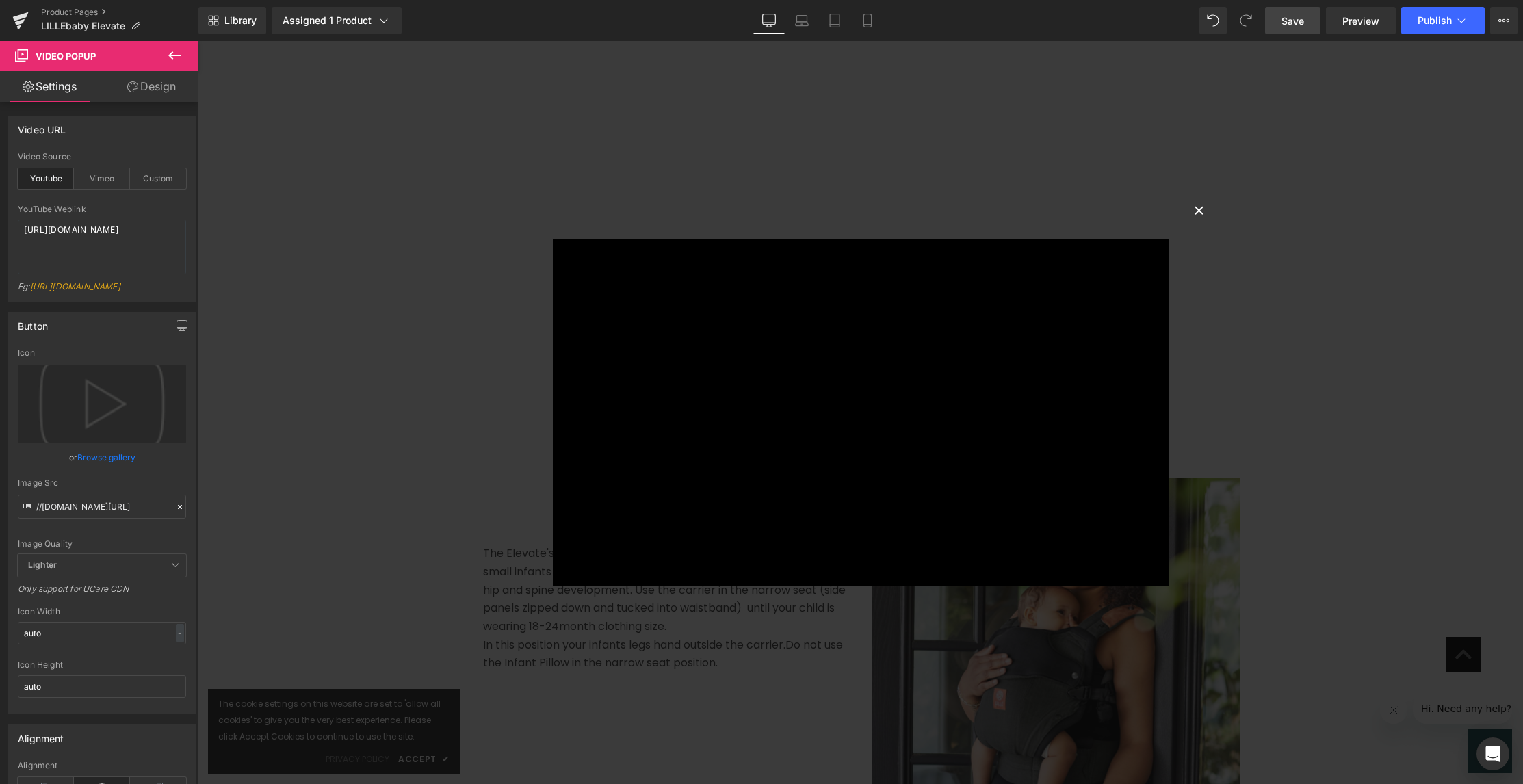
click at [1193, 210] on button "×" at bounding box center [1199, 209] width 28 height 28
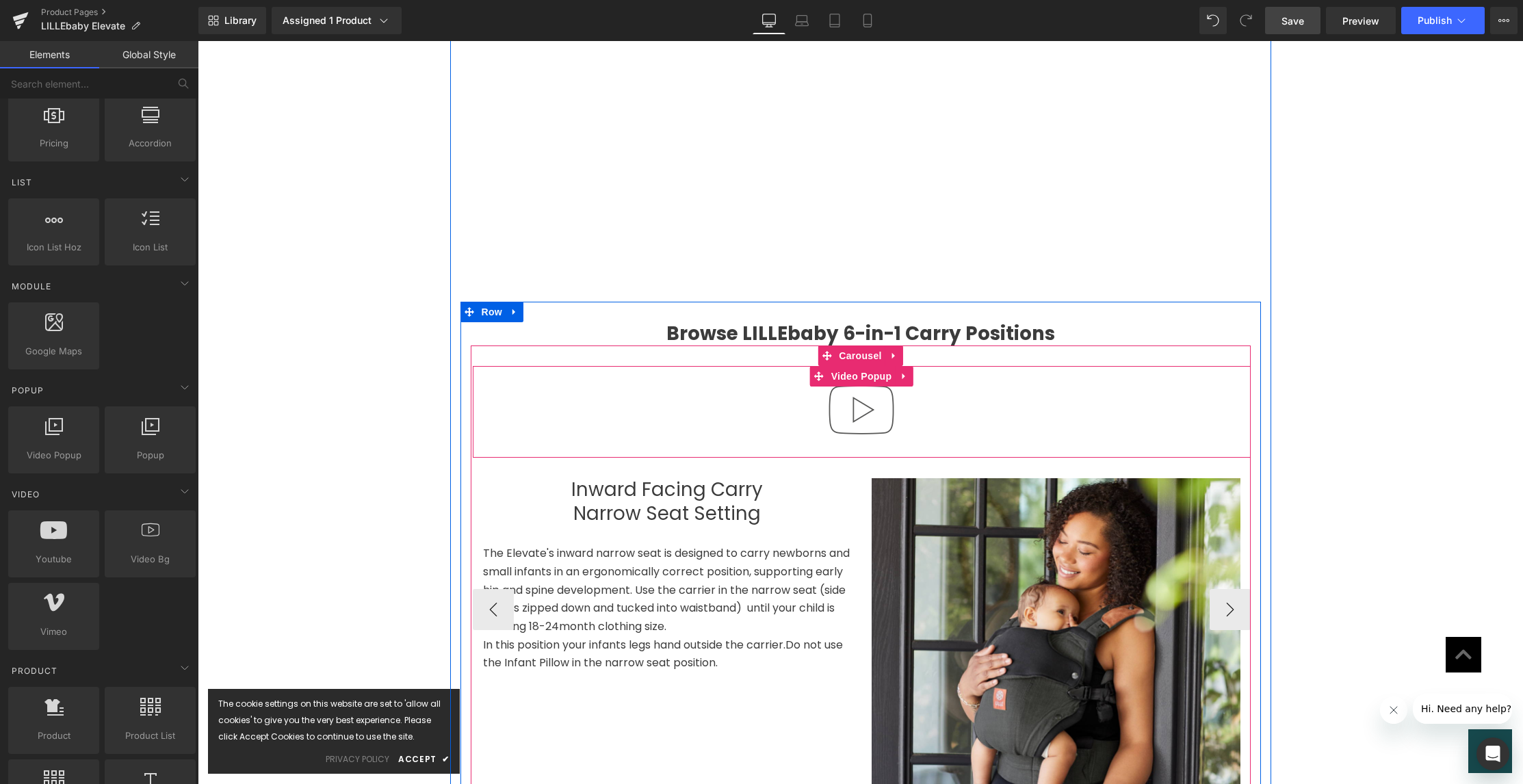
click at [1015, 367] on div at bounding box center [862, 411] width 778 height 91
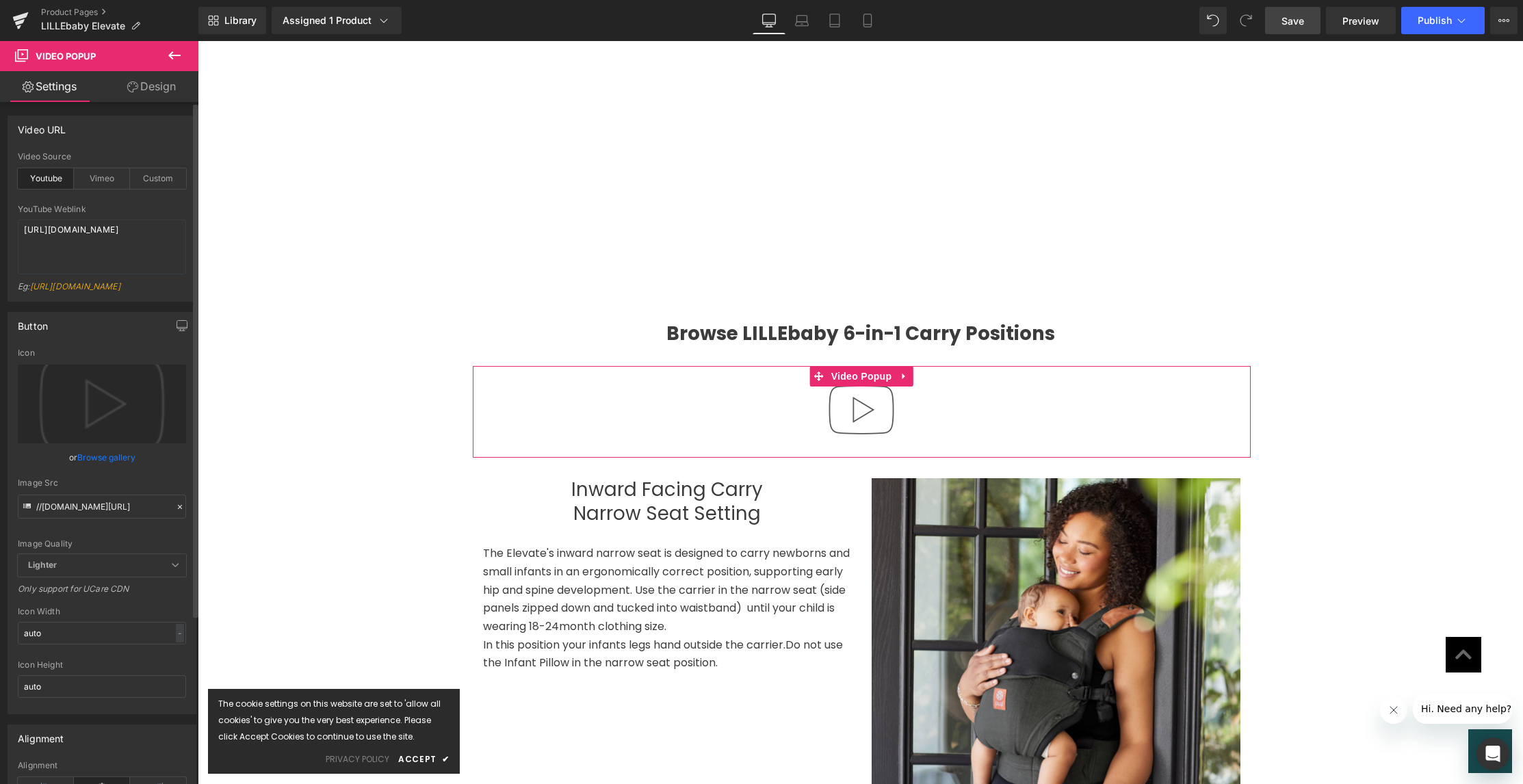
drag, startPoint x: 152, startPoint y: 182, endPoint x: 128, endPoint y: 221, distance: 45.8
click at [152, 182] on div "Custom" at bounding box center [158, 179] width 56 height 21
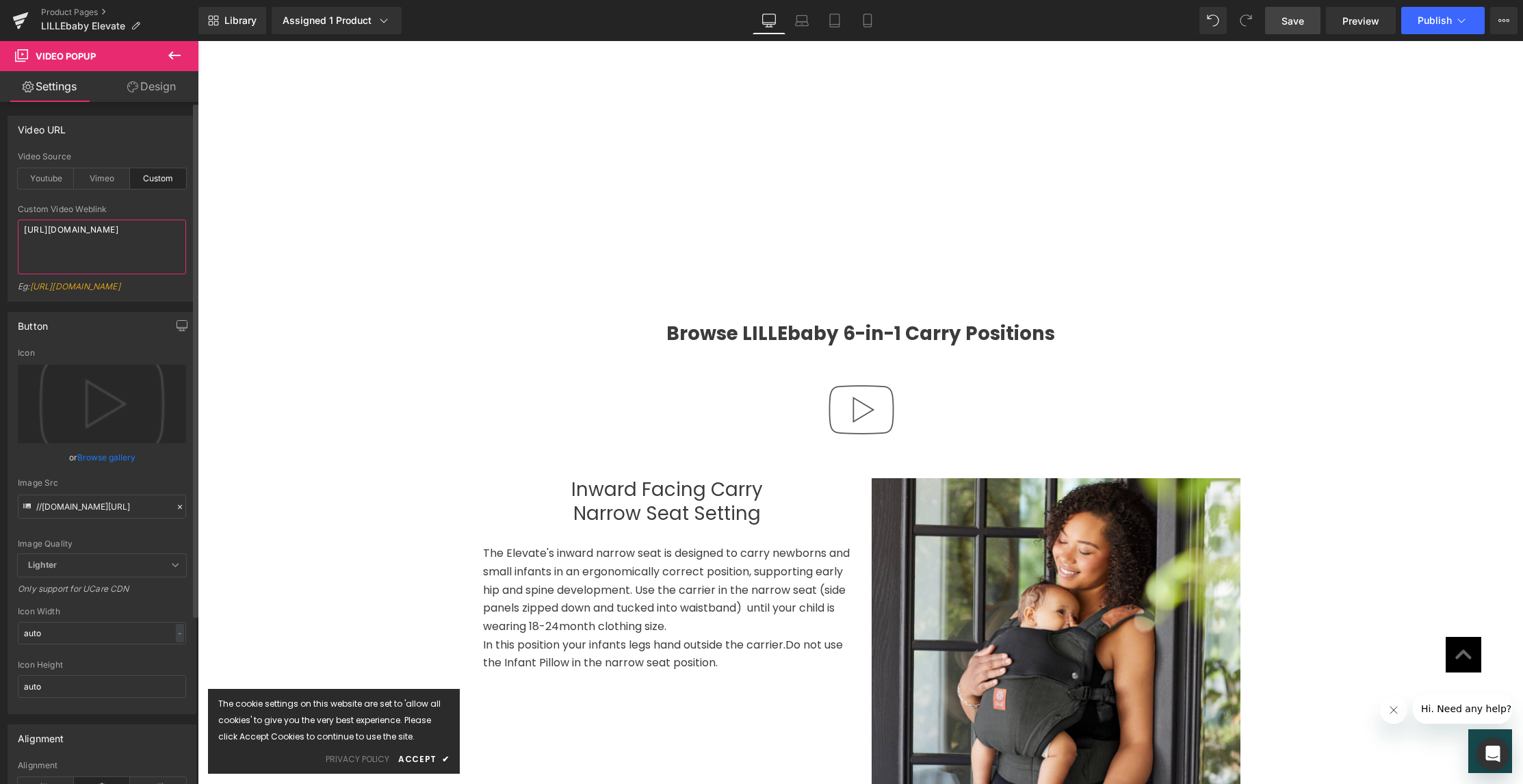
click at [108, 249] on textarea "[URL][DOMAIN_NAME]" at bounding box center [102, 247] width 169 height 55
paste textarea "videos/c/o/v/9216350b91c343daa270c9b4730122de.mp4"
type textarea "https://cdn.shopify.com/videos/c/o/v/9216350b91c343daa270c9b4730122de.mp4"
click at [1289, 12] on link "Save" at bounding box center [1292, 21] width 55 height 28
click at [1352, 25] on span "Preview" at bounding box center [1360, 21] width 37 height 15
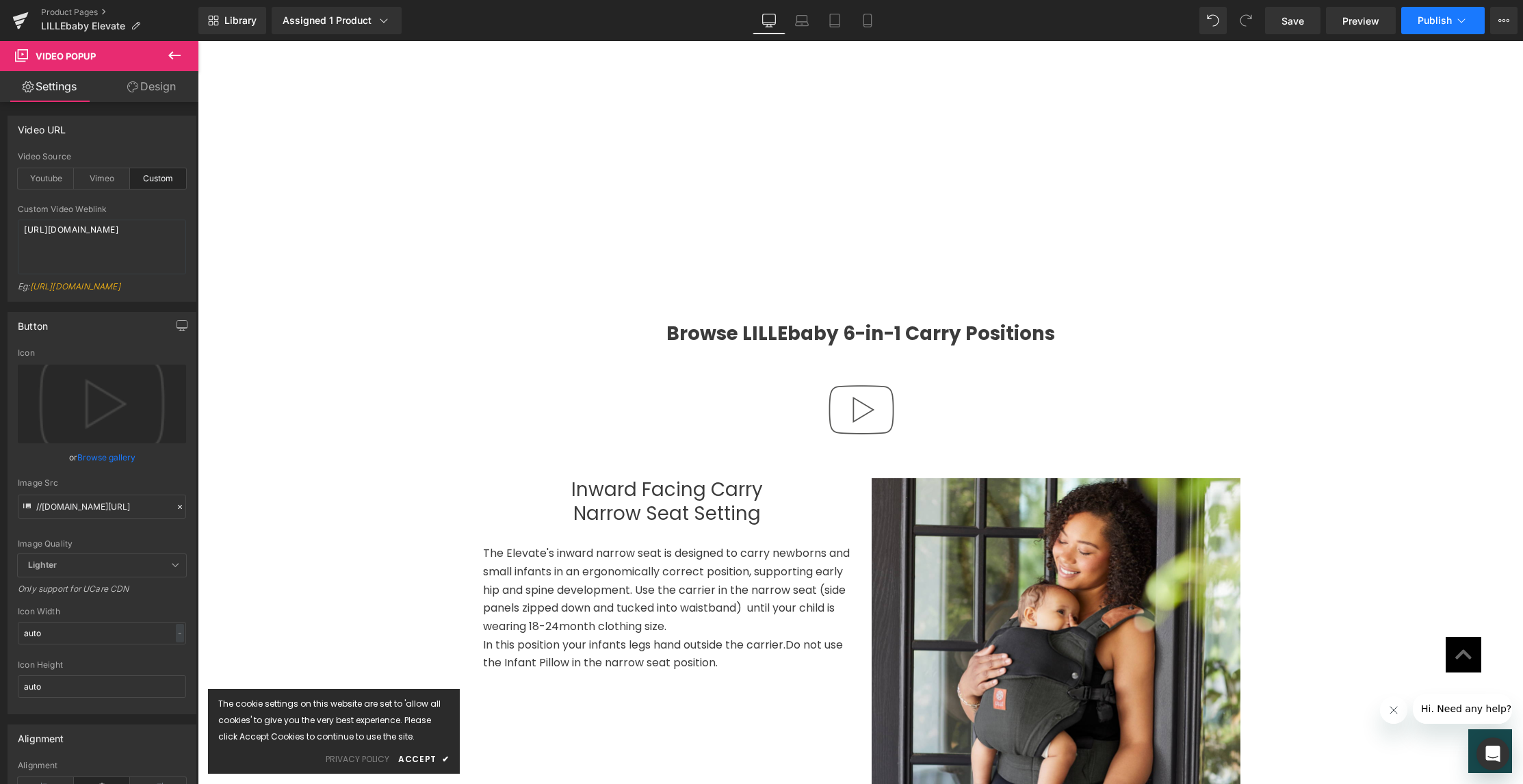
click at [1438, 22] on span "Publish" at bounding box center [1435, 20] width 34 height 11
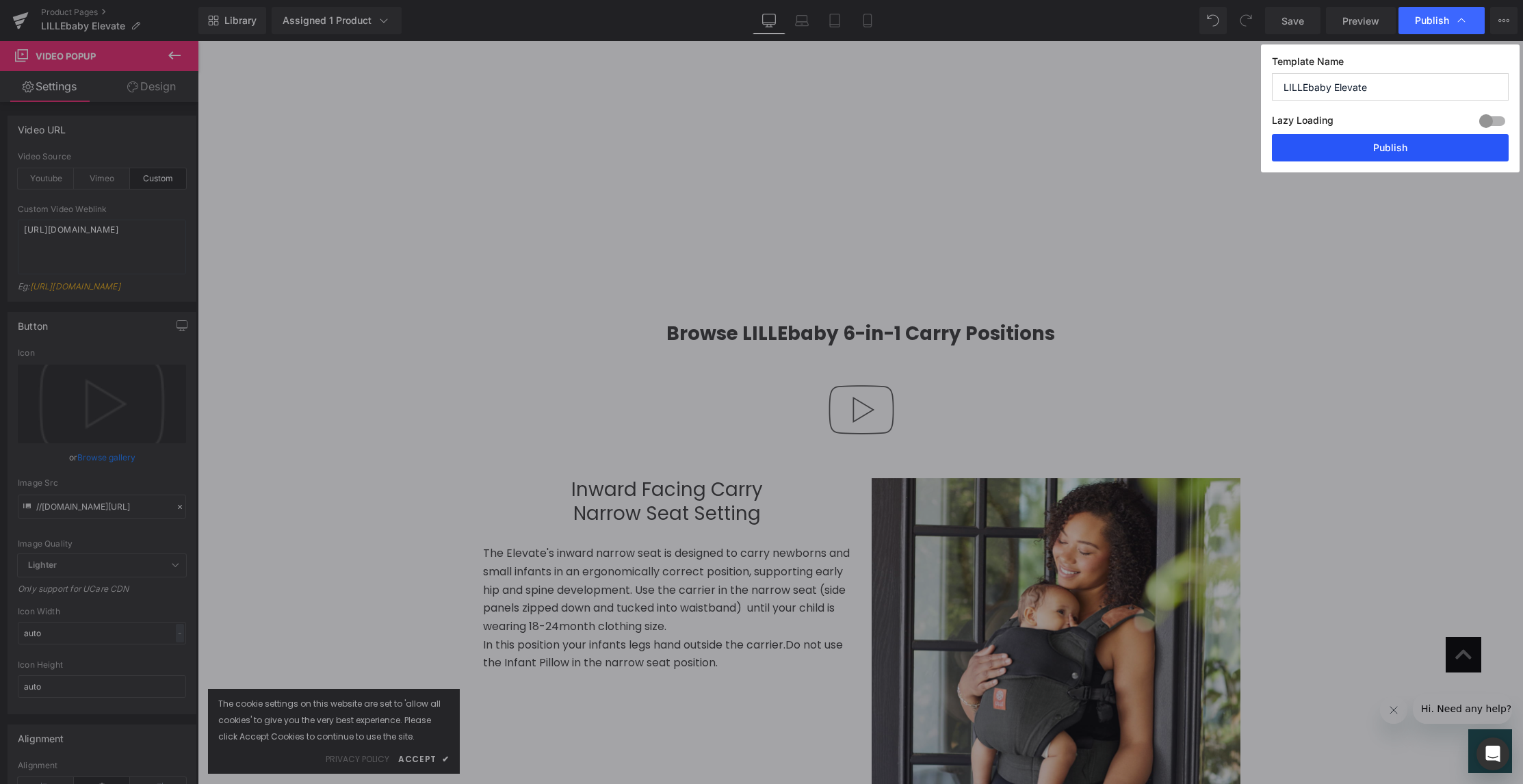
click at [1383, 151] on button "Publish" at bounding box center [1390, 148] width 237 height 28
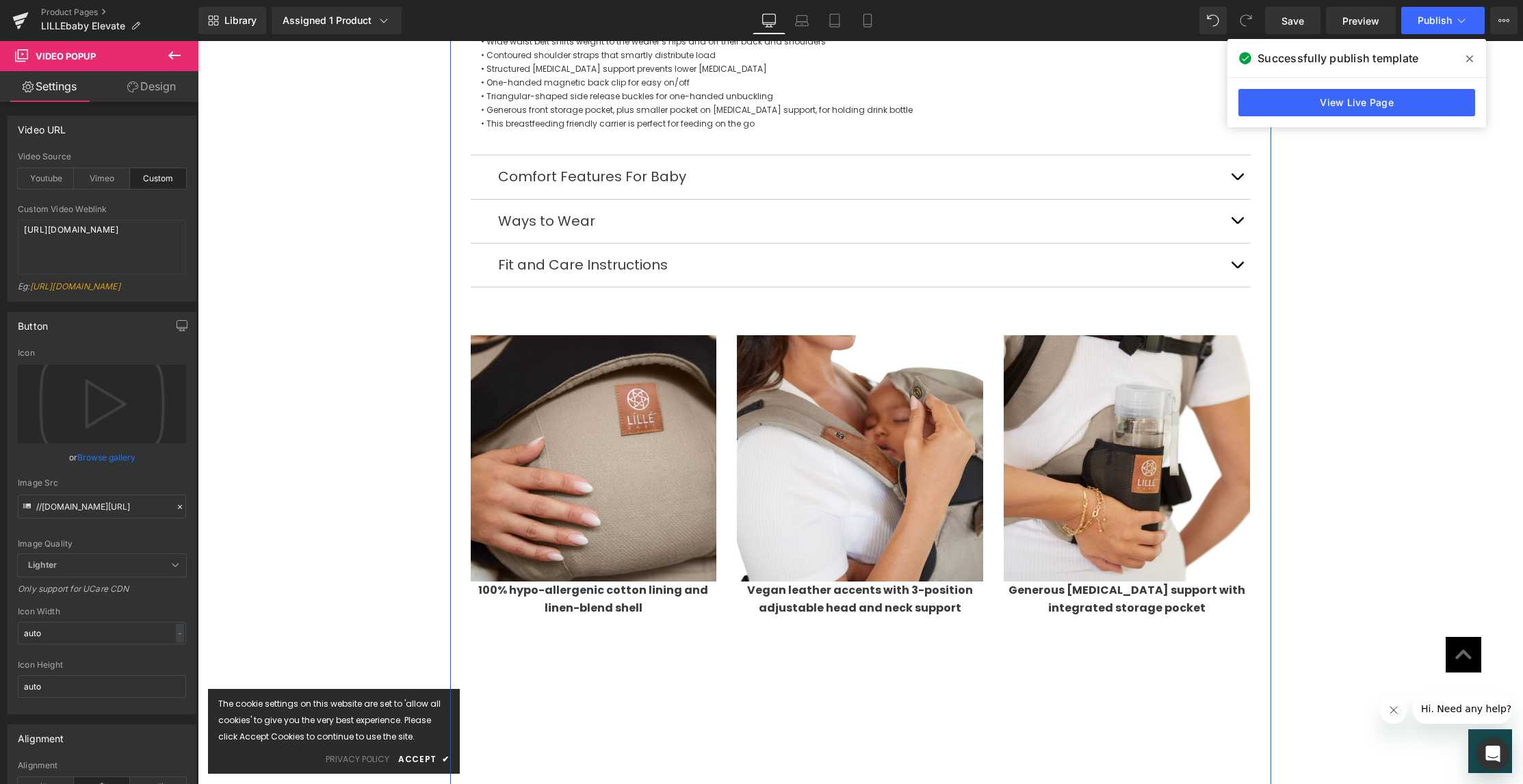
scroll to position [1014, 0]
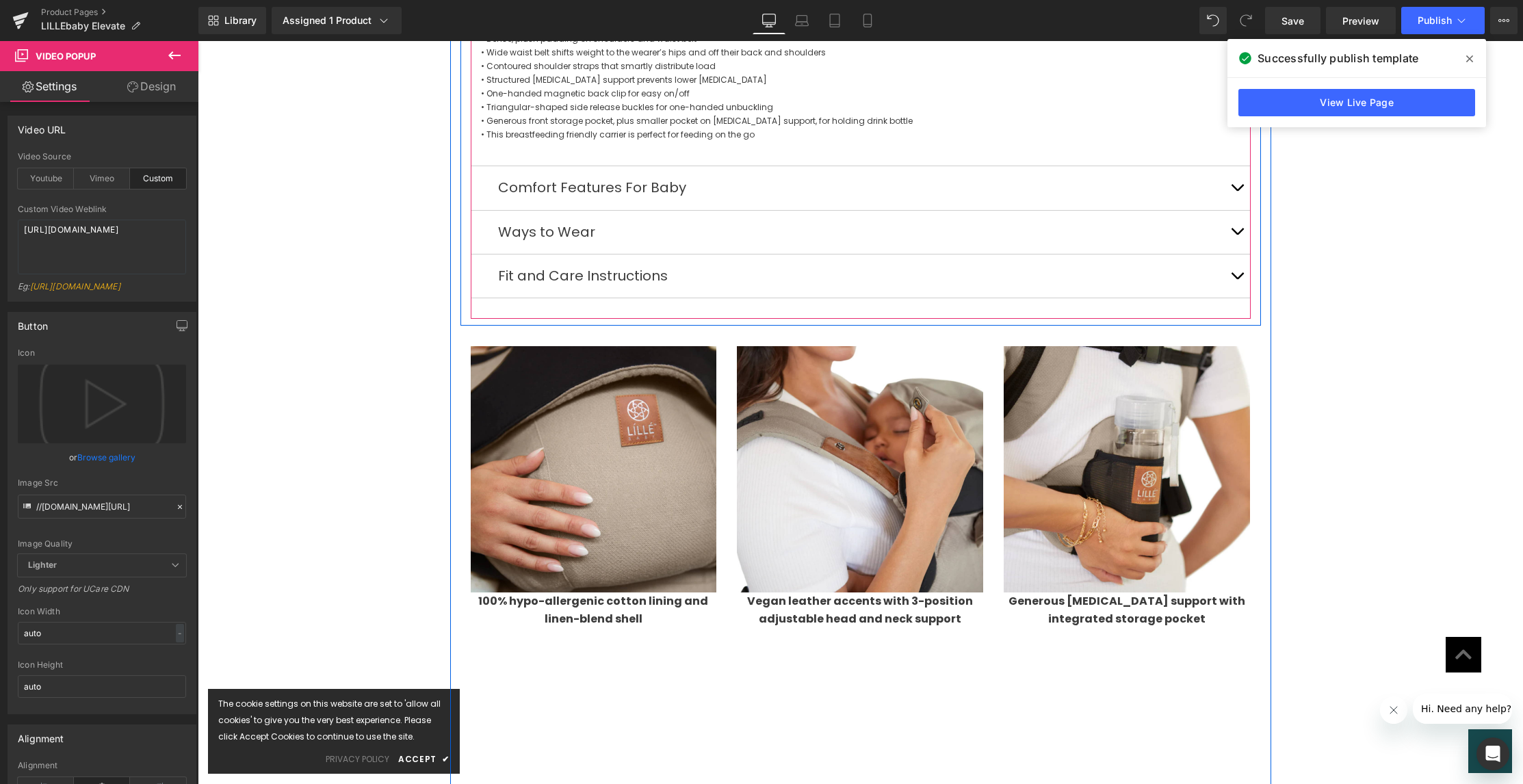
click at [1465, 57] on span at bounding box center [1469, 59] width 22 height 22
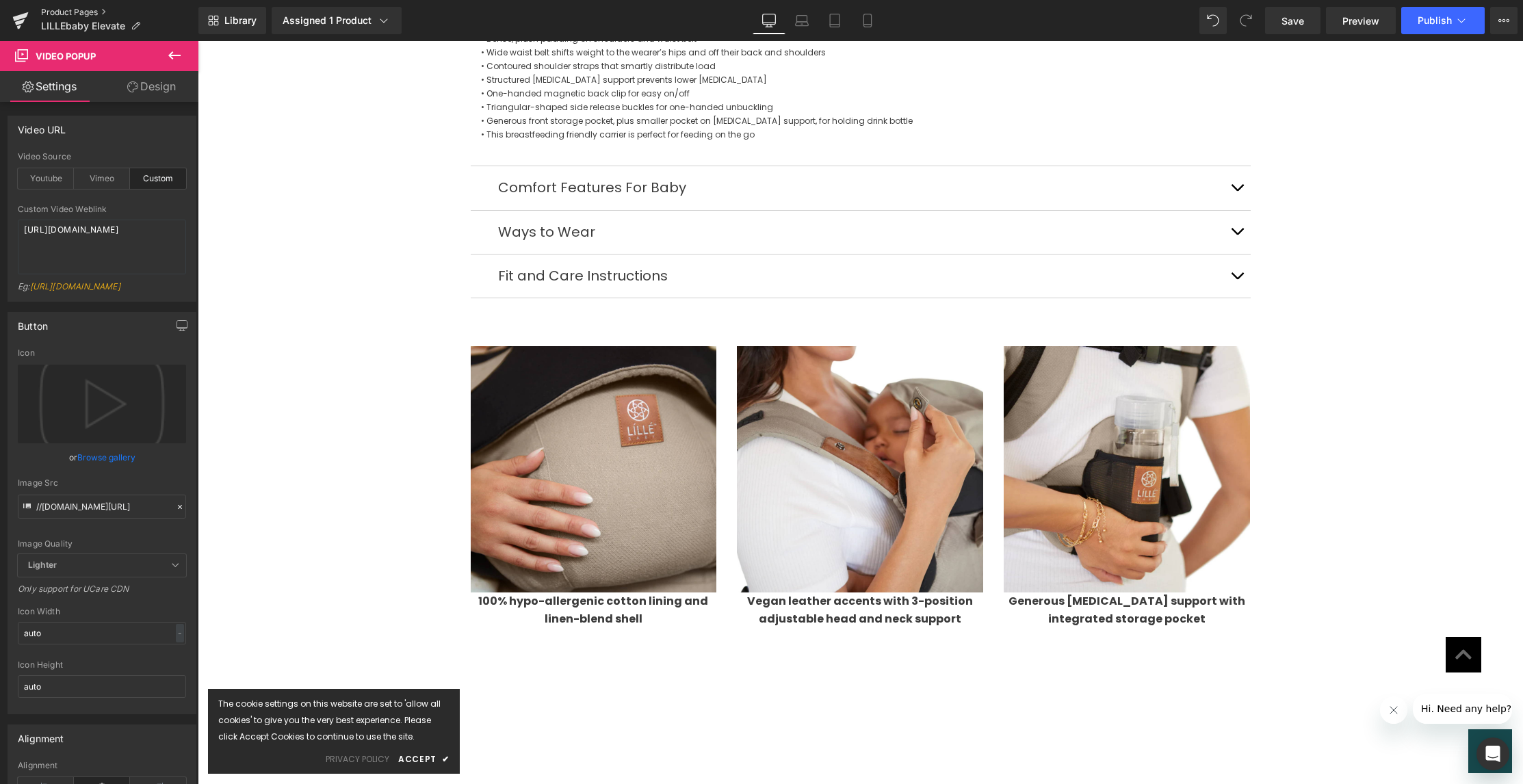
click at [88, 15] on link "Product Pages" at bounding box center [120, 12] width 158 height 11
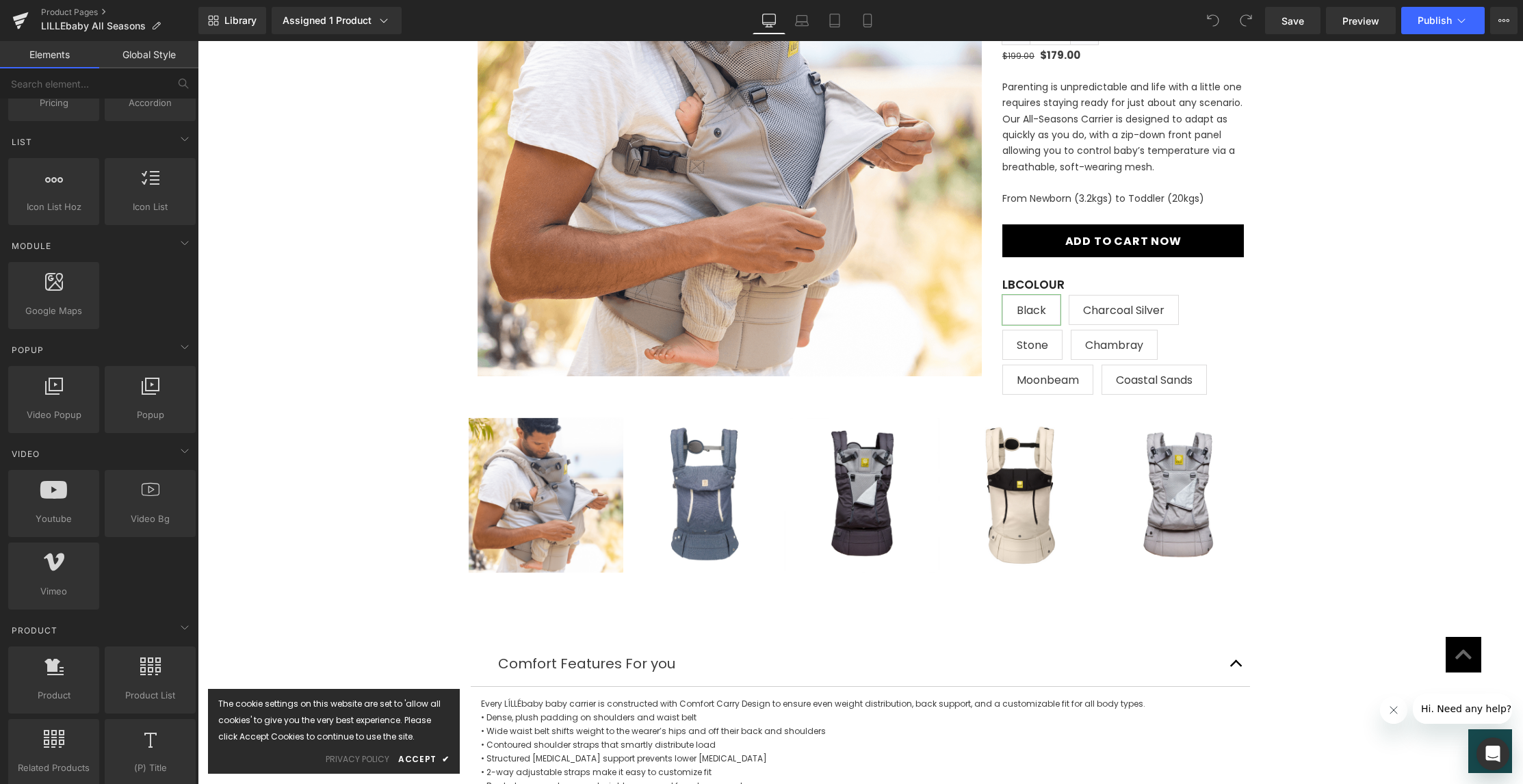
scroll to position [321, 0]
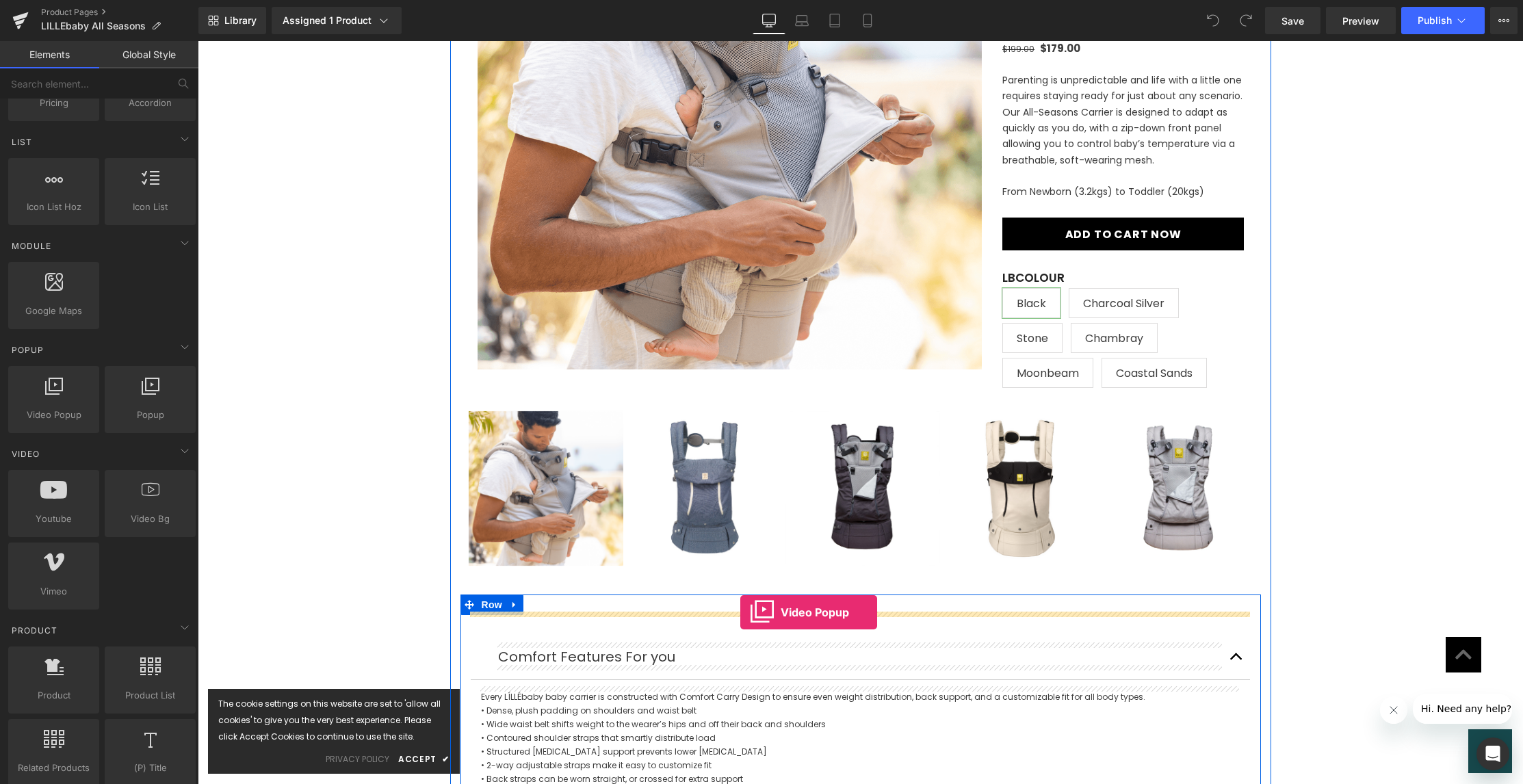
drag, startPoint x: 254, startPoint y: 450, endPoint x: 740, endPoint y: 612, distance: 512.3
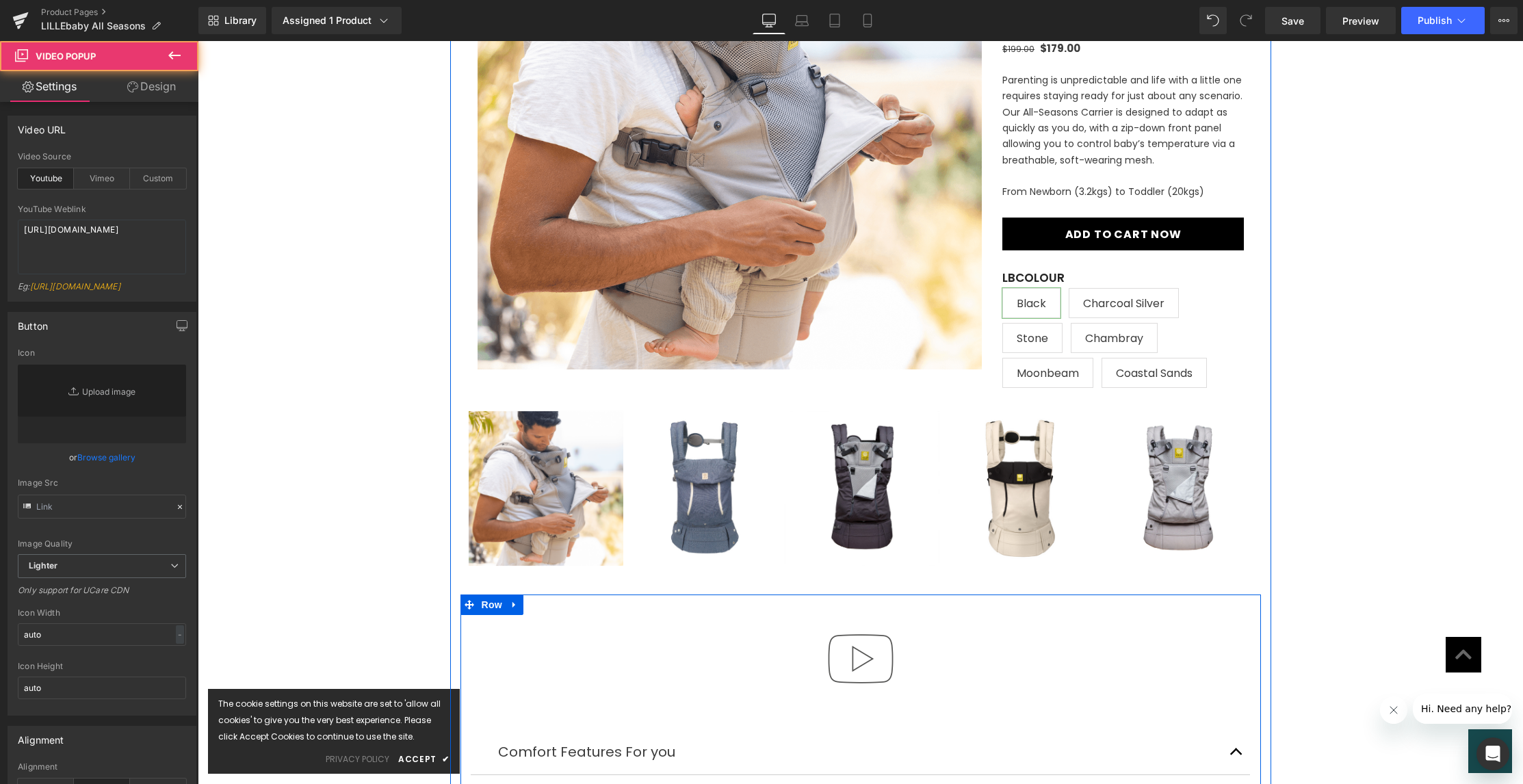
type input "//[DOMAIN_NAME][URL]"
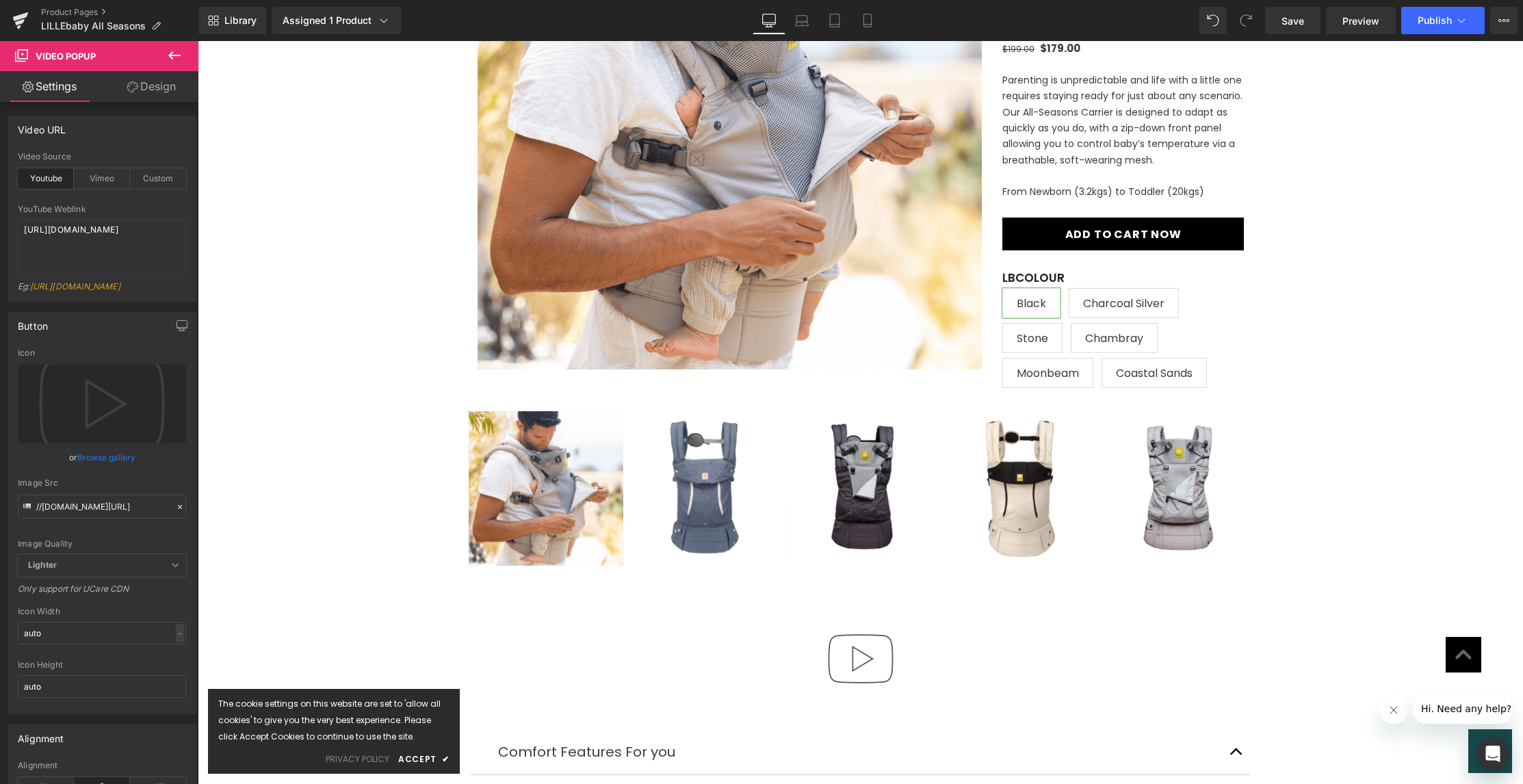
click at [174, 59] on icon at bounding box center [174, 55] width 16 height 16
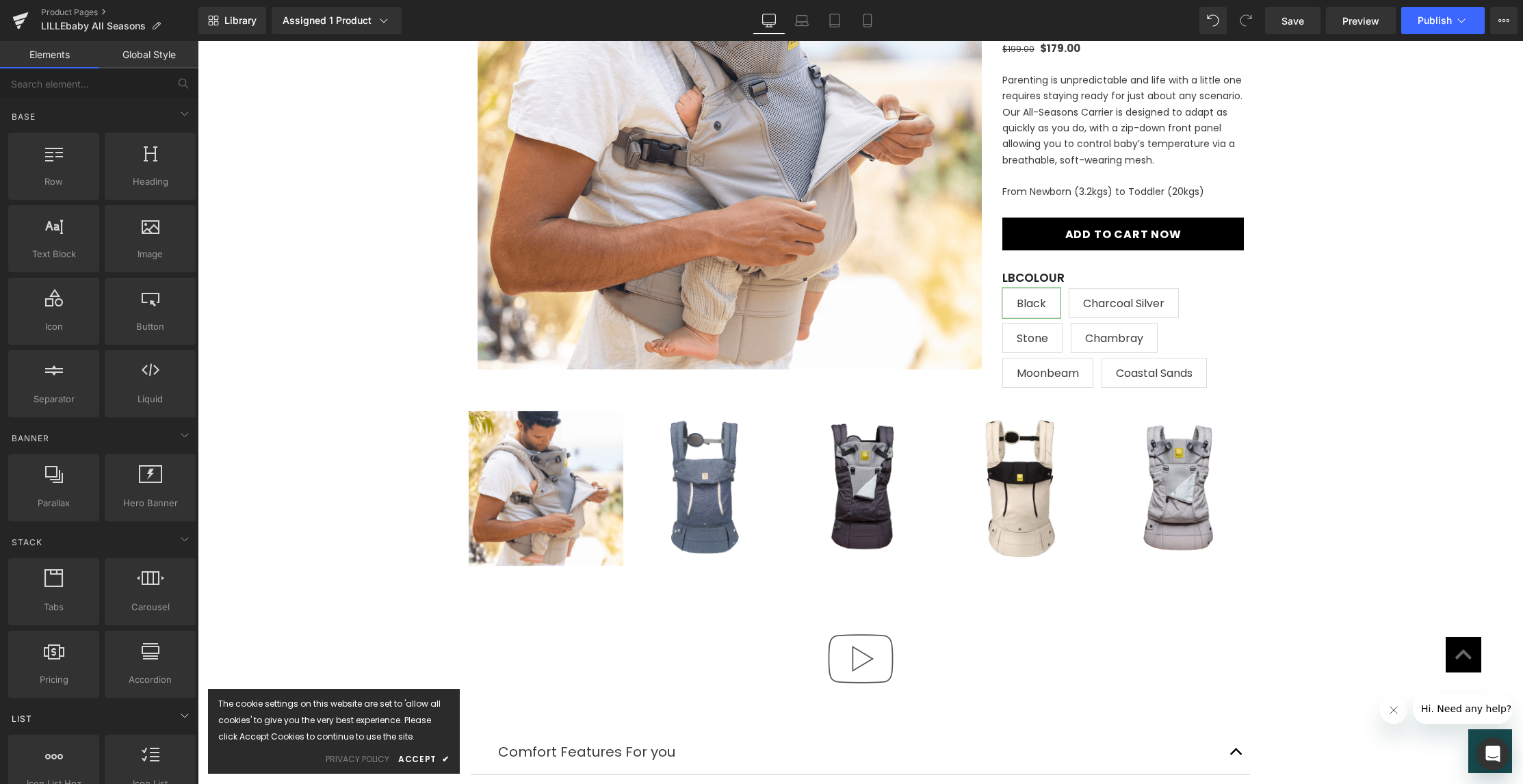
scroll to position [0, 0]
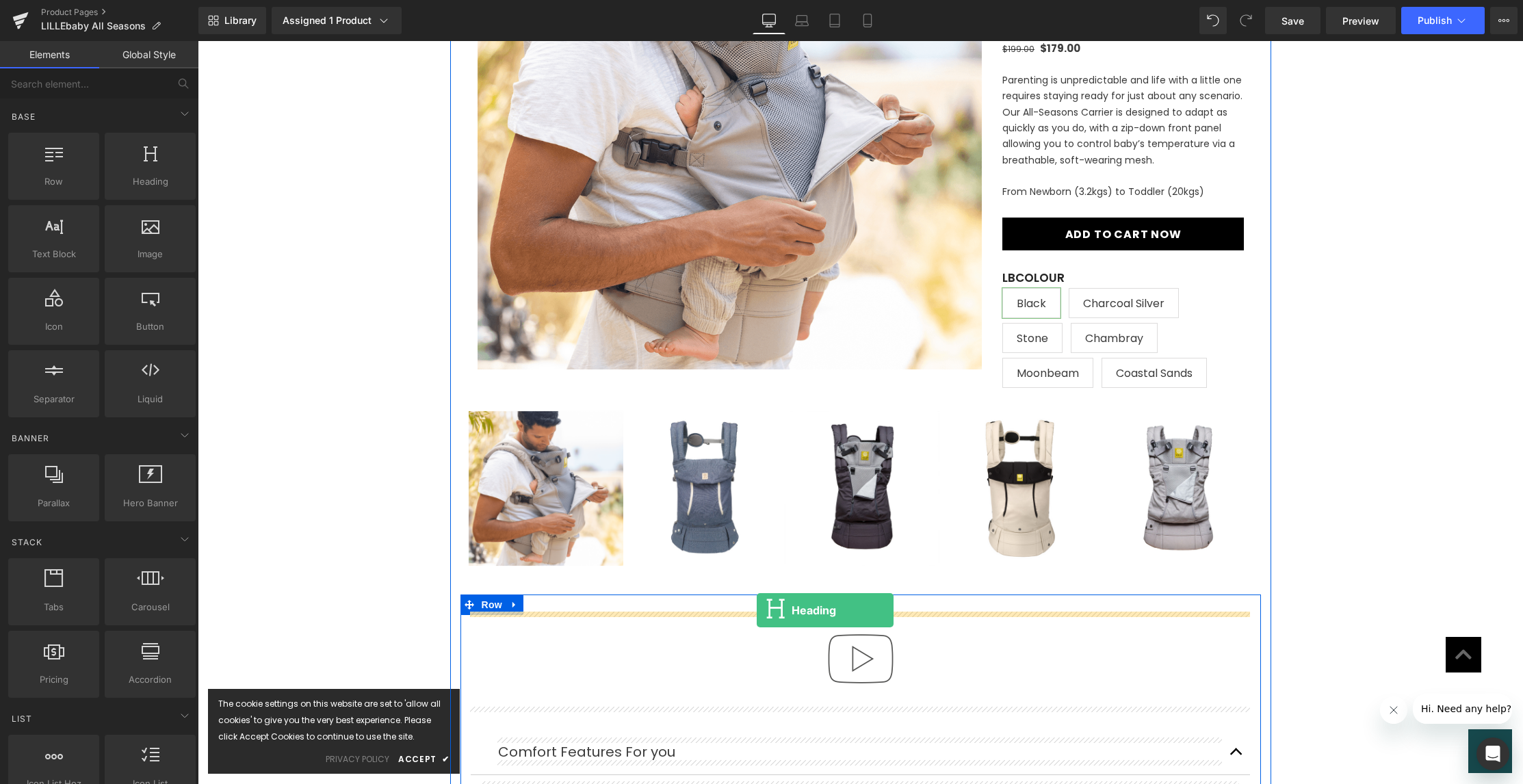
drag, startPoint x: 343, startPoint y: 194, endPoint x: 757, endPoint y: 610, distance: 586.9
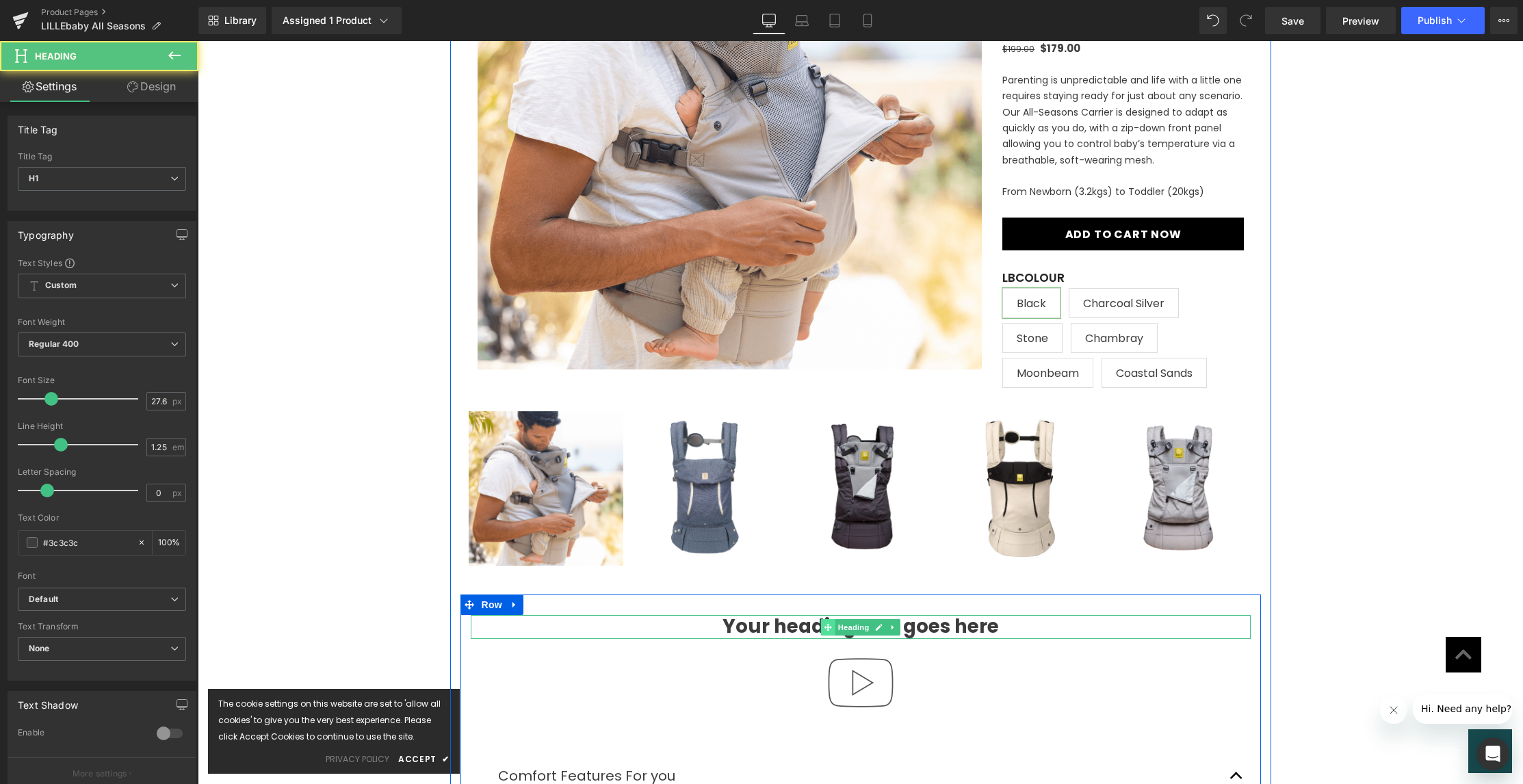
click at [820, 627] on span at bounding box center [827, 627] width 15 height 16
click at [782, 625] on h1 "Your heading text goes here" at bounding box center [861, 627] width 780 height 24
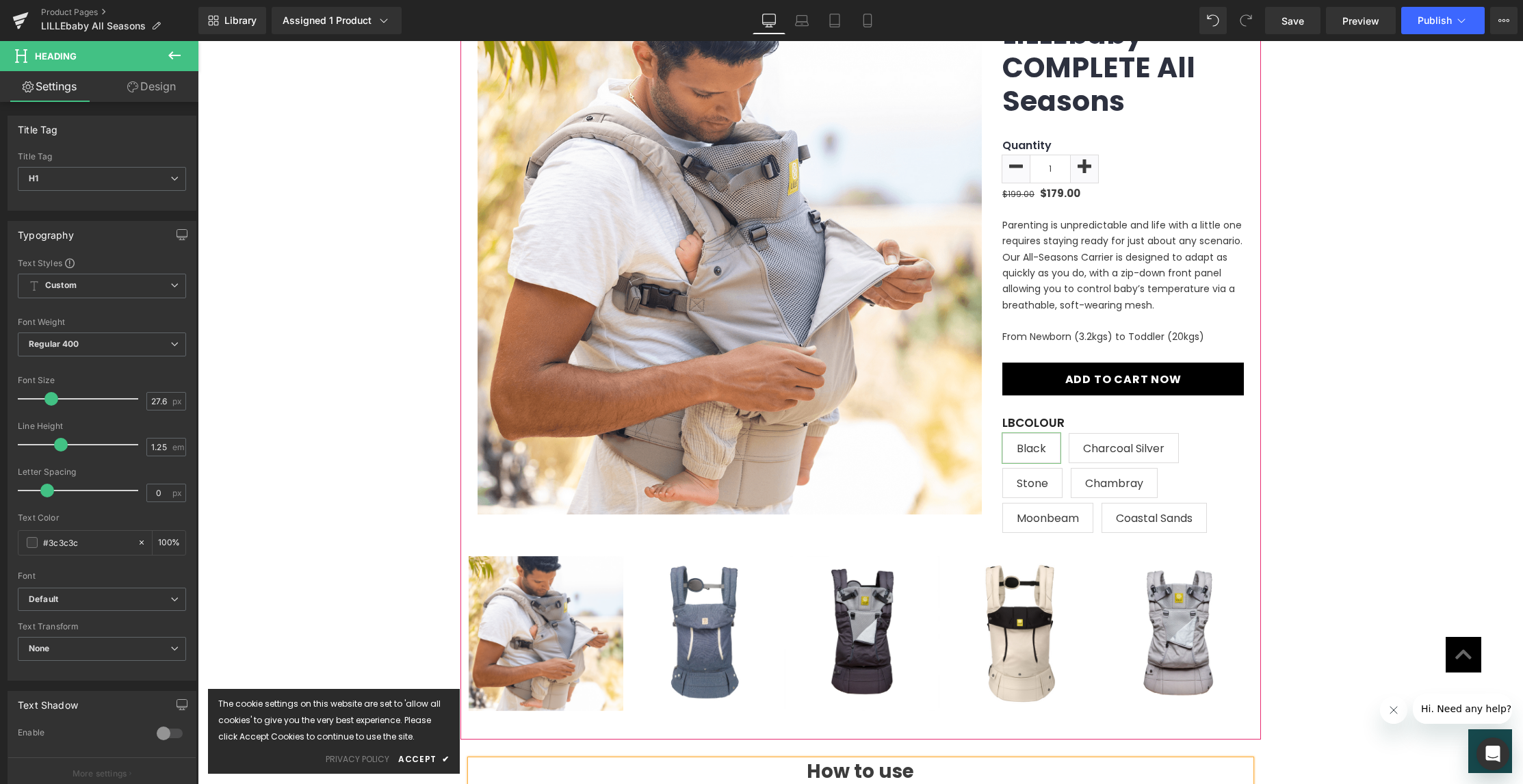
scroll to position [176, 0]
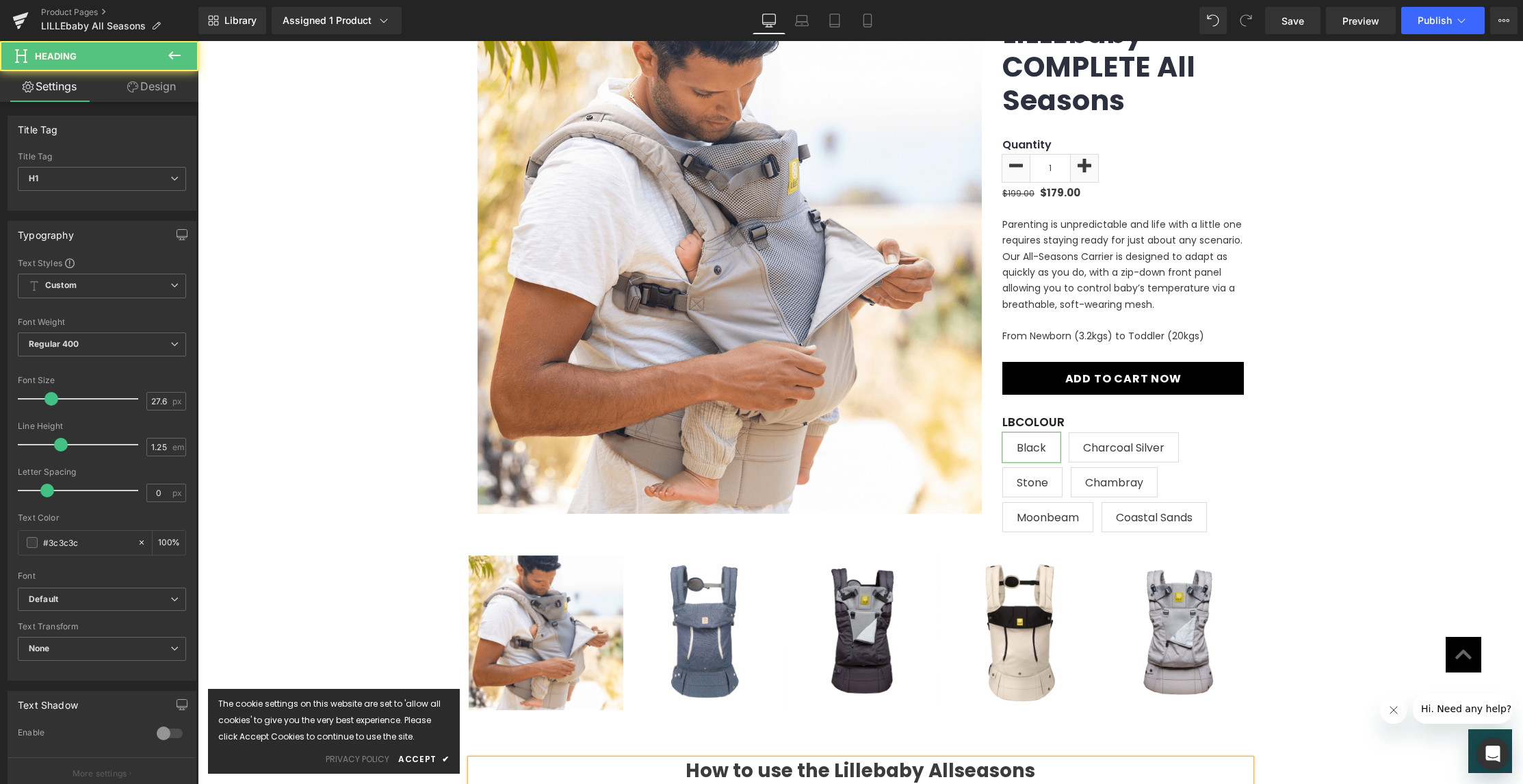
drag, startPoint x: 948, startPoint y: 767, endPoint x: 959, endPoint y: 762, distance: 12.1
click at [949, 766] on h1 "How to use the Lillebaby Allseasons" at bounding box center [861, 771] width 780 height 24
click at [951, 768] on h1 "How to use the Lillebaby All seasons" at bounding box center [861, 771] width 780 height 24
click at [825, 767] on h1 "How to use the Lillebaby All Seasons" at bounding box center [861, 771] width 780 height 24
click at [925, 768] on h1 "How to use the Lillebaby All Seasons" at bounding box center [861, 771] width 780 height 24
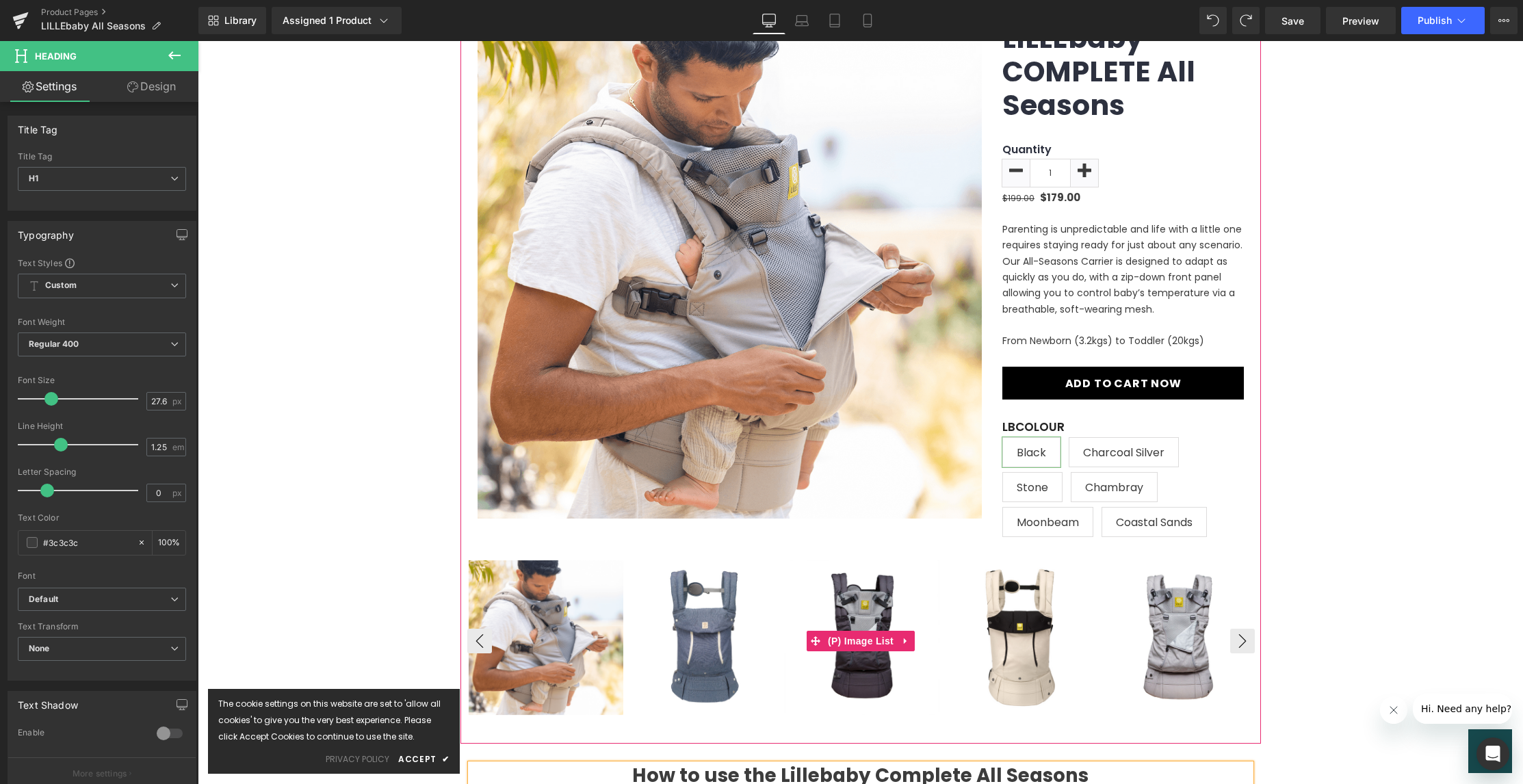
scroll to position [194, 0]
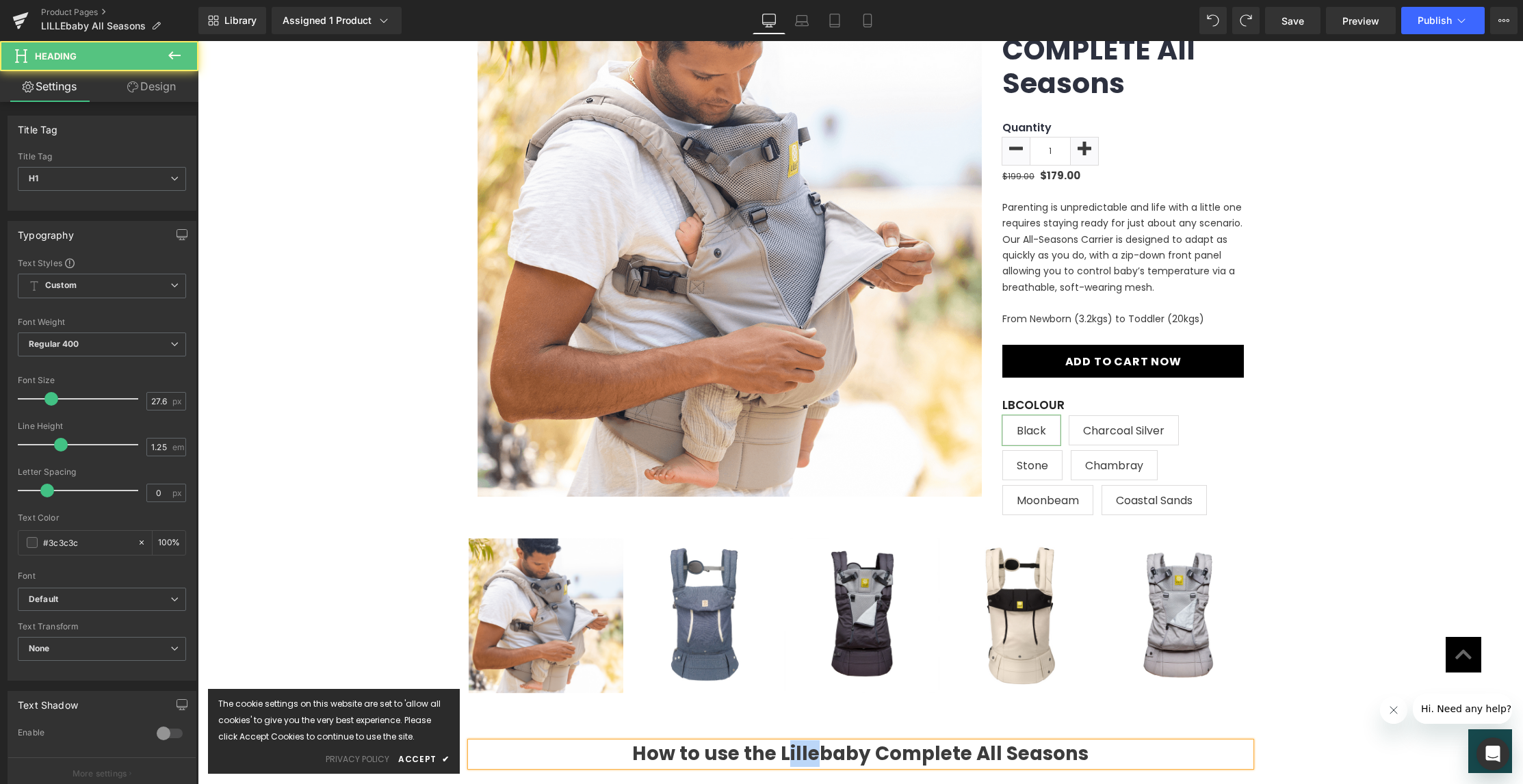
drag, startPoint x: 813, startPoint y: 750, endPoint x: 784, endPoint y: 752, distance: 29.1
click at [784, 752] on h1 "How to use the Lillebaby Complete All Seasons" at bounding box center [861, 754] width 780 height 24
click at [1100, 749] on h1 "How to use the LILLEbaby Complete All Seasons" at bounding box center [861, 754] width 780 height 24
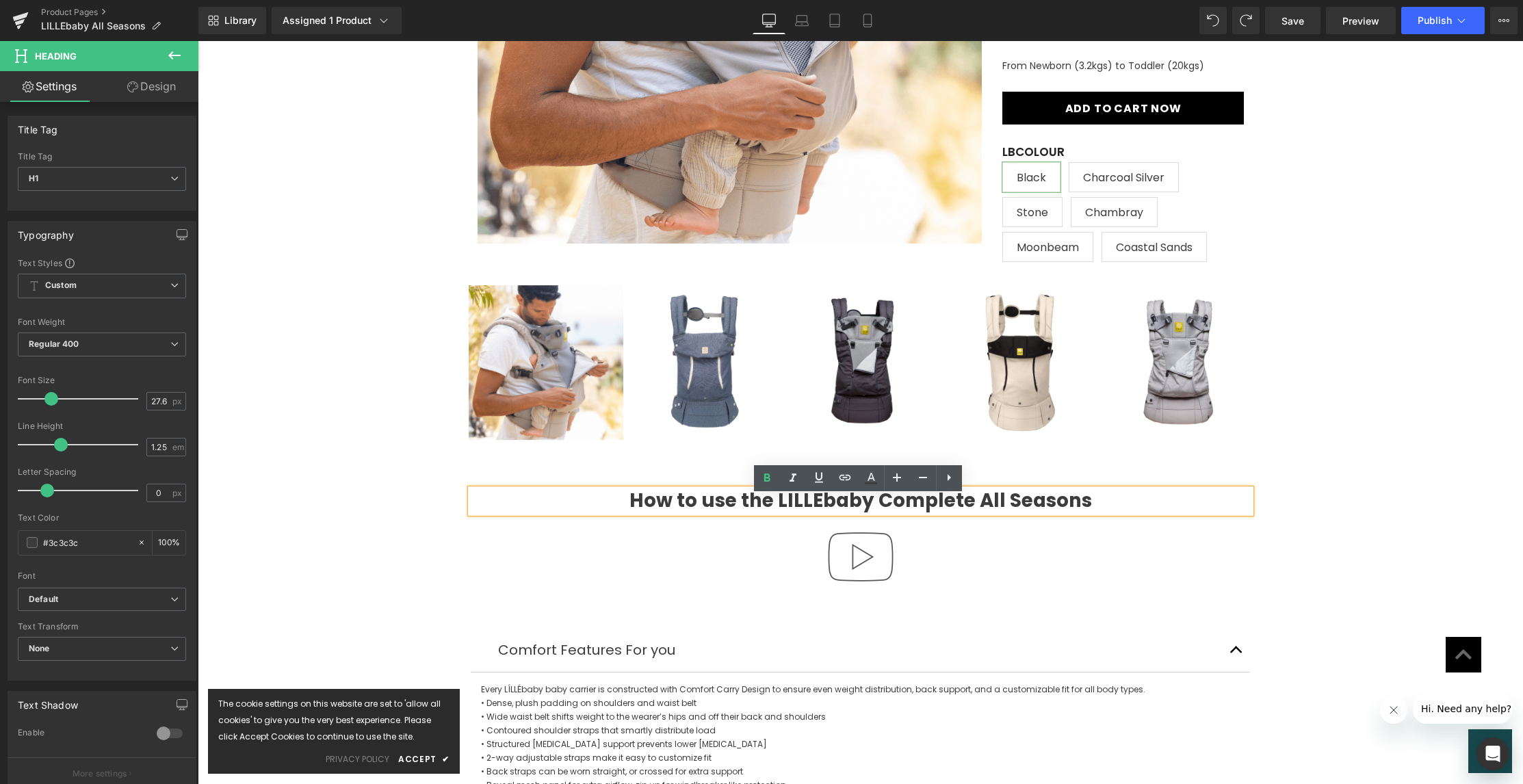
scroll to position [449, 0]
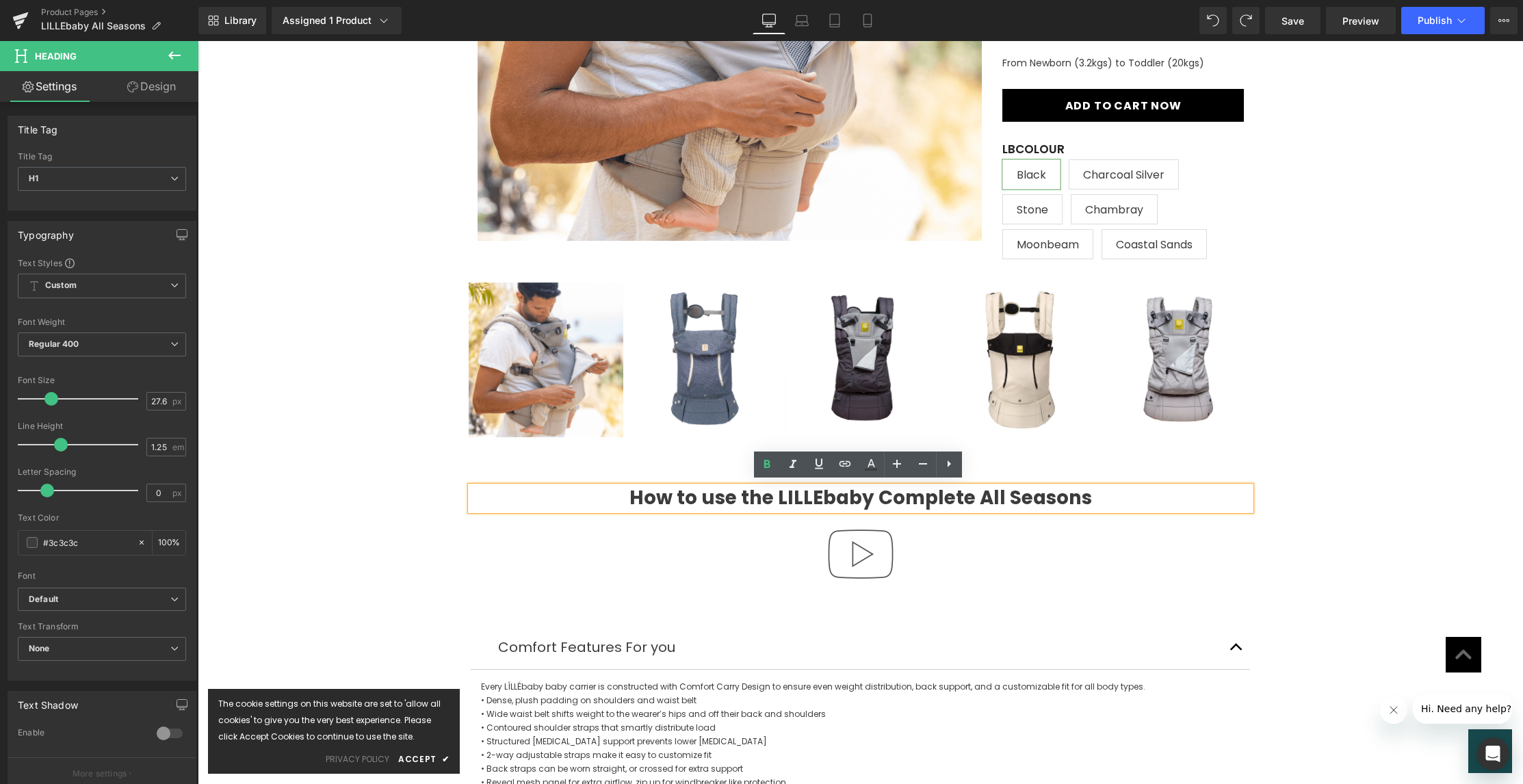
click at [867, 551] on img at bounding box center [861, 554] width 88 height 88
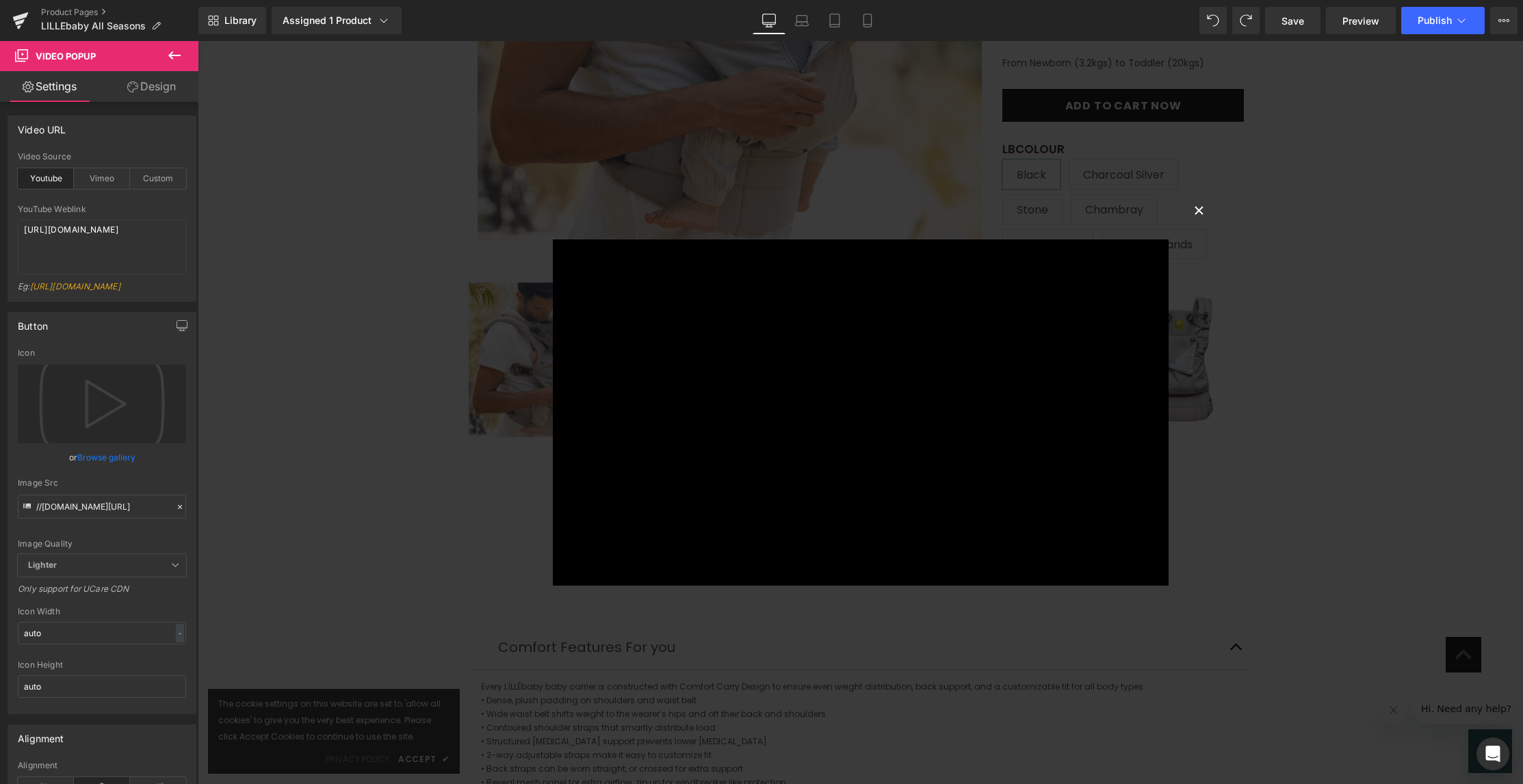
click at [1198, 208] on button "×" at bounding box center [1199, 209] width 28 height 28
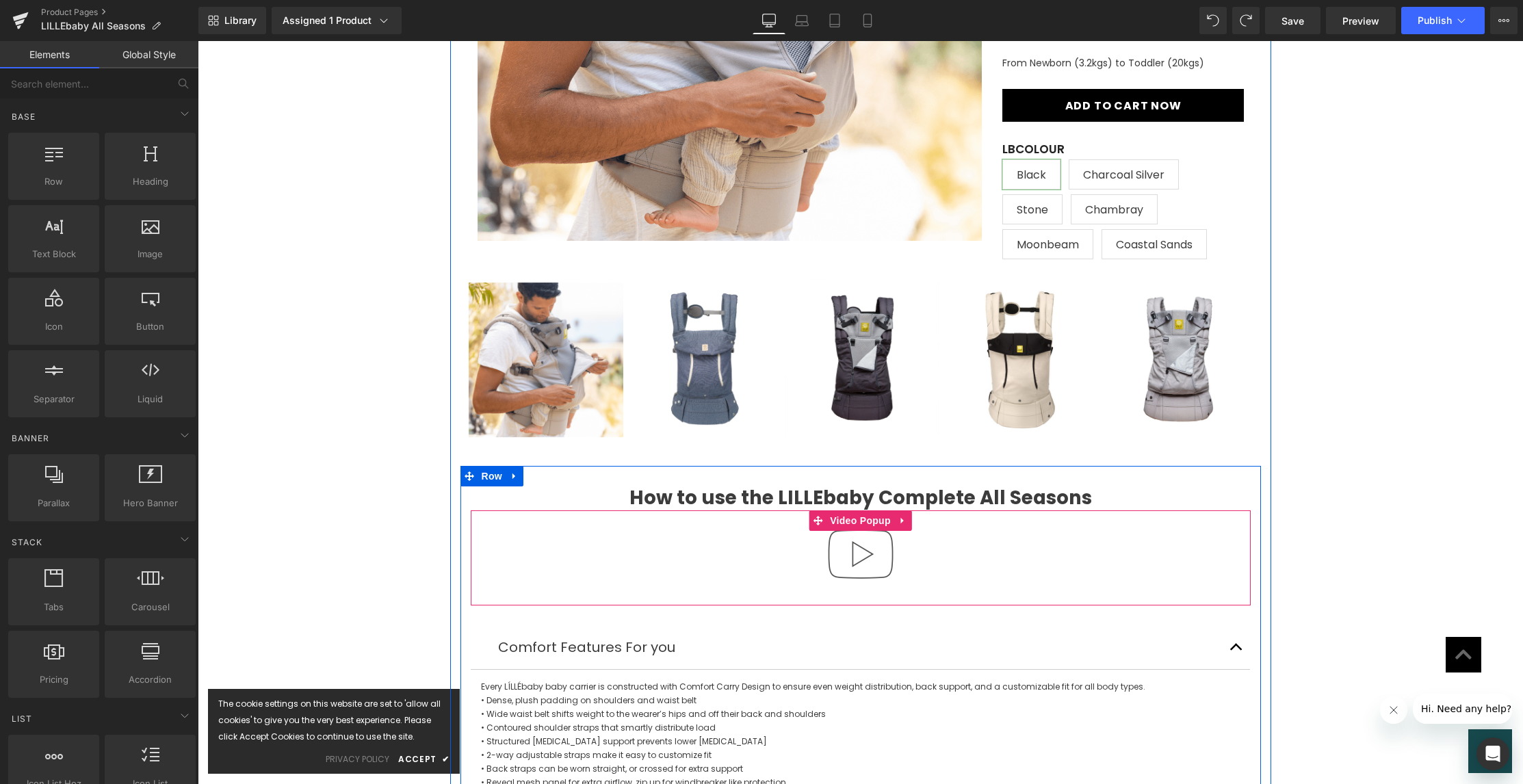
click at [988, 558] on div at bounding box center [861, 558] width 780 height 95
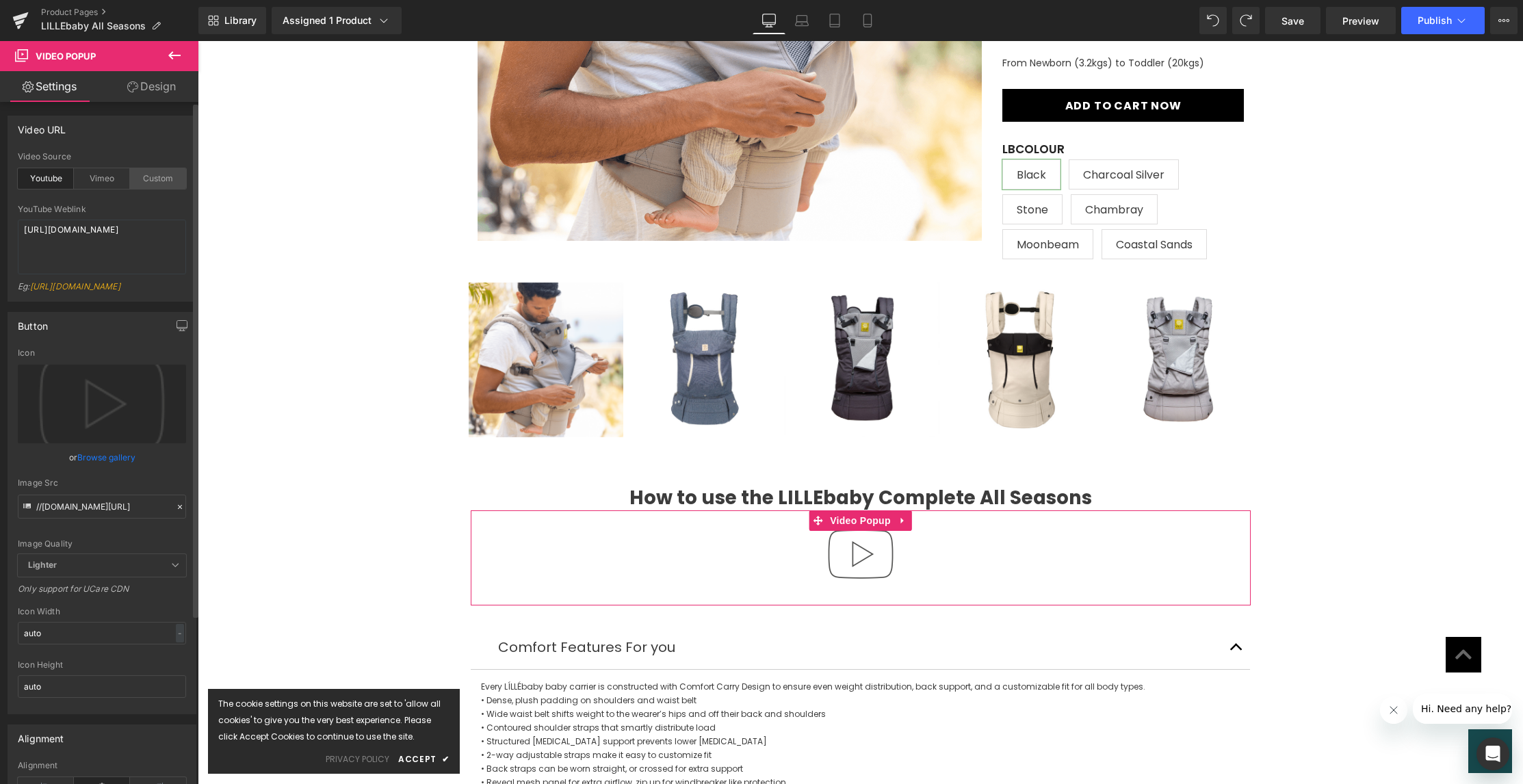
click at [160, 182] on div "Custom" at bounding box center [158, 179] width 56 height 21
click at [1298, 23] on span "Save" at bounding box center [1293, 21] width 22 height 15
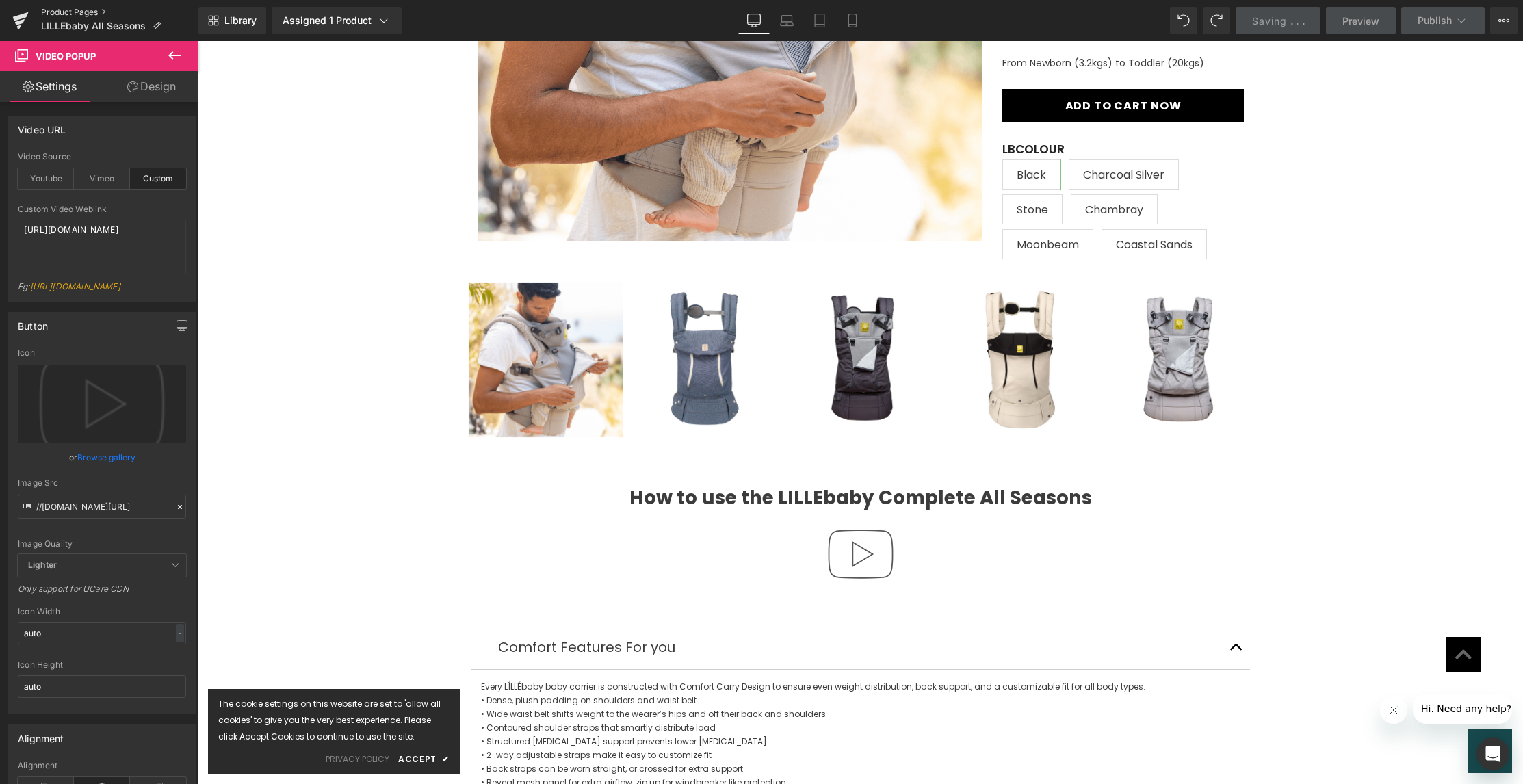
click at [82, 12] on link "Product Pages" at bounding box center [120, 12] width 158 height 11
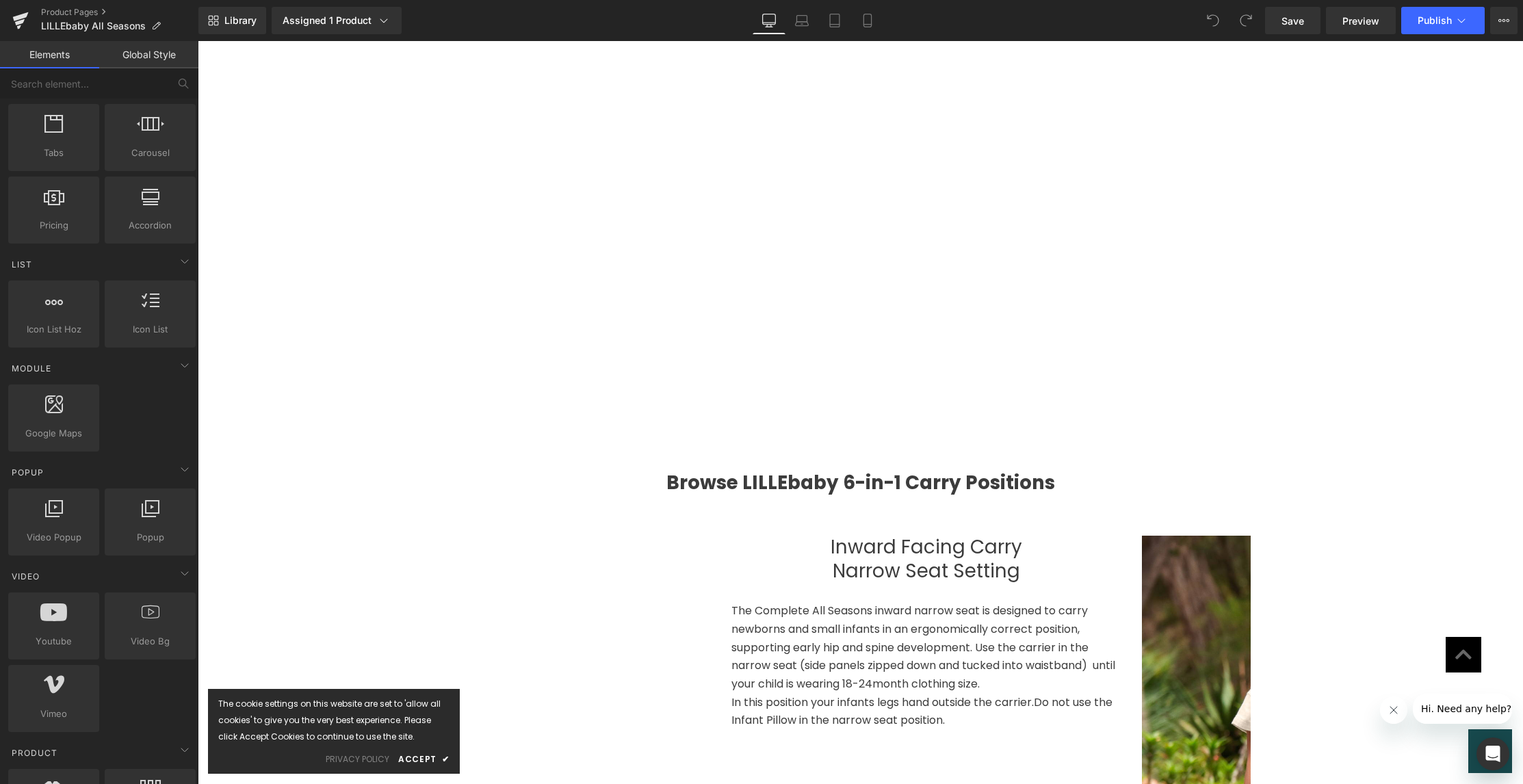
scroll to position [459, 0]
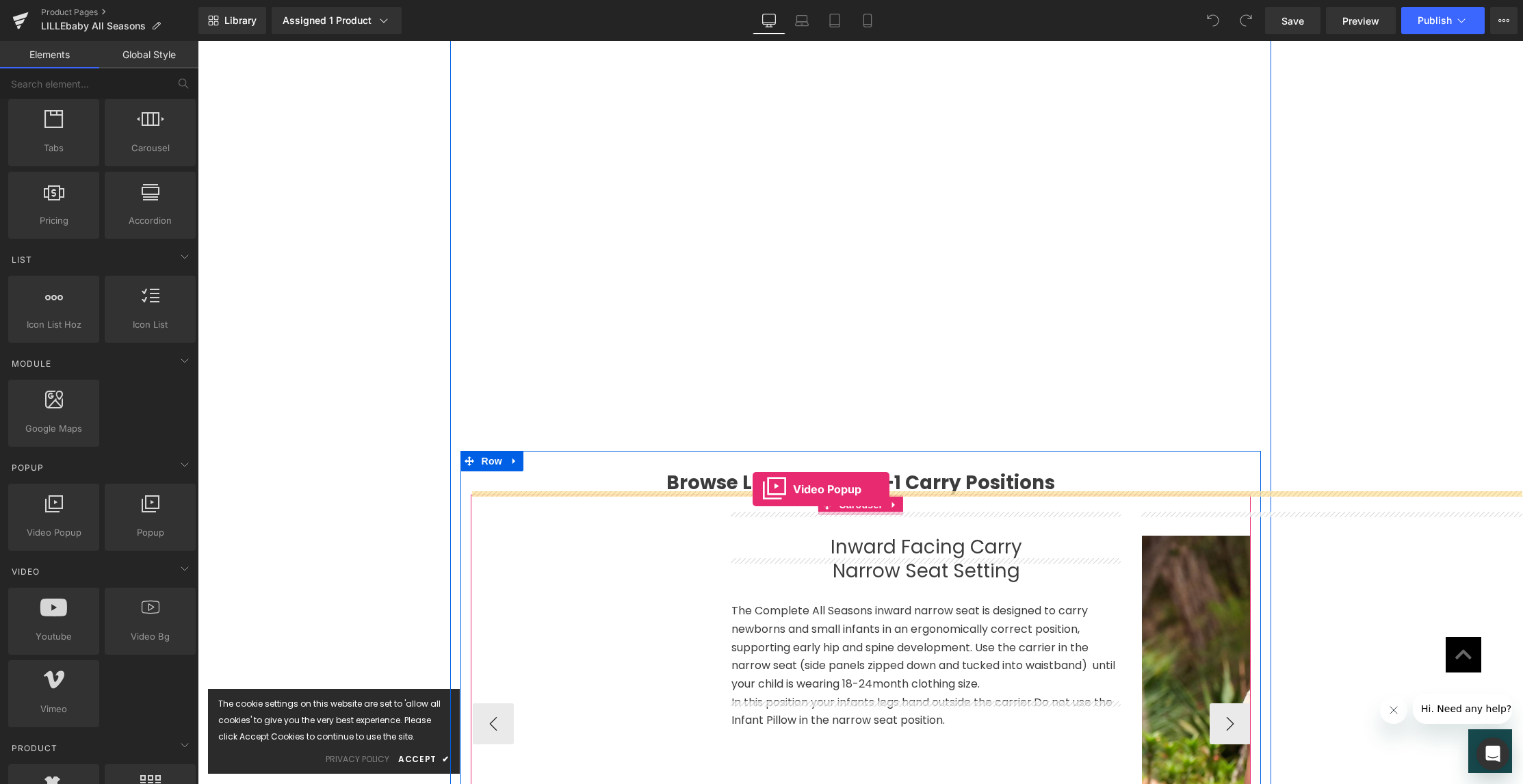
drag, startPoint x: 256, startPoint y: 559, endPoint x: 752, endPoint y: 489, distance: 500.9
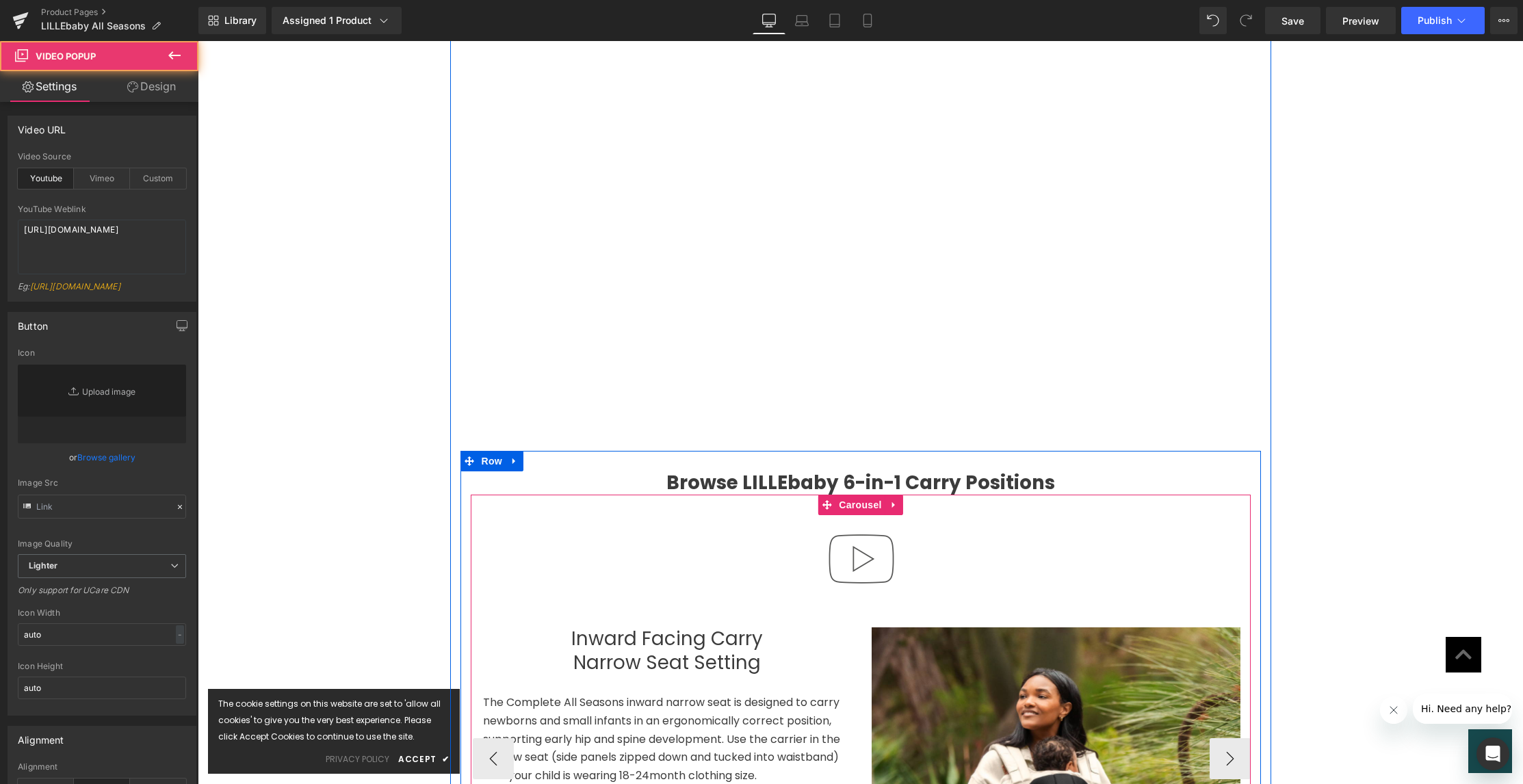
type input "//[DOMAIN_NAME][URL]"
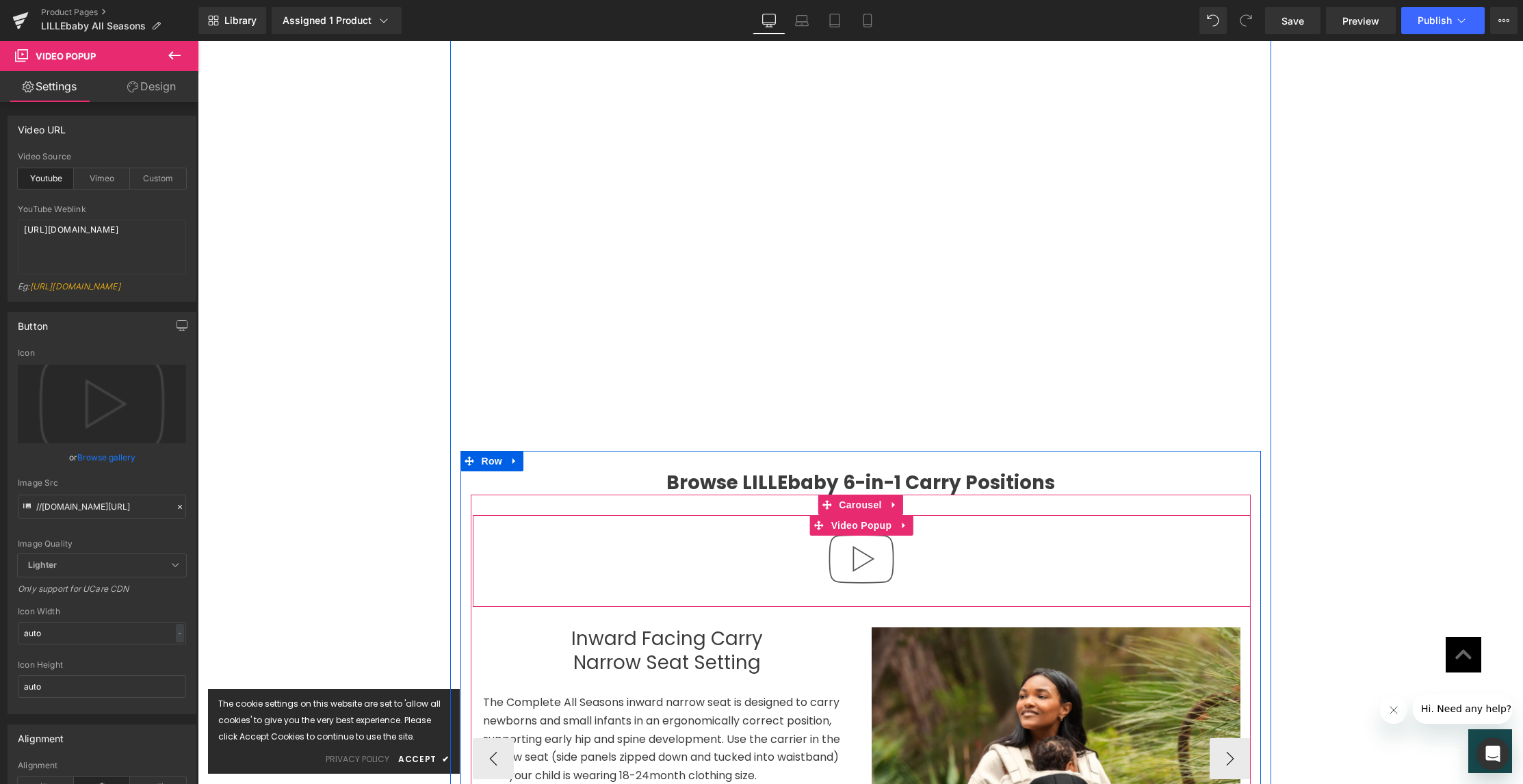
click at [912, 530] on div at bounding box center [862, 560] width 778 height 91
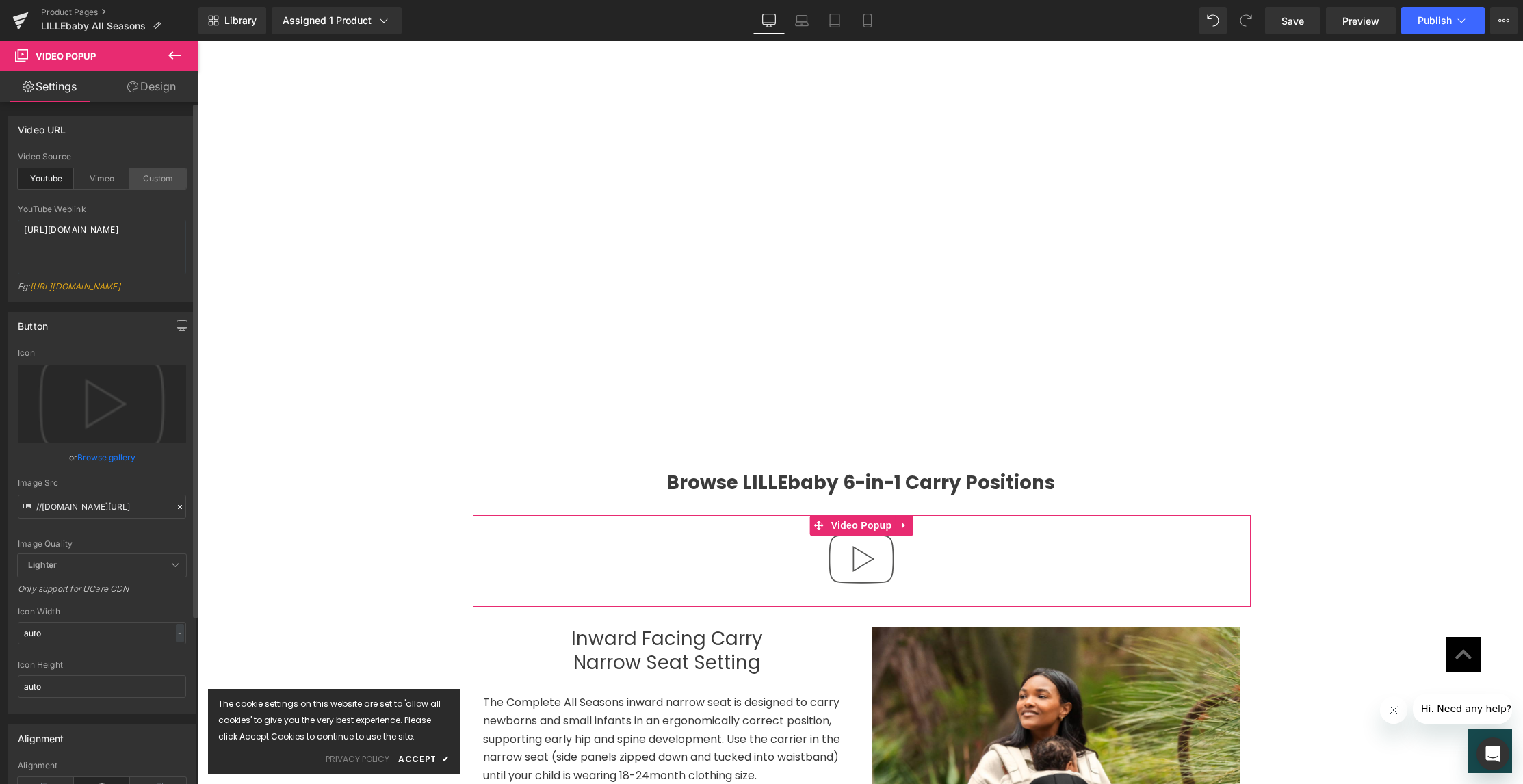
click at [153, 183] on div "Custom" at bounding box center [158, 179] width 56 height 21
click at [115, 249] on textarea "[URL][DOMAIN_NAME]" at bounding box center [102, 247] width 169 height 55
paste textarea "videos/c/o/v/d64aa068c76844368455e7749c89d066.mp4"
type textarea "https://cdn.shopify.com/videos/c/o/v/d64aa068c76844368455e7749c89d066.mp4"
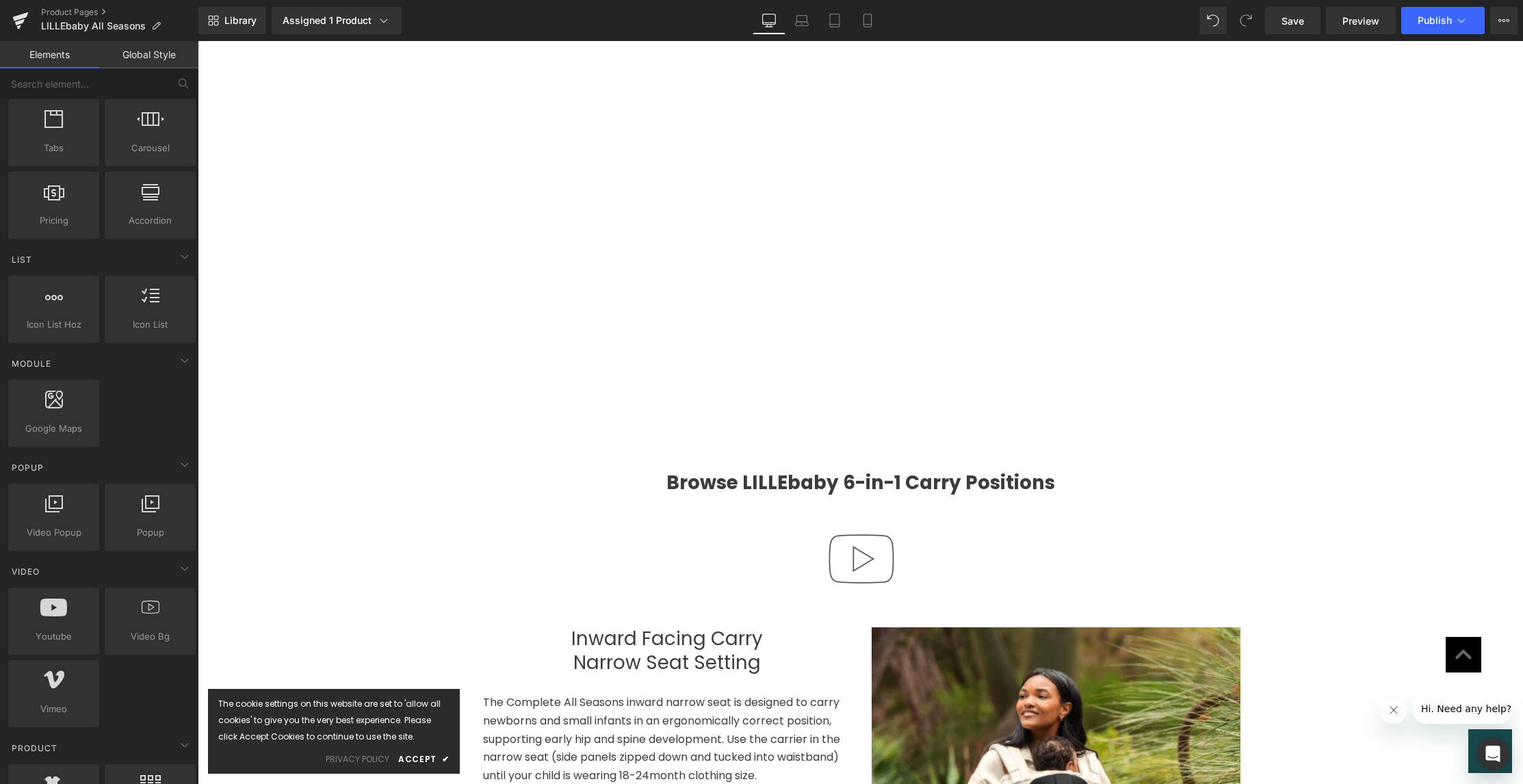
drag, startPoint x: 351, startPoint y: 178, endPoint x: 345, endPoint y: 175, distance: 6.7
click at [353, 169] on div "Sale Off (P) Image LILLEbaby COMPLETE All Seasons (P) Title Heading Quantity" at bounding box center [860, 12] width 1325 height 3151
click at [1279, 25] on link "Save" at bounding box center [1292, 21] width 55 height 28
click at [1349, 19] on span "Preview" at bounding box center [1360, 21] width 37 height 15
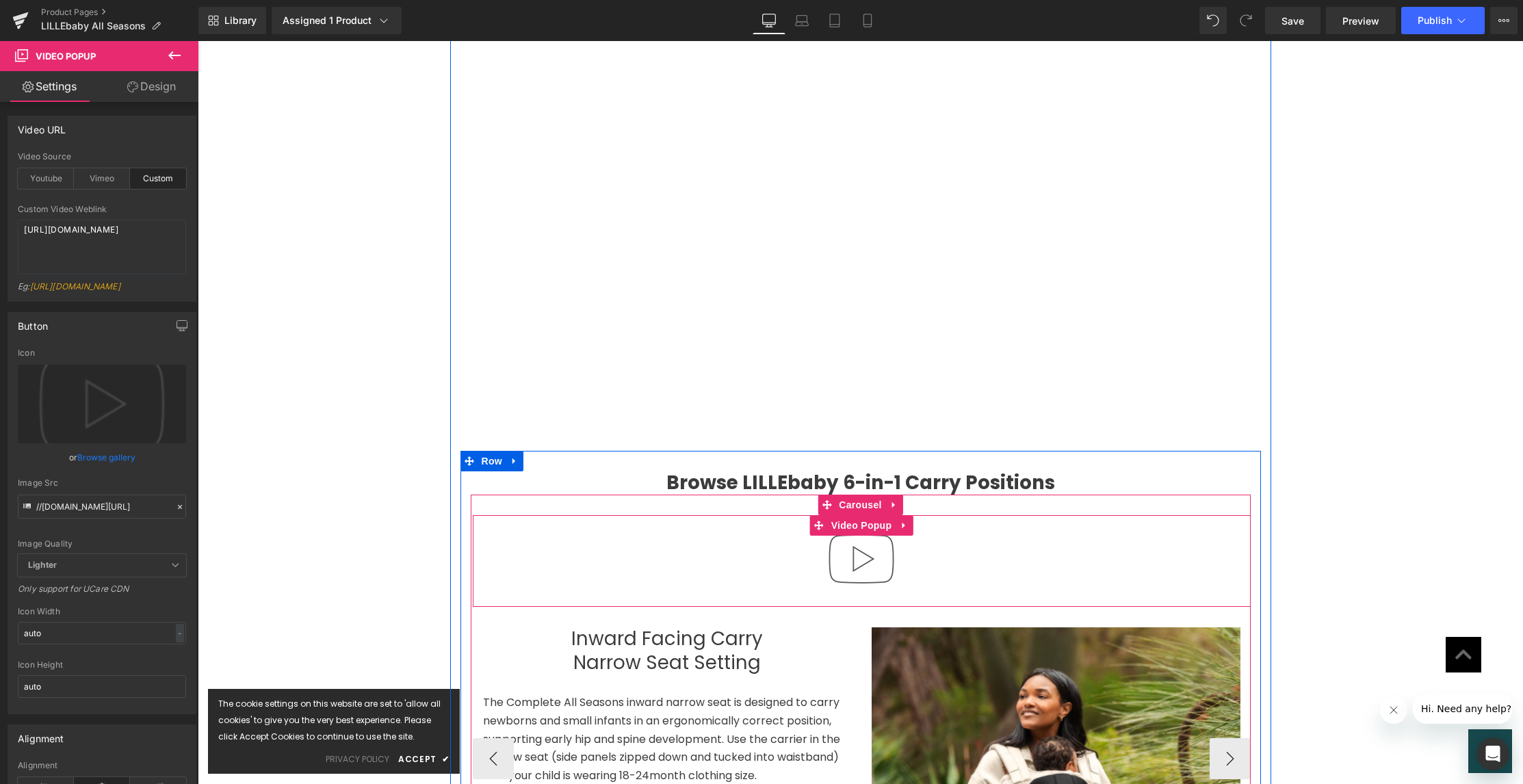
drag, startPoint x: 864, startPoint y: 532, endPoint x: 906, endPoint y: 530, distance: 42.0
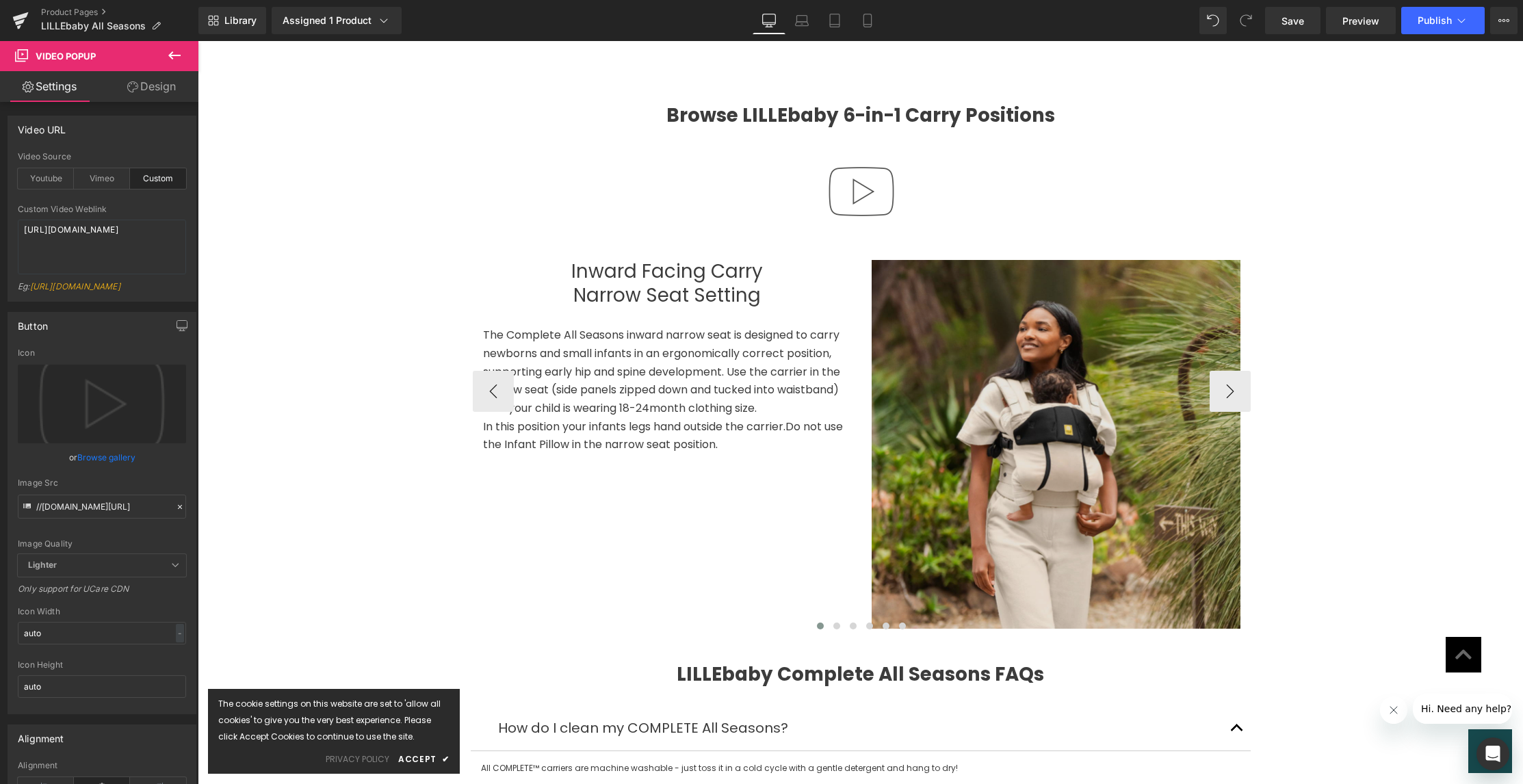
scroll to position [2086, 0]
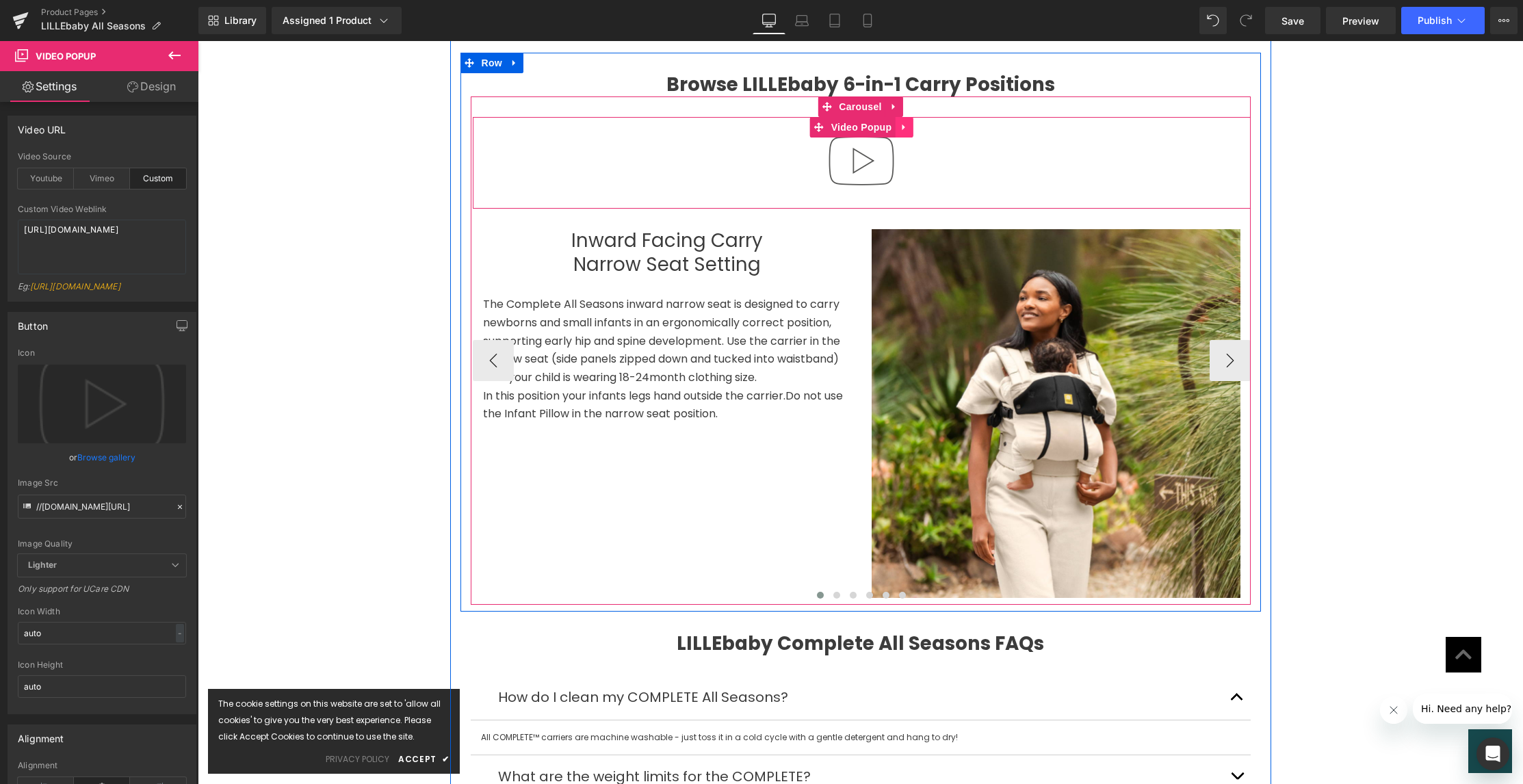
click at [899, 122] on icon at bounding box center [903, 127] width 9 height 10
click at [910, 122] on icon at bounding box center [913, 127] width 9 height 10
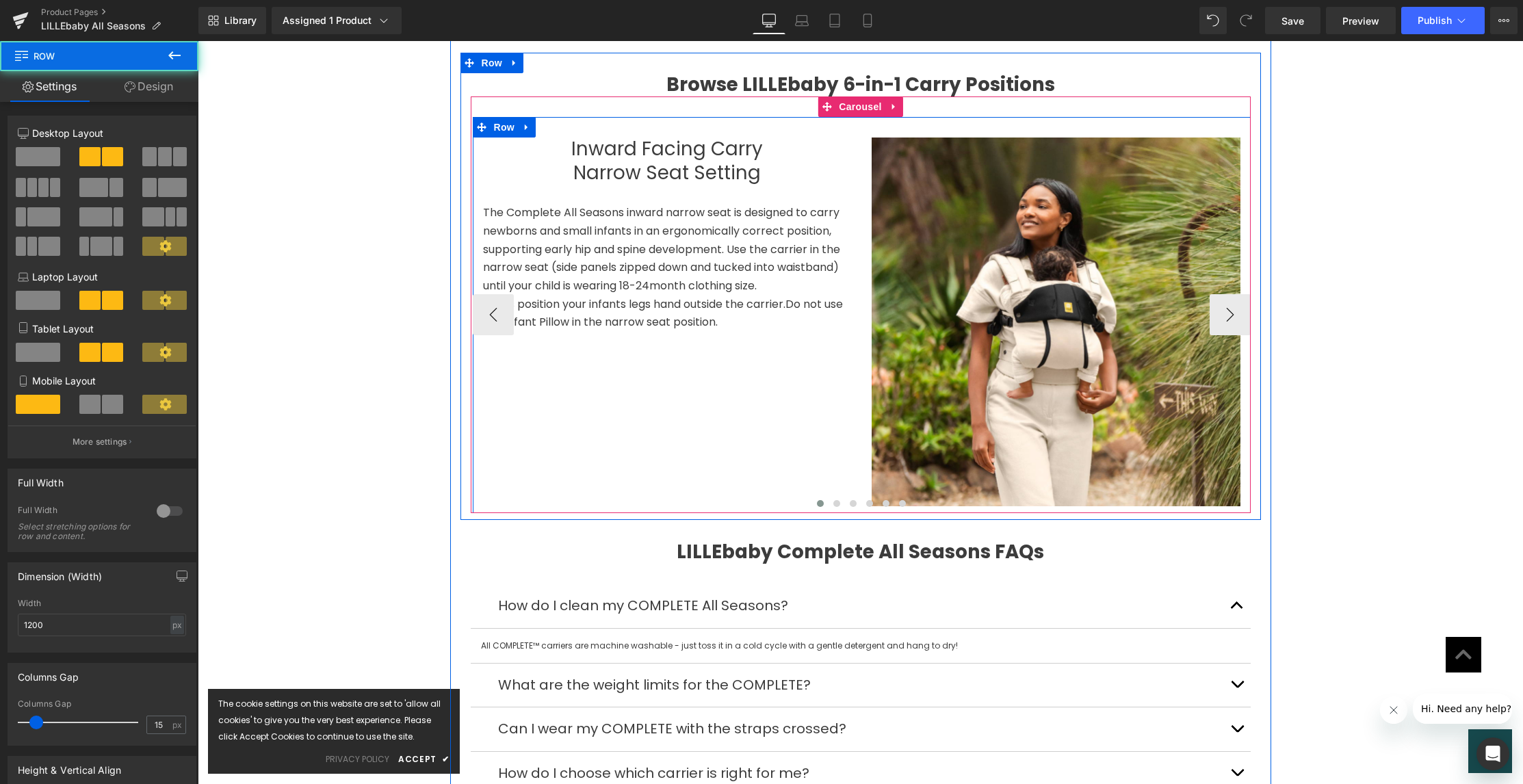
click at [712, 386] on div "Inward Facing Carry Narrow Seat Setting Heading The Complete All Seasons inward…" at bounding box center [862, 315] width 778 height 396
click at [669, 381] on div "Inward Facing Carry Narrow Seat Setting Heading The Complete All Seasons inward…" at bounding box center [862, 315] width 778 height 396
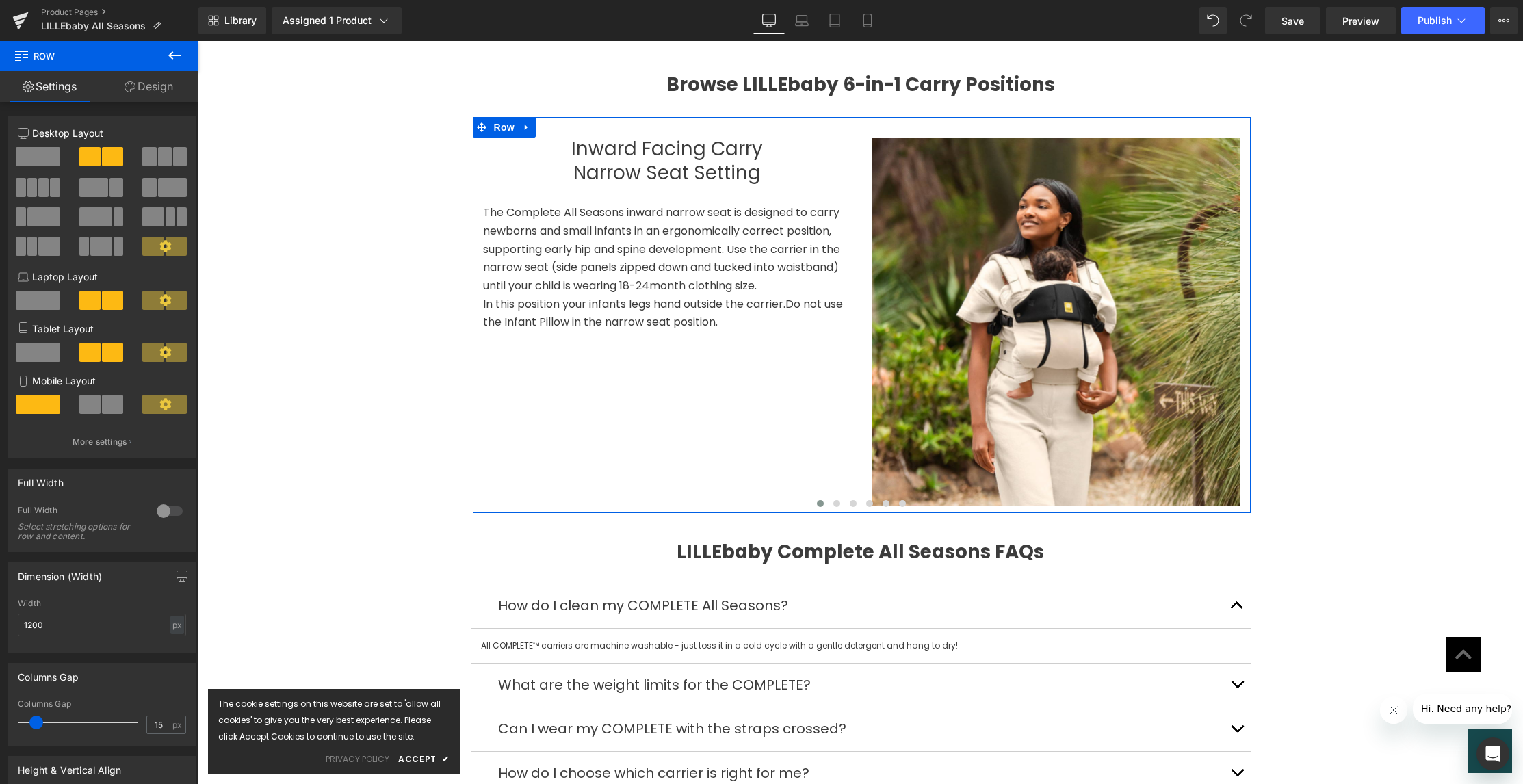
click at [153, 85] on link "Design" at bounding box center [148, 87] width 99 height 31
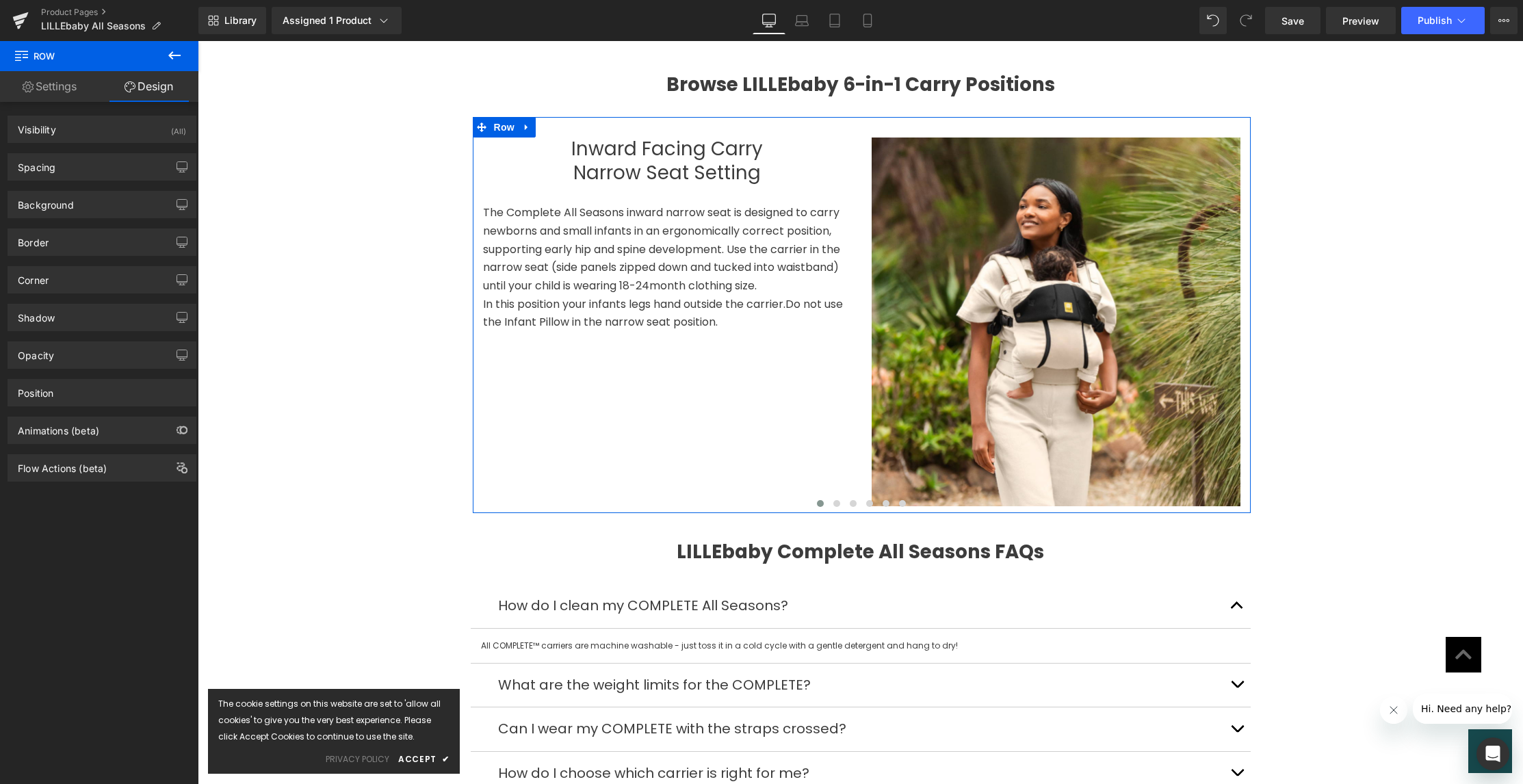
click at [48, 89] on link "Settings" at bounding box center [49, 87] width 99 height 31
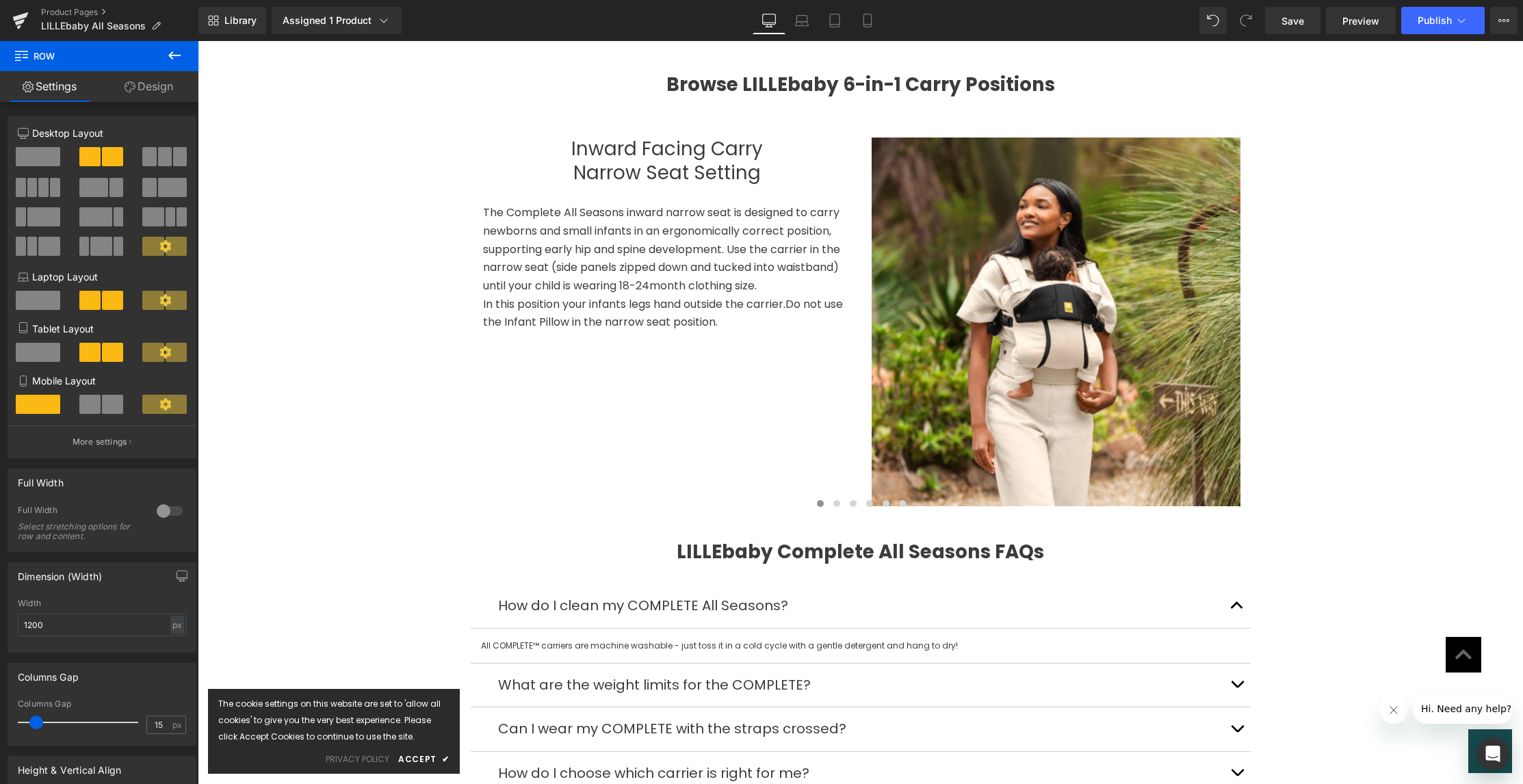
click at [170, 57] on icon at bounding box center [175, 56] width 12 height 9
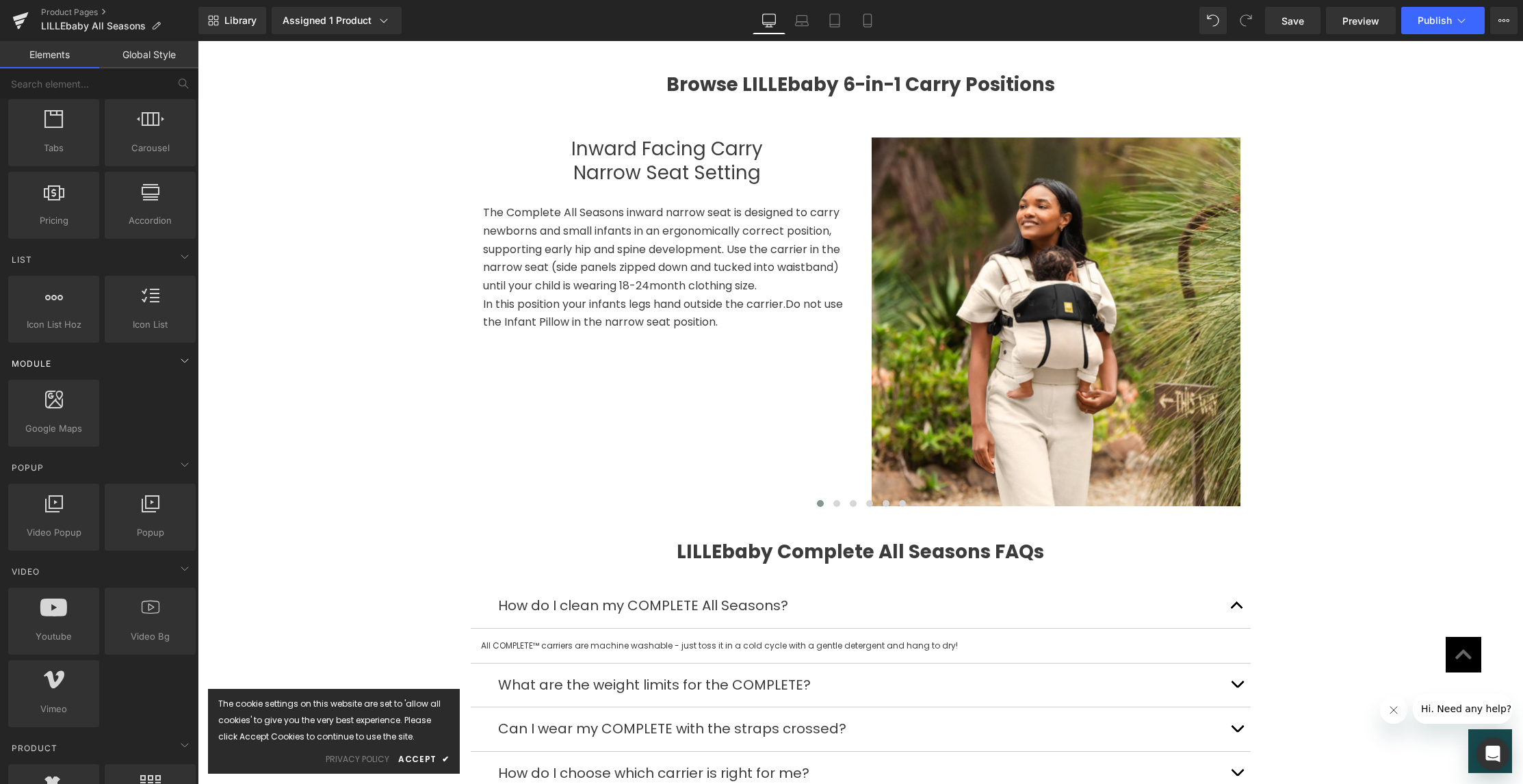
scroll to position [478, 0]
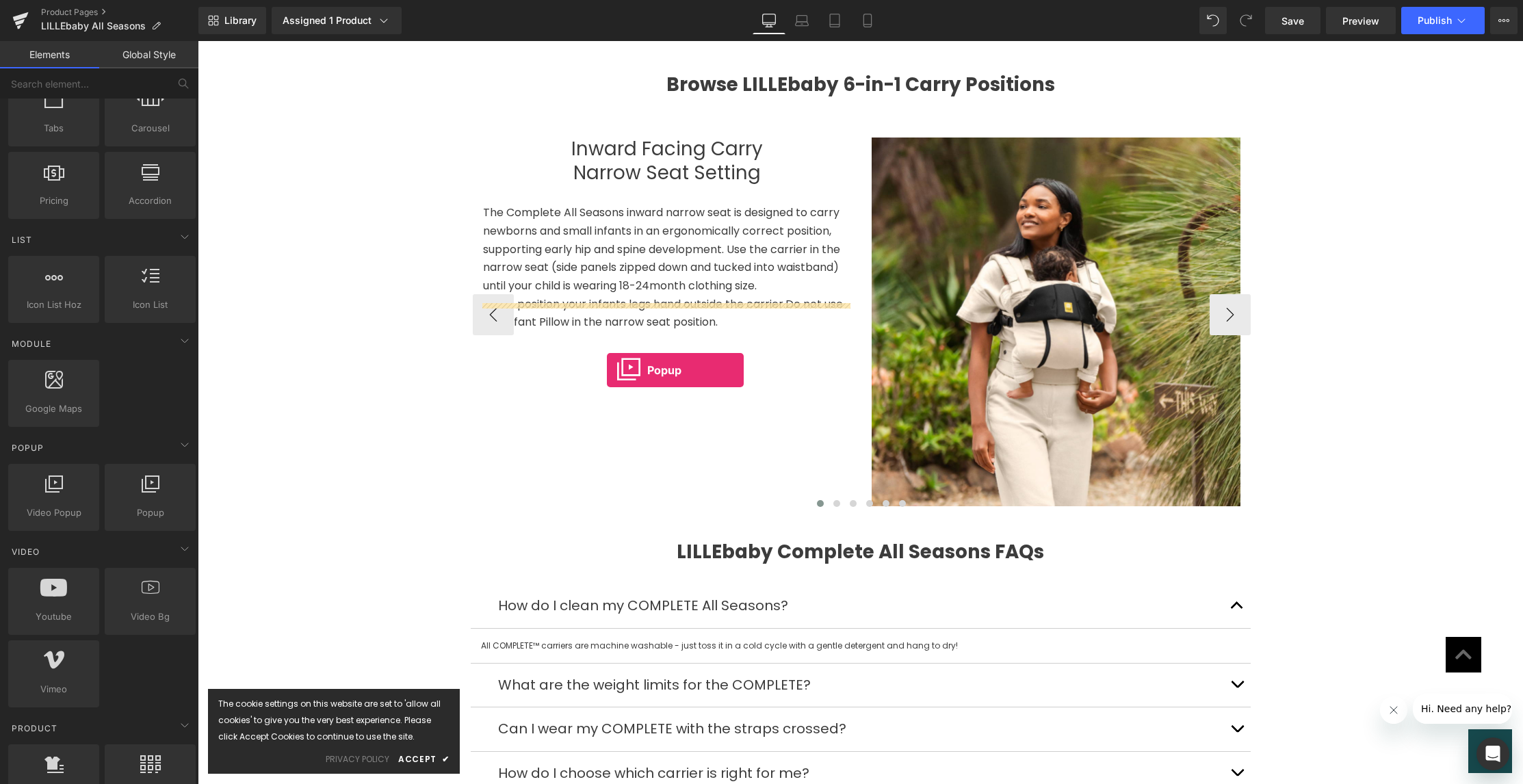
drag, startPoint x: 338, startPoint y: 525, endPoint x: 607, endPoint y: 370, distance: 310.5
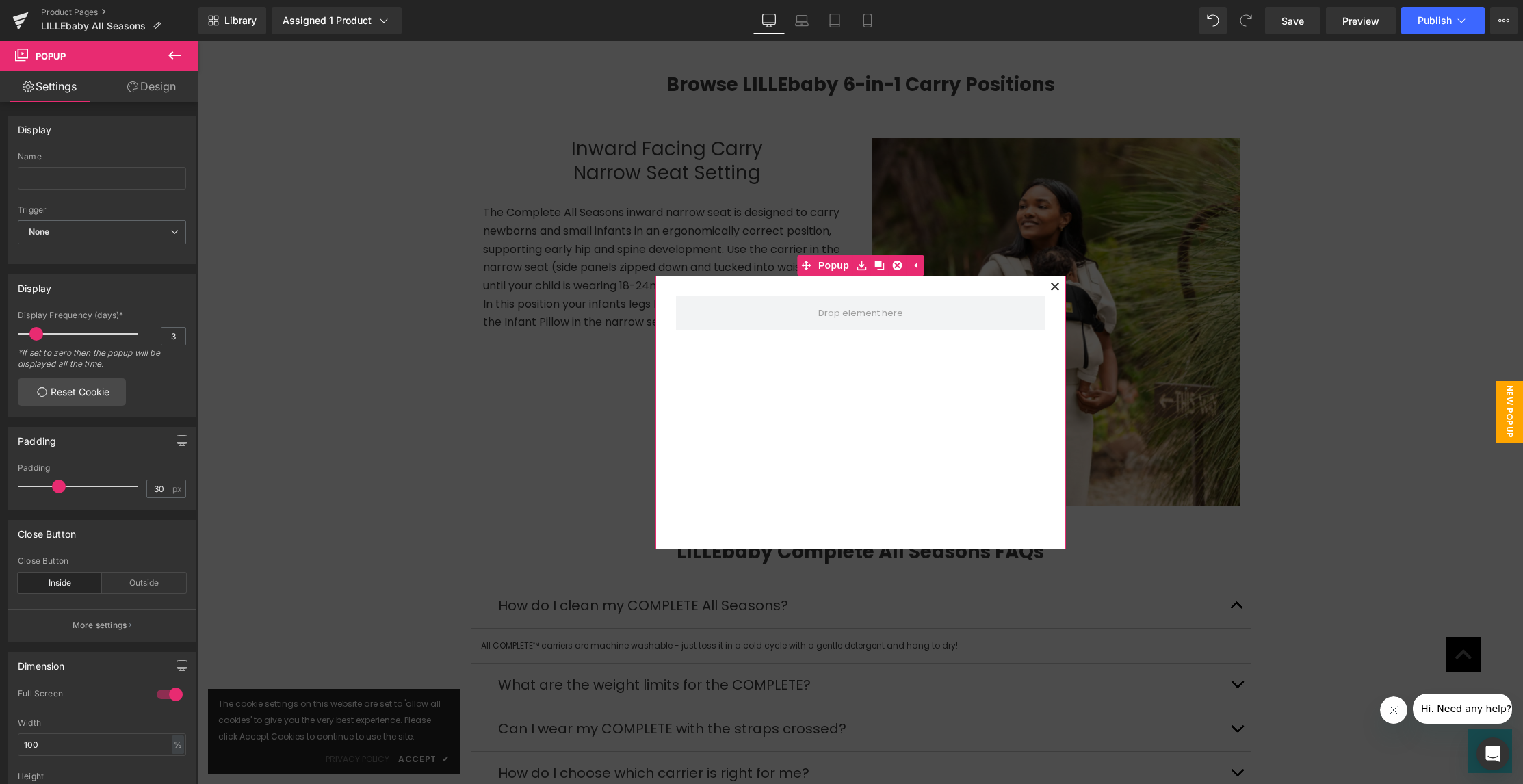
click at [1052, 286] on icon at bounding box center [1055, 286] width 8 height 8
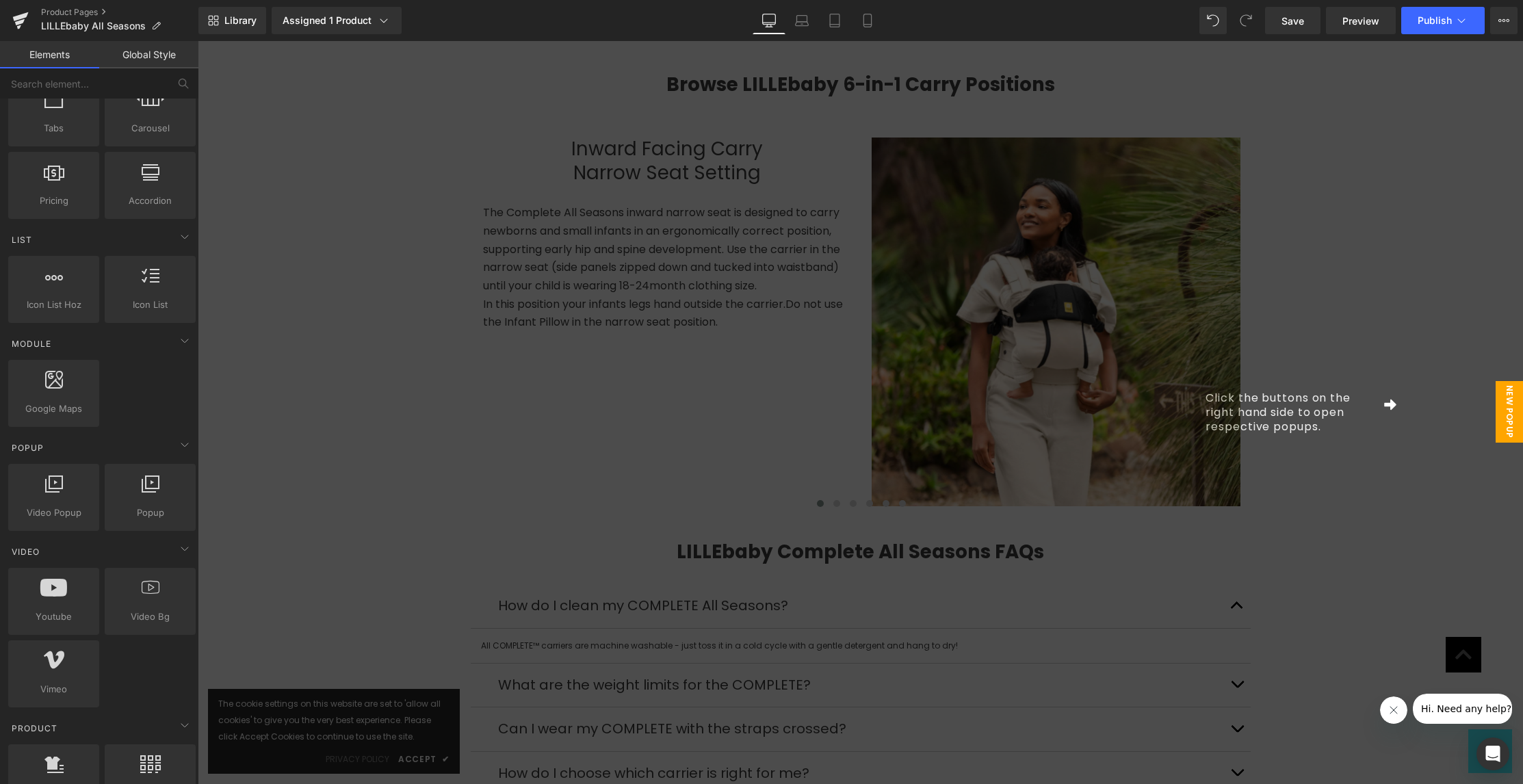
click at [1508, 415] on span "New Popup" at bounding box center [1509, 412] width 28 height 62
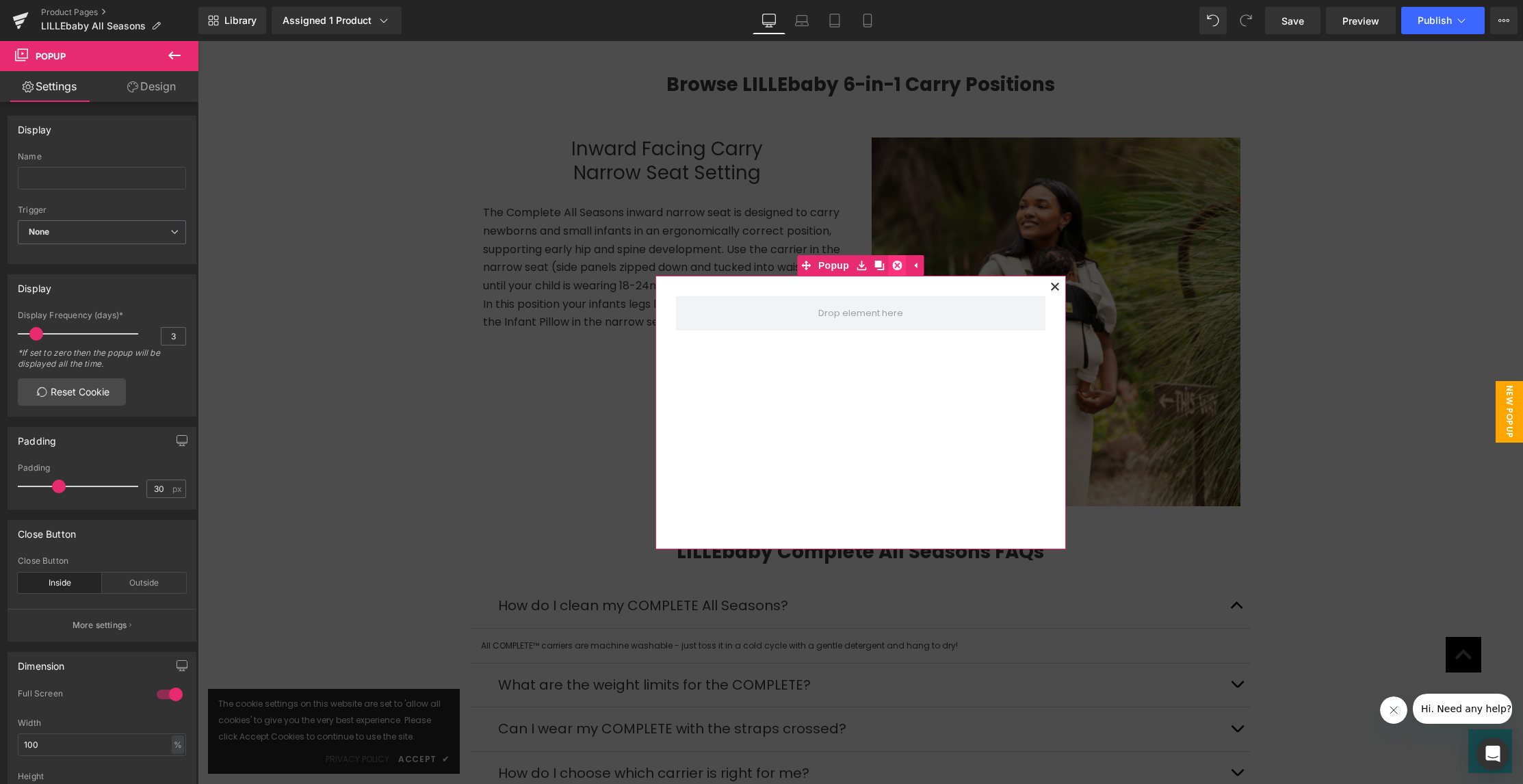
click at [892, 262] on icon at bounding box center [896, 265] width 9 height 9
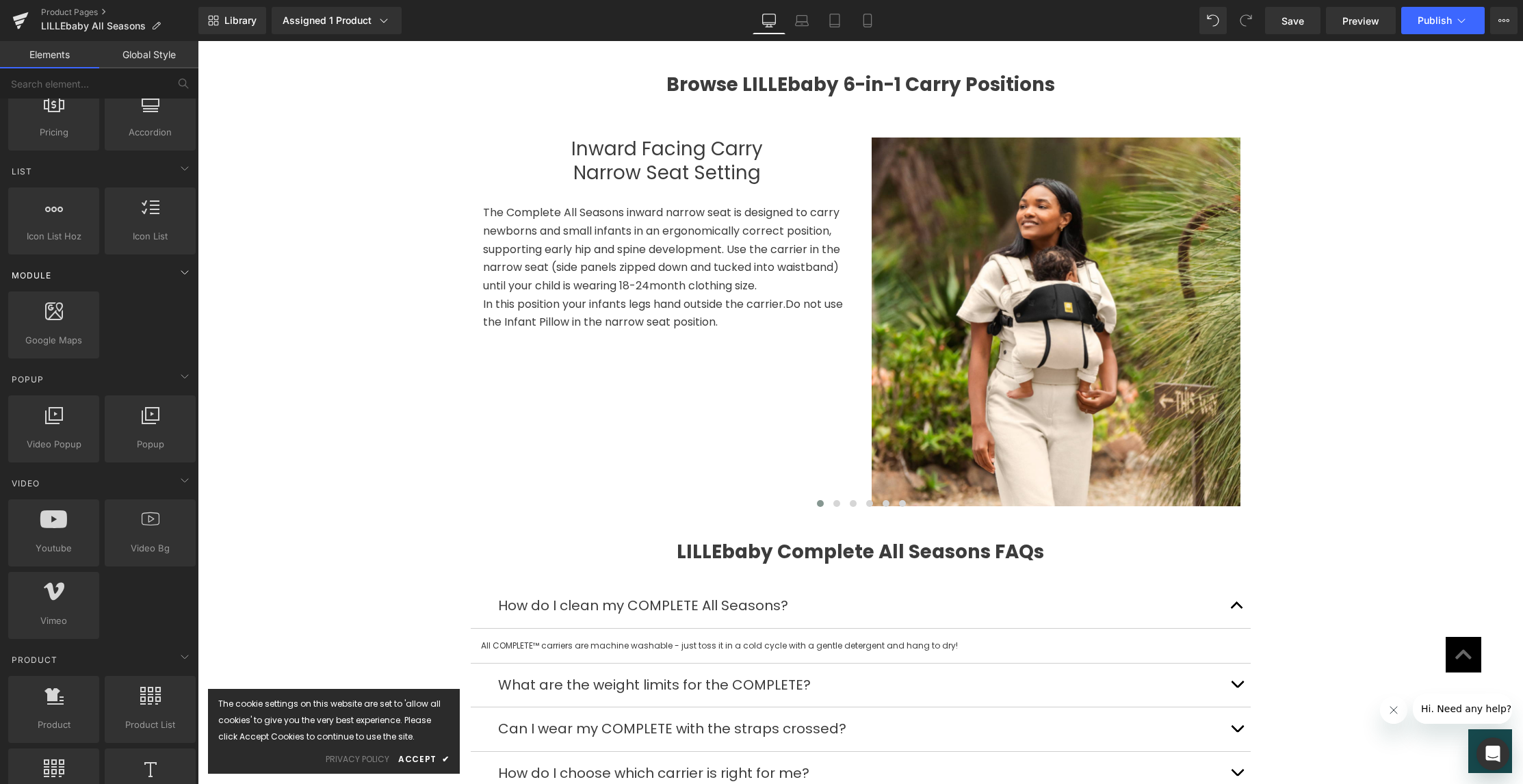
scroll to position [552, 0]
drag, startPoint x: 259, startPoint y: 455, endPoint x: 590, endPoint y: 336, distance: 351.7
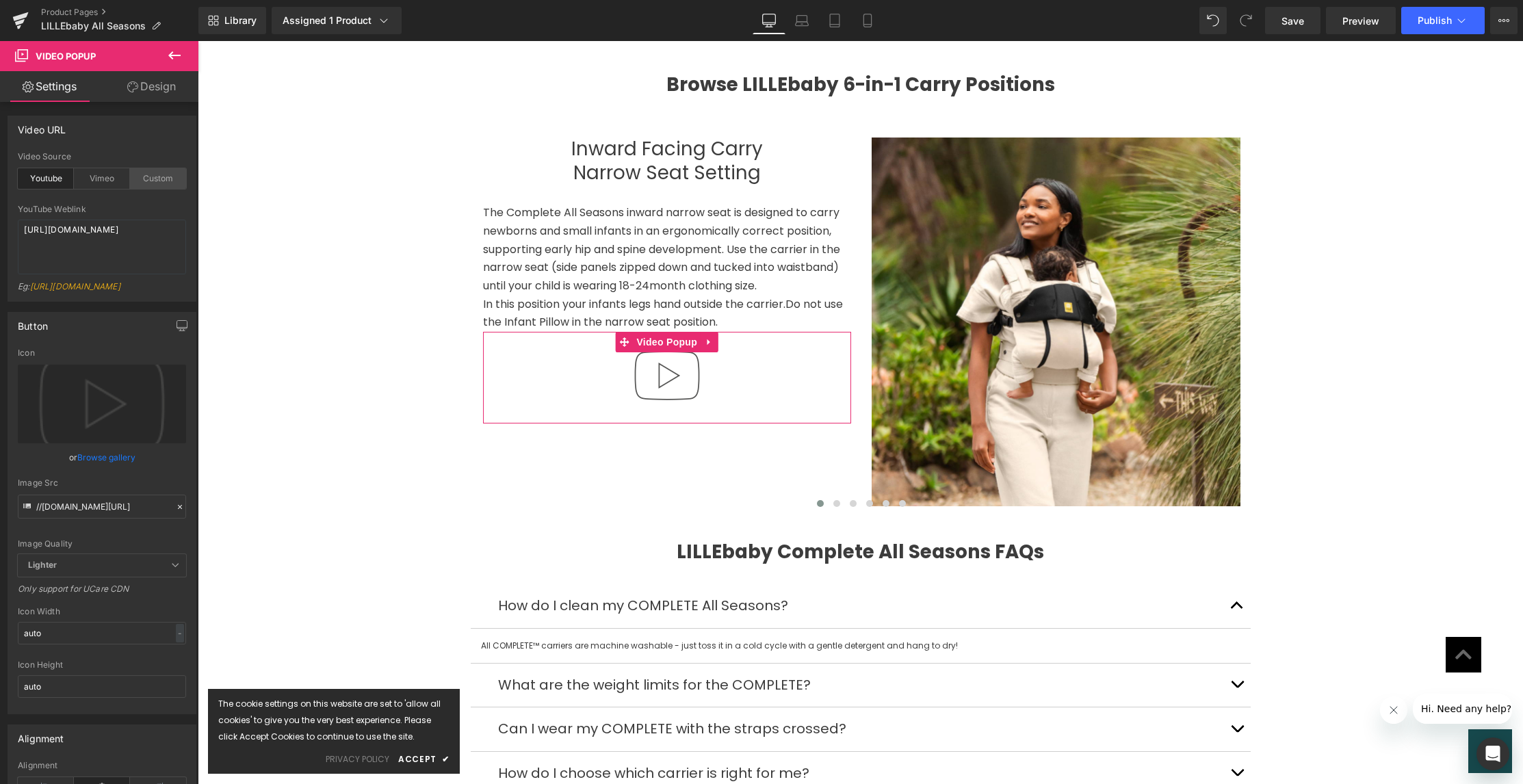
click at [156, 184] on div "Custom" at bounding box center [158, 179] width 56 height 21
drag, startPoint x: 24, startPoint y: 228, endPoint x: 0, endPoint y: 208, distance: 31.2
click at [0, 208] on div "Video URL custom Video Source Youtube Vimeo Custom YouTube Weblink https://www.…" at bounding box center [102, 203] width 205 height 196
paste textarea "videos/c/o/v/d64aa068c76844368455e7749c89d066.mp4"
type textarea "https://cdn.shopify.com/videos/c/o/v/d64aa068c76844368455e7749c89d066.mp4"
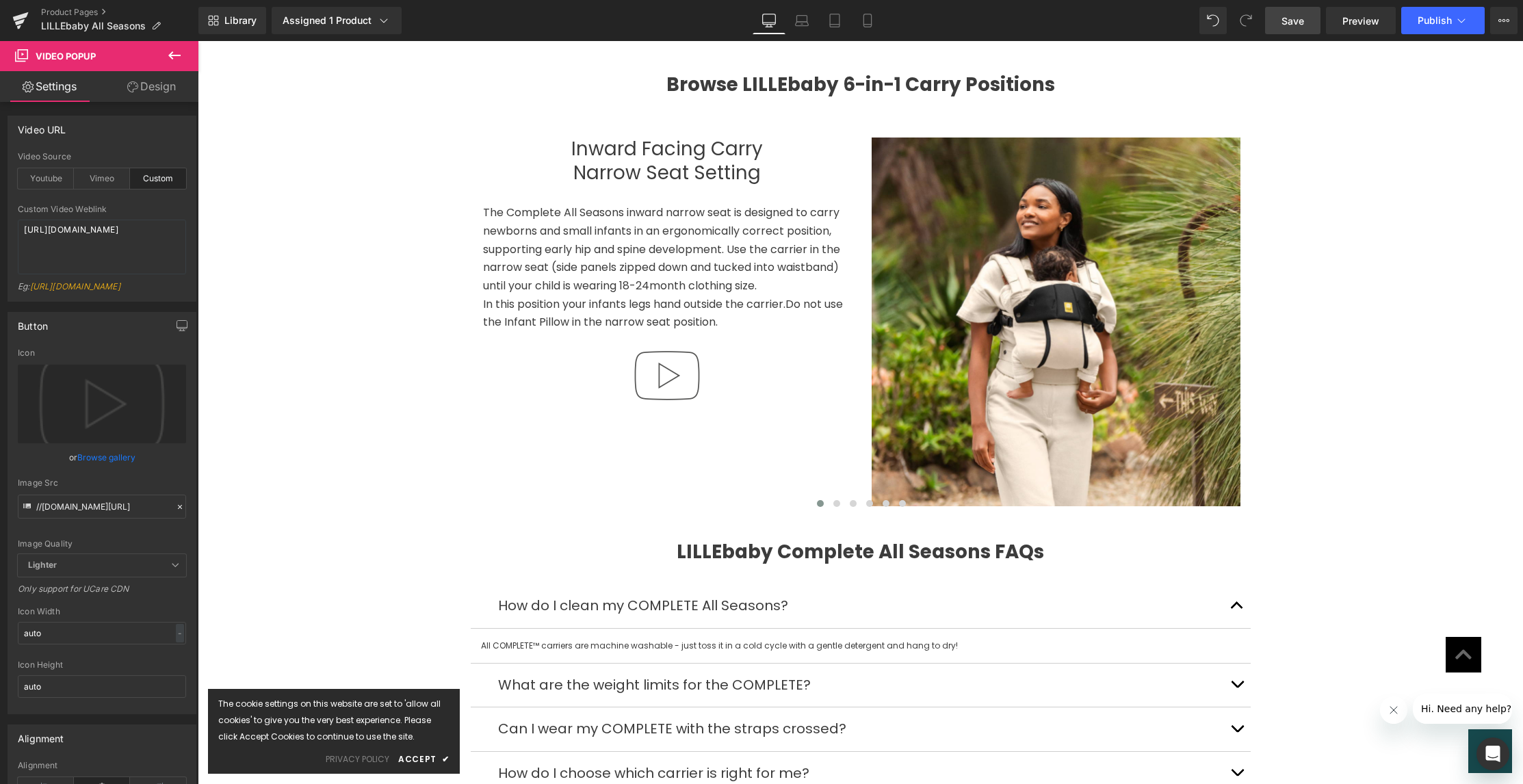
click at [1282, 19] on span "Save" at bounding box center [1293, 21] width 22 height 15
click at [1364, 22] on span "Preview" at bounding box center [1360, 21] width 37 height 15
click at [1441, 21] on span "Publish" at bounding box center [1435, 20] width 34 height 11
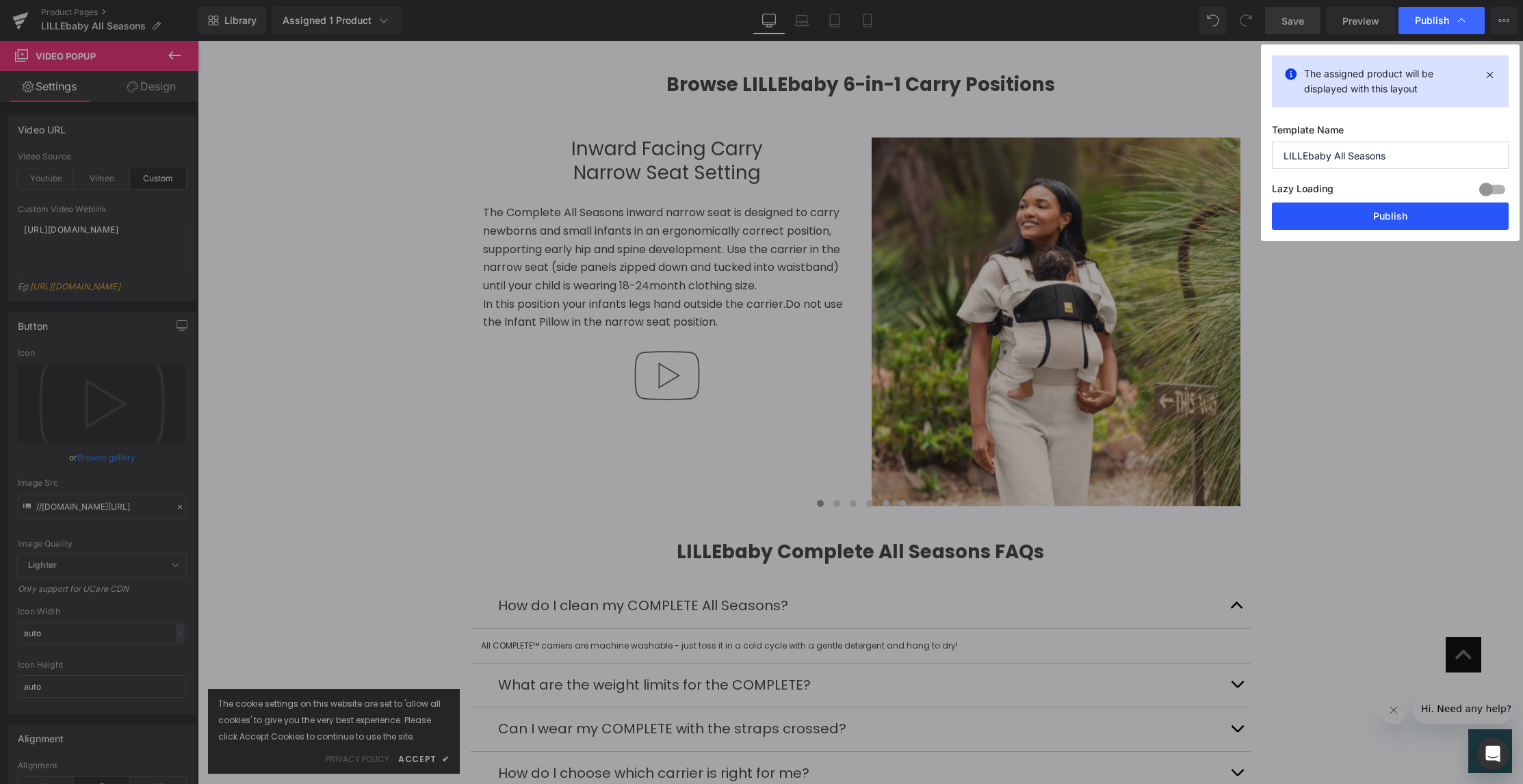
click at [1379, 217] on button "Publish" at bounding box center [1390, 216] width 237 height 28
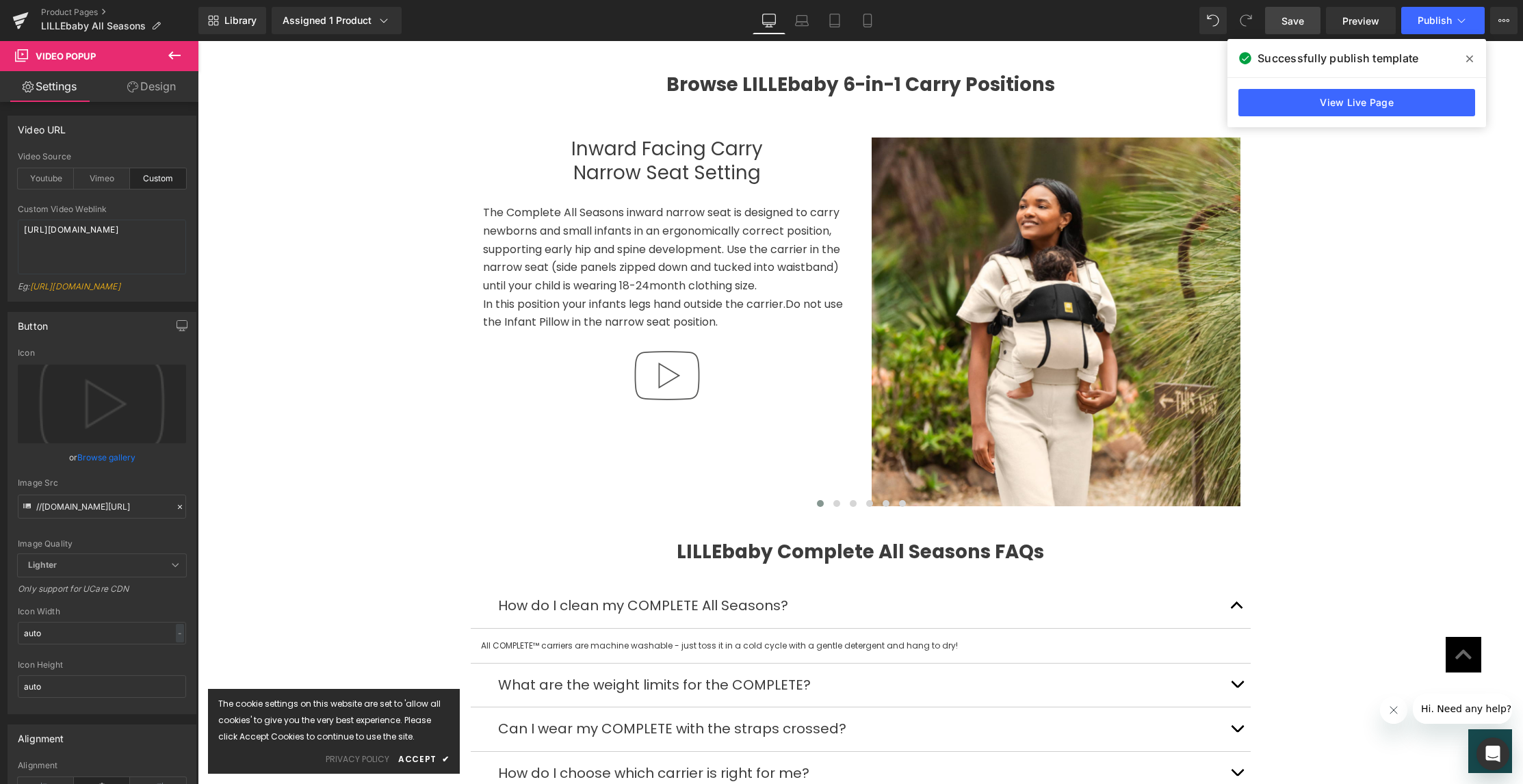
drag, startPoint x: 1471, startPoint y: 56, endPoint x: 1374, endPoint y: 97, distance: 105.3
click at [1415, 124] on div "Successfully publish template View Live Page" at bounding box center [1357, 83] width 258 height 89
click at [1374, 97] on link "View Live Page" at bounding box center [1356, 102] width 237 height 28
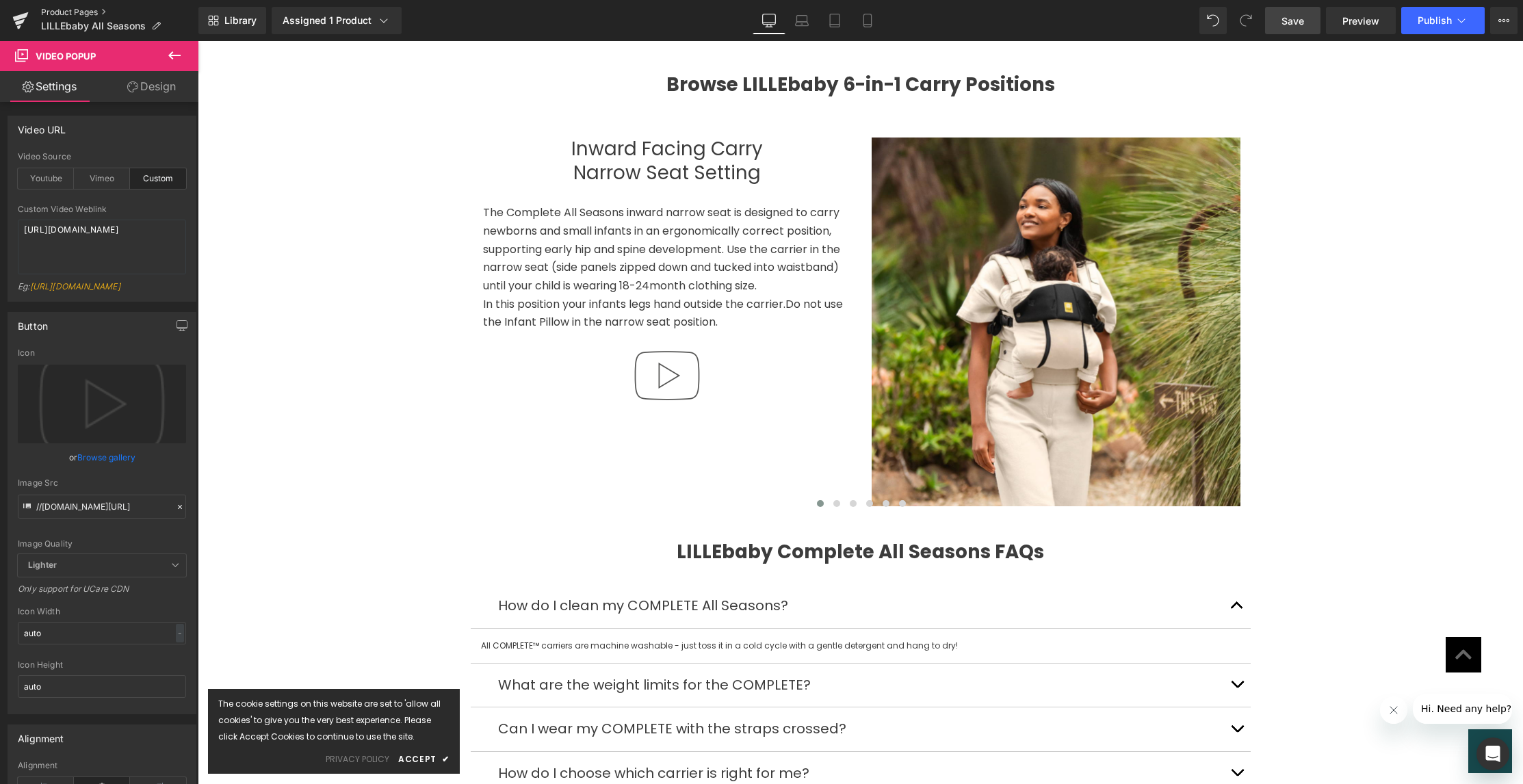
click at [60, 12] on link "Product Pages" at bounding box center [120, 12] width 158 height 11
